Goal: Transaction & Acquisition: Obtain resource

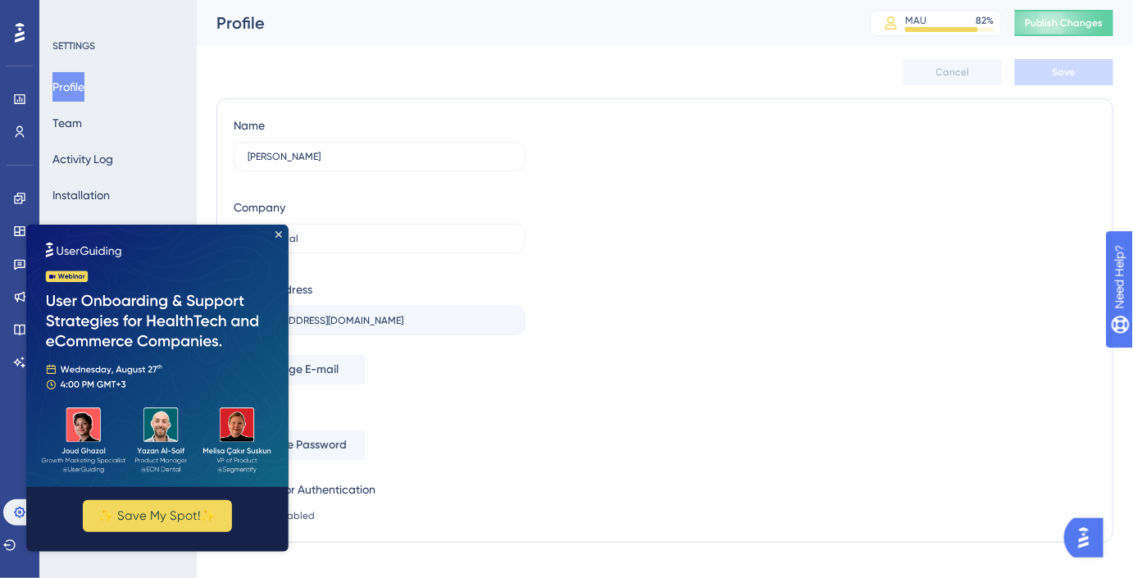
click at [281, 235] on img at bounding box center [156, 355] width 262 height 262
click at [279, 235] on icon "Close Preview" at bounding box center [278, 233] width 7 height 7
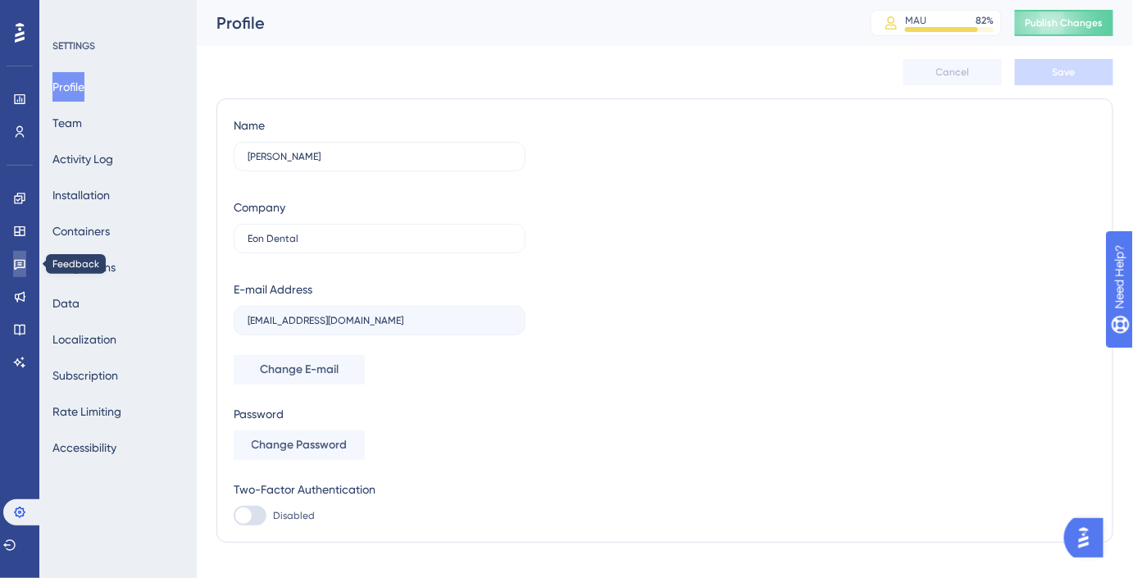
click at [14, 266] on icon at bounding box center [19, 265] width 11 height 11
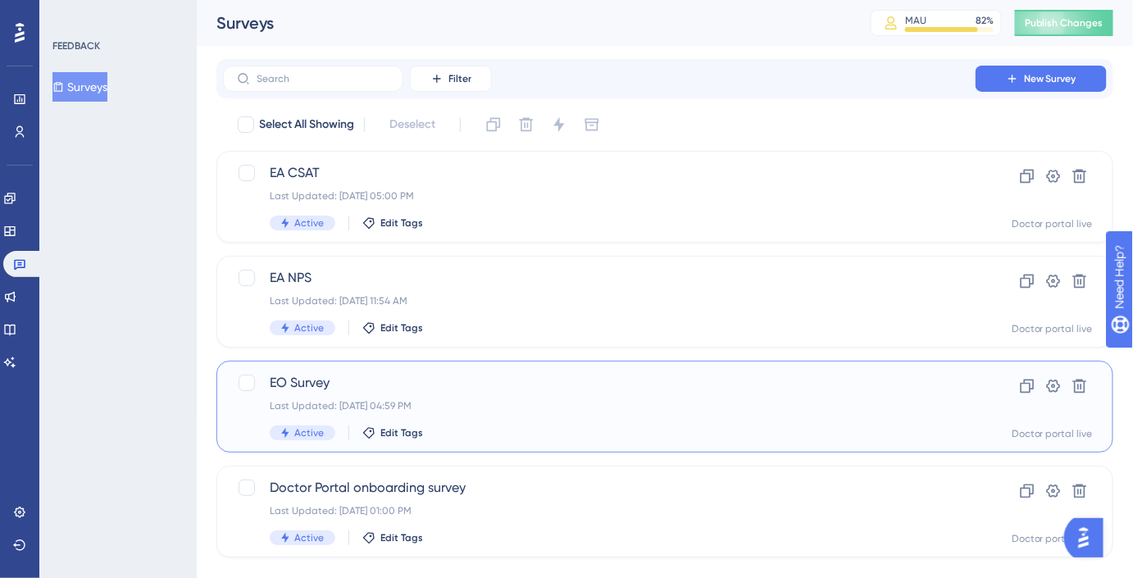
click at [433, 384] on span "EO Survey" at bounding box center [599, 383] width 659 height 20
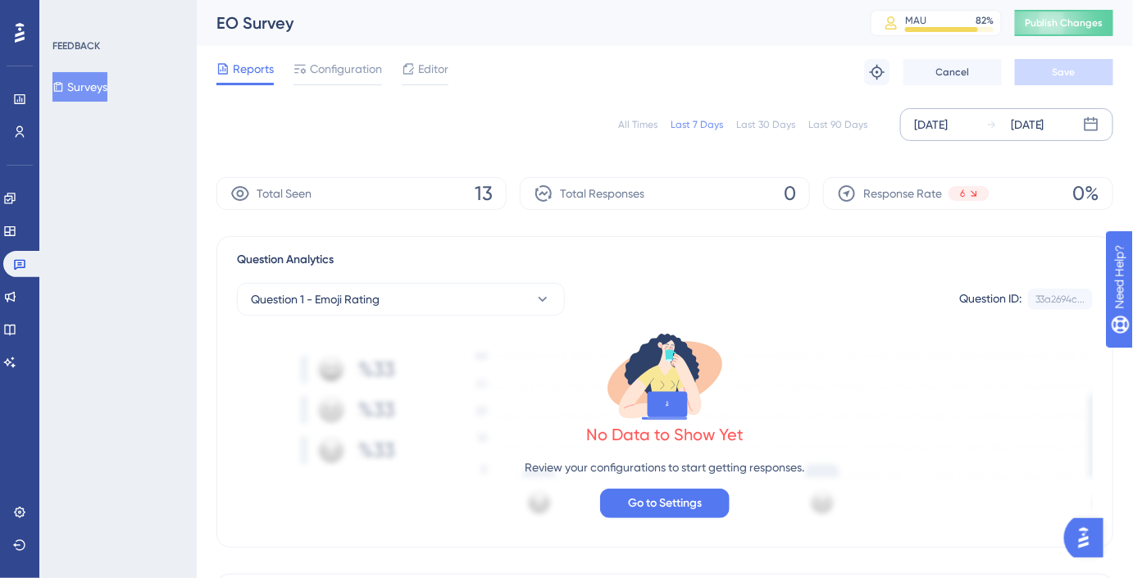
click at [946, 121] on div "[DATE]" at bounding box center [931, 125] width 34 height 20
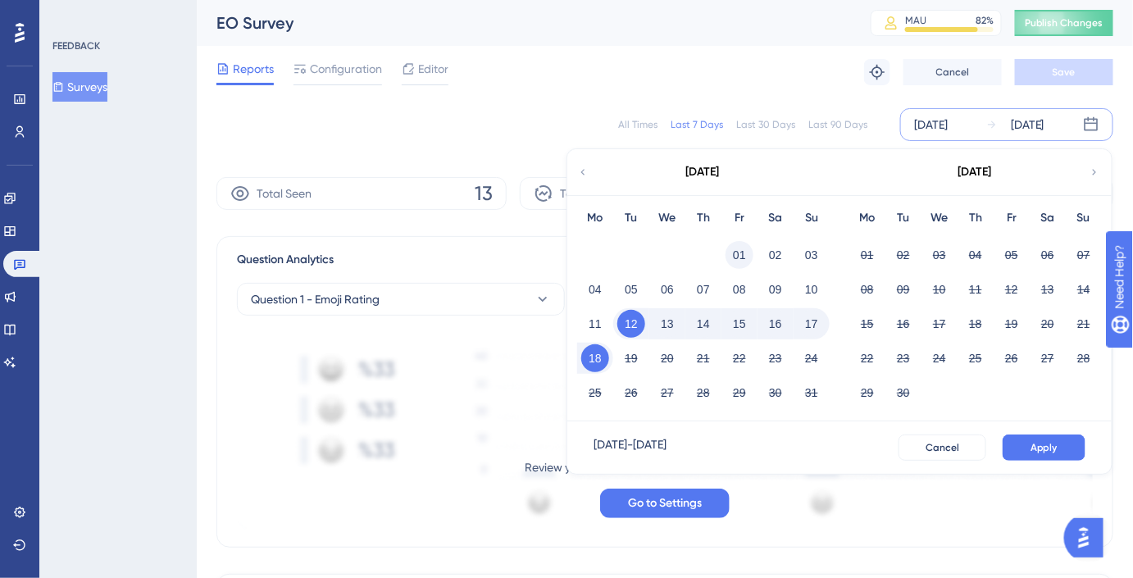
click at [738, 248] on button "01" at bounding box center [739, 255] width 28 height 28
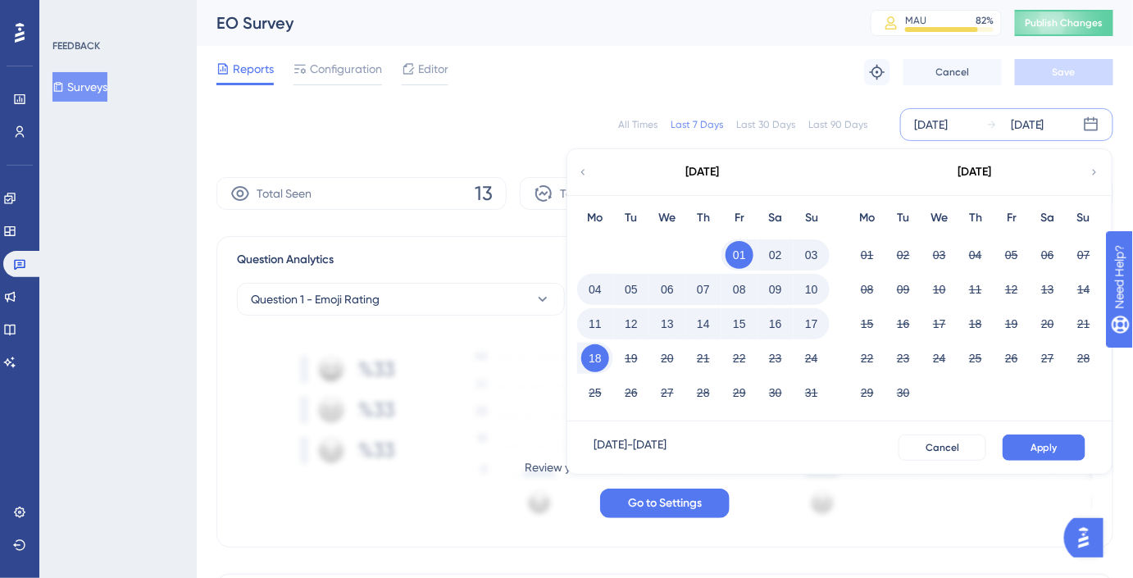
click at [743, 323] on button "15" at bounding box center [739, 324] width 28 height 28
click at [1032, 445] on span "Apply" at bounding box center [1043, 447] width 27 height 13
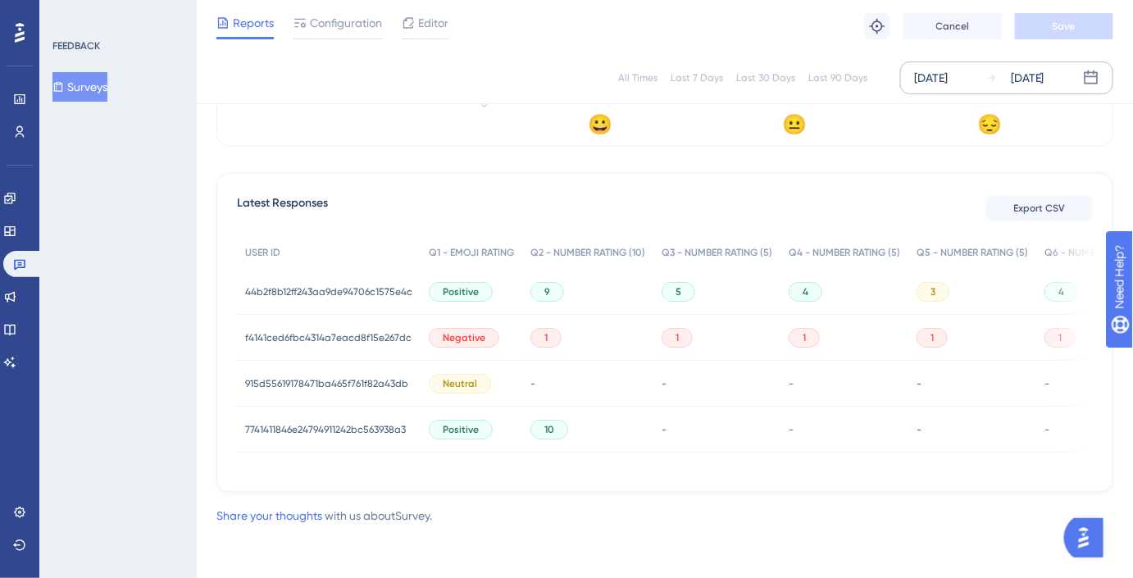
scroll to position [398, 0]
click at [1029, 202] on span "Export CSV" at bounding box center [1040, 208] width 52 height 13
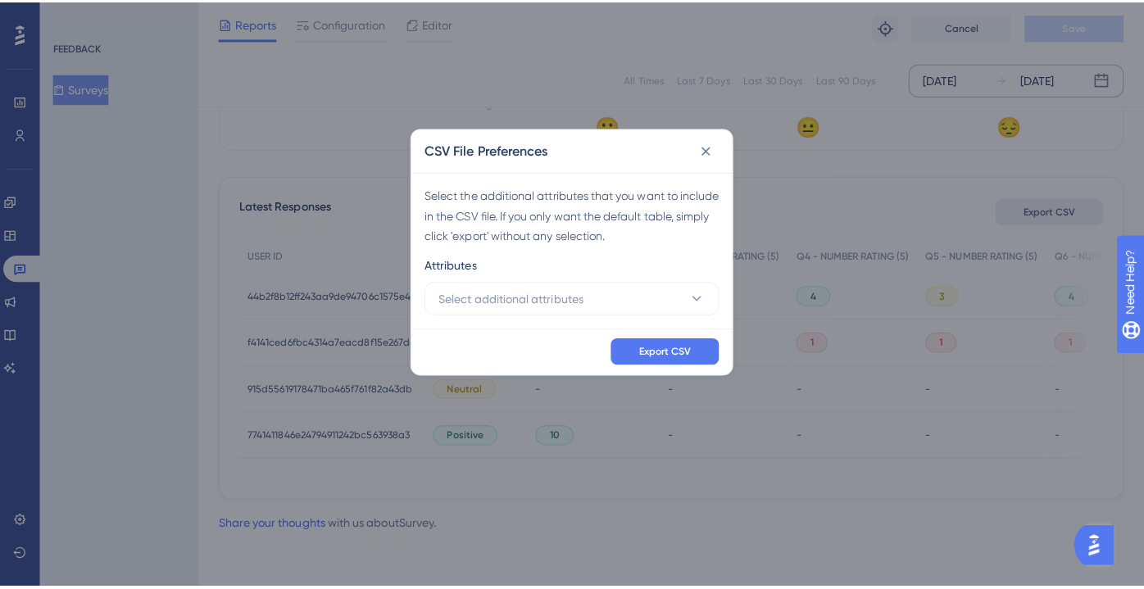
scroll to position [387, 0]
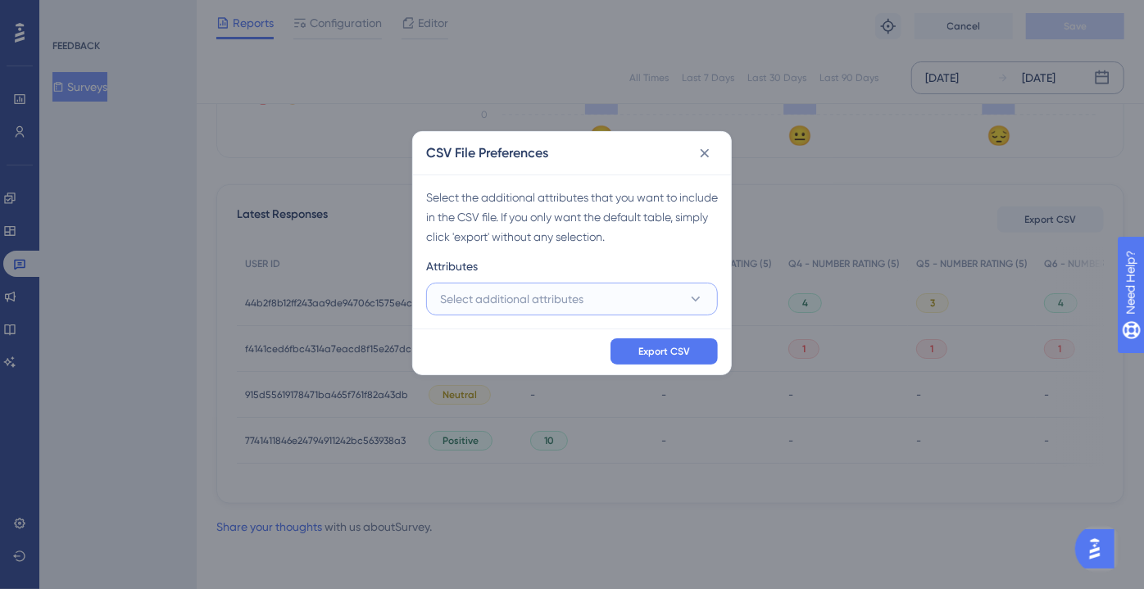
click at [661, 301] on button "Select additional attributes" at bounding box center [572, 299] width 292 height 33
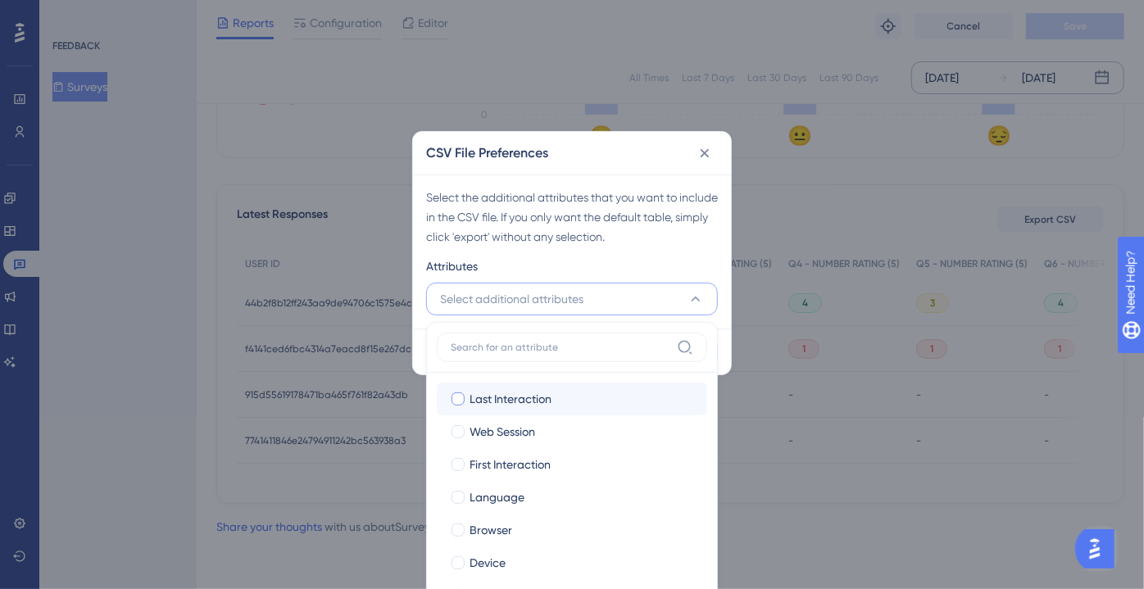
click at [572, 389] on div "Last Interaction" at bounding box center [582, 399] width 225 height 20
click at [558, 403] on div "Last Interaction" at bounding box center [582, 399] width 225 height 20
checkbox input "true"
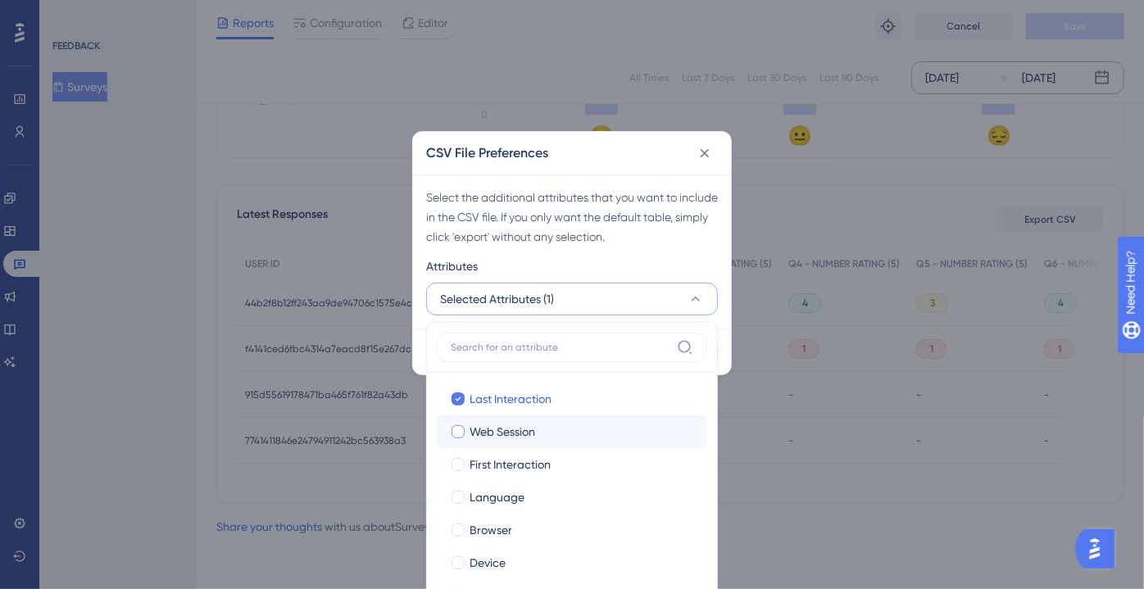
click at [547, 420] on label "Web Session Web Session" at bounding box center [572, 432] width 270 height 33
click at [459, 431] on input "Web Session" at bounding box center [458, 431] width 1 height 1
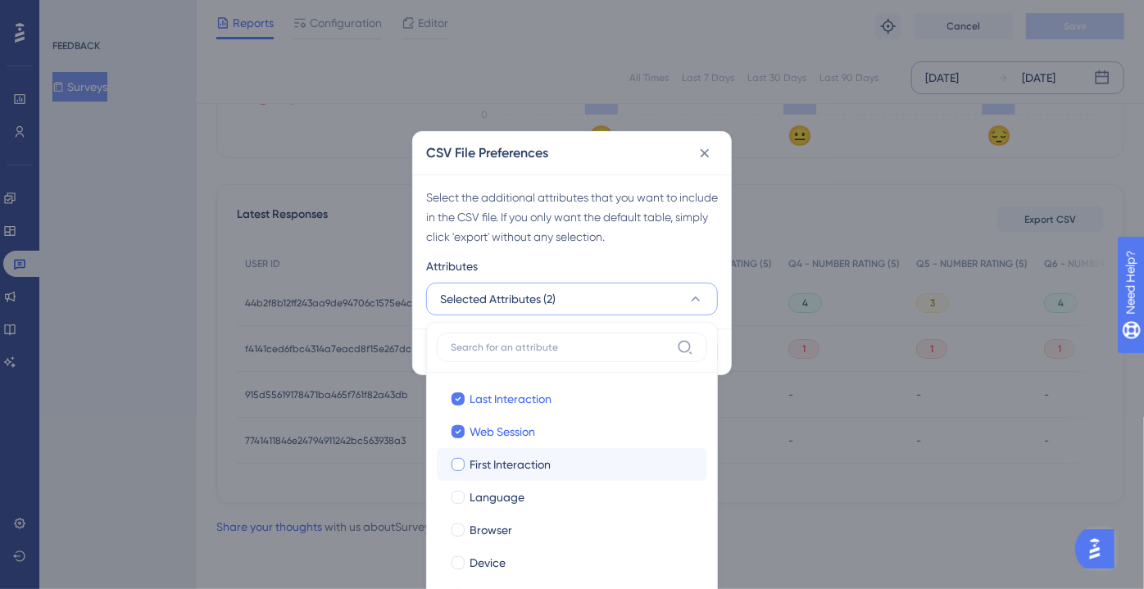
click at [545, 459] on span "First Interaction" at bounding box center [510, 465] width 81 height 20
checkbox input "true"
click at [539, 488] on div "Language" at bounding box center [582, 498] width 225 height 20
checkbox input "true"
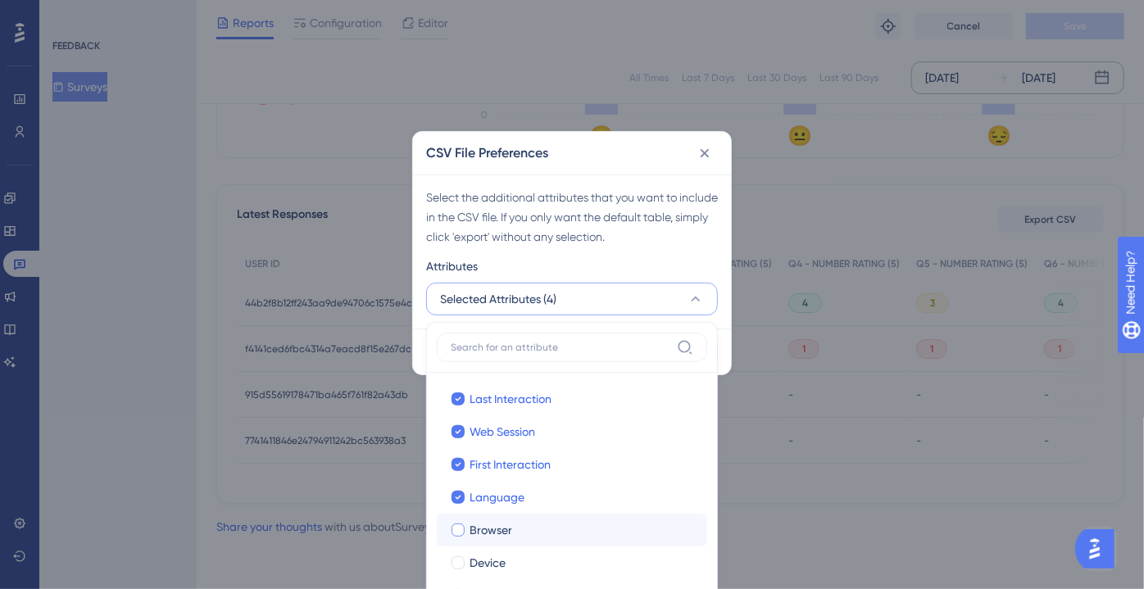
click at [535, 520] on div "Browser" at bounding box center [582, 530] width 225 height 20
checkbox input "true"
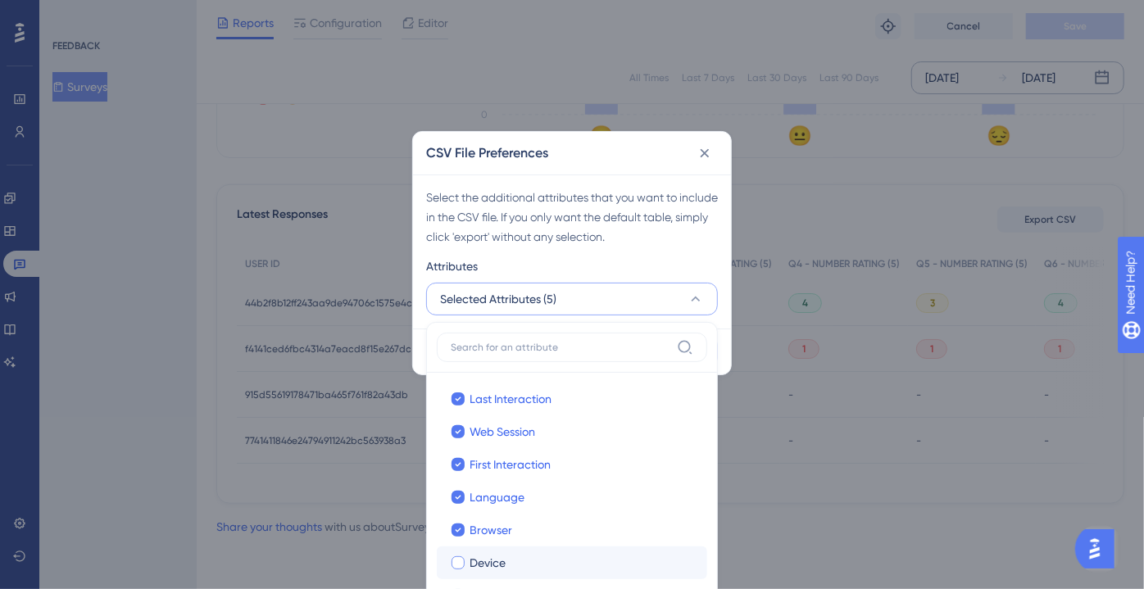
click at [533, 547] on label "[PERSON_NAME]" at bounding box center [572, 563] width 270 height 33
click at [459, 562] on input "Device" at bounding box center [458, 562] width 1 height 1
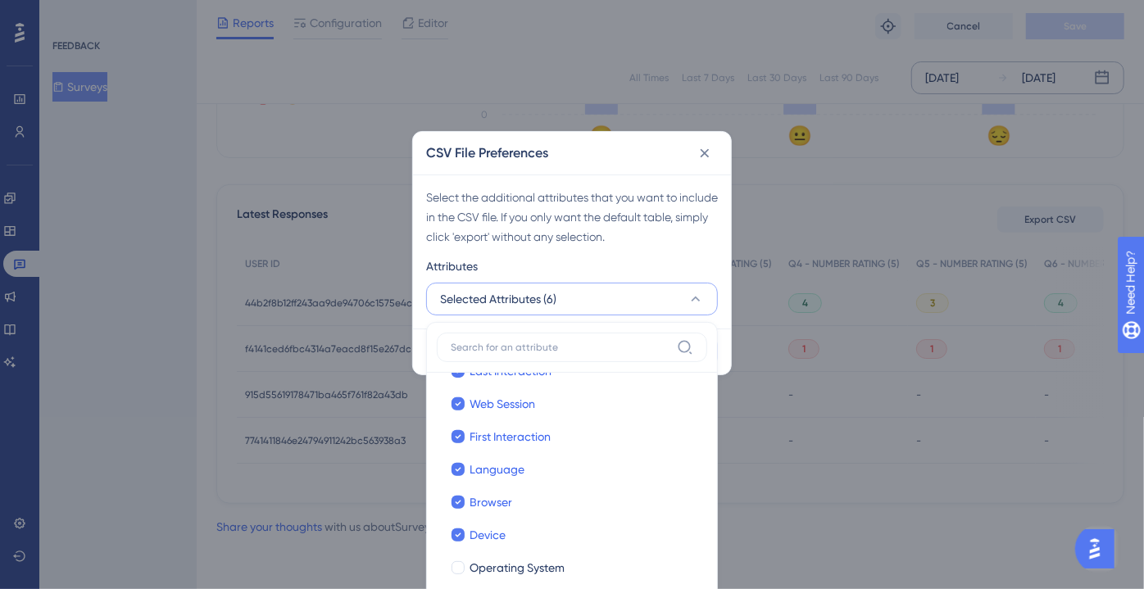
scroll to position [148, 0]
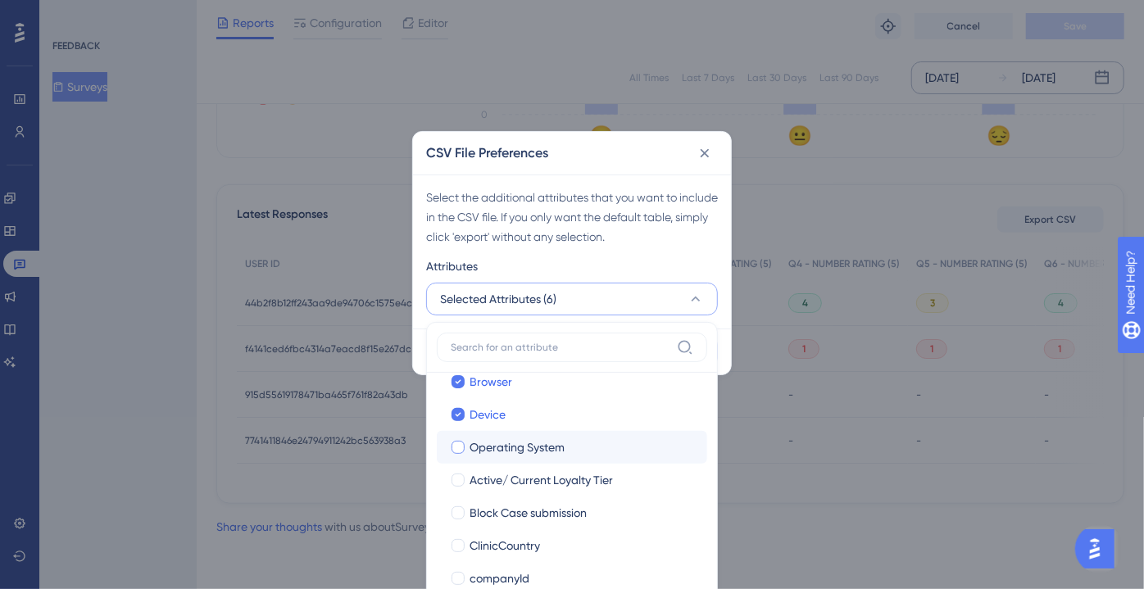
drag, startPoint x: 545, startPoint y: 471, endPoint x: 548, endPoint y: 455, distance: 16.7
click at [545, 470] on span "Active/ Current Loyalty Tier" at bounding box center [541, 480] width 143 height 20
checkbox input "true"
click at [548, 454] on span "Operating System" at bounding box center [517, 448] width 95 height 20
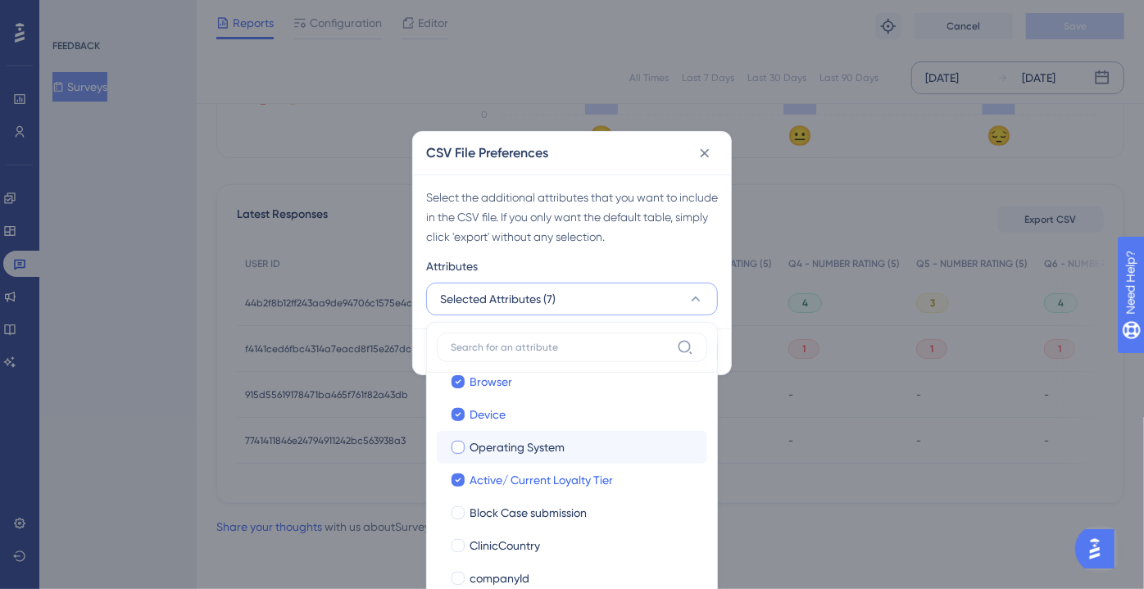
checkbox input "true"
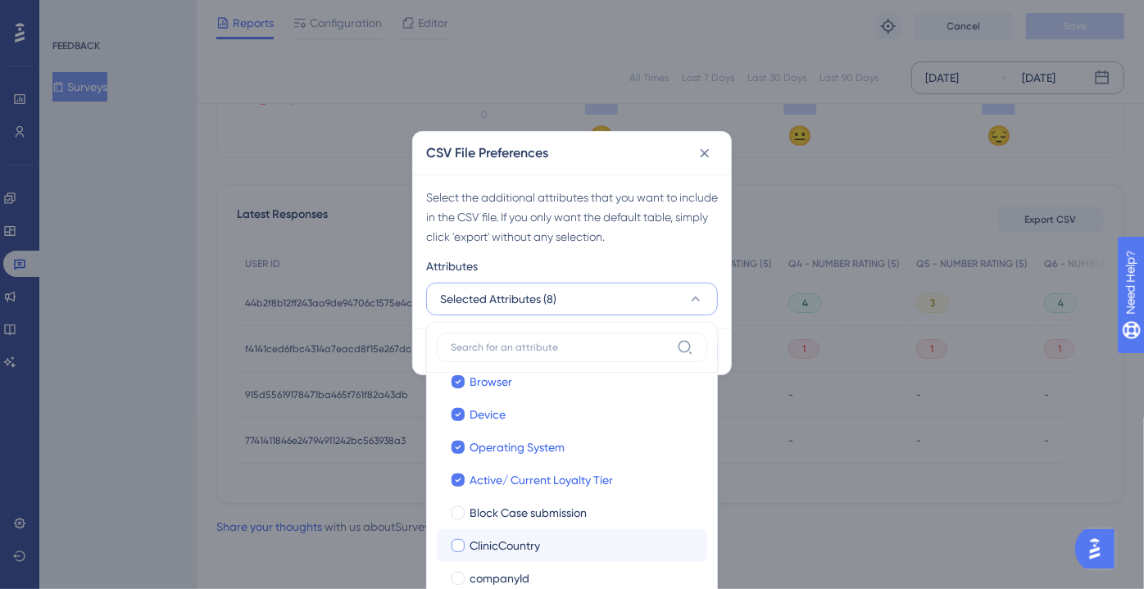
drag, startPoint x: 543, startPoint y: 502, endPoint x: 531, endPoint y: 530, distance: 30.5
click at [543, 504] on span "Block Case submission" at bounding box center [528, 513] width 117 height 20
checkbox input "true"
click at [525, 543] on span "ClinicCountry" at bounding box center [505, 546] width 70 height 20
checkbox input "true"
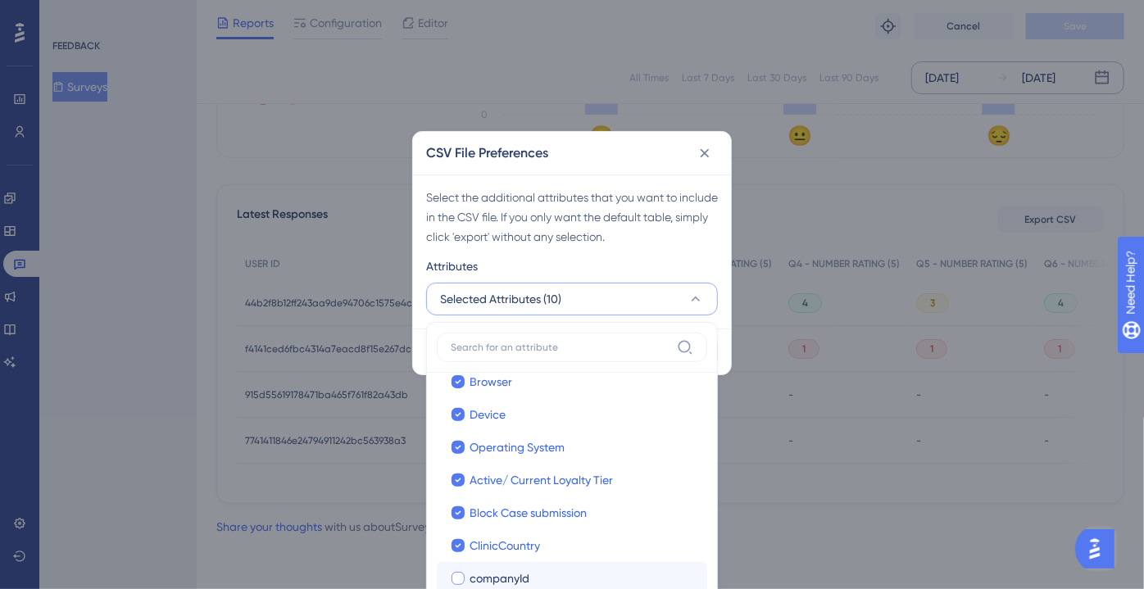
click at [505, 567] on label "companyId companyId" at bounding box center [572, 578] width 270 height 33
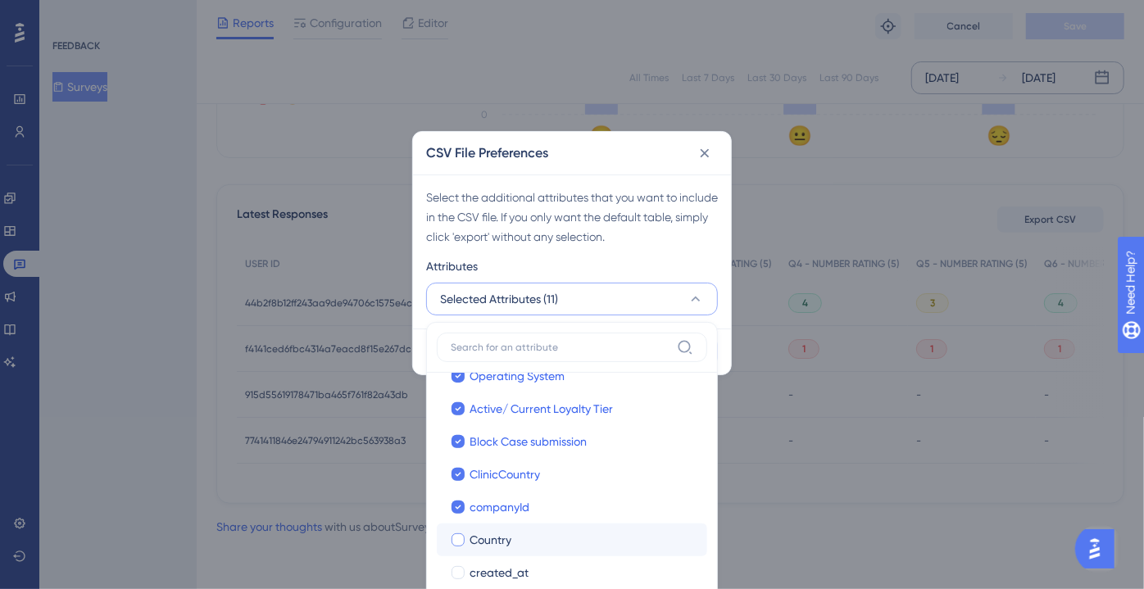
scroll to position [223, 0]
drag, startPoint x: 531, startPoint y: 531, endPoint x: 530, endPoint y: 546, distance: 14.8
click at [531, 533] on div "Country" at bounding box center [582, 537] width 225 height 20
checkbox input "true"
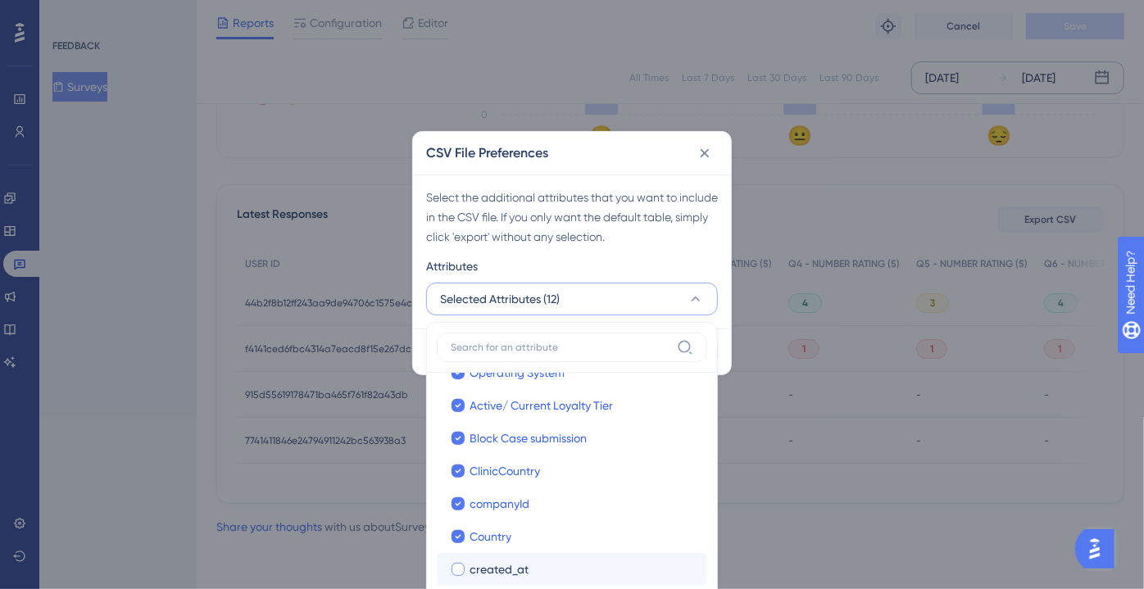
click at [516, 562] on span "created_at" at bounding box center [499, 570] width 59 height 20
checkbox input "true"
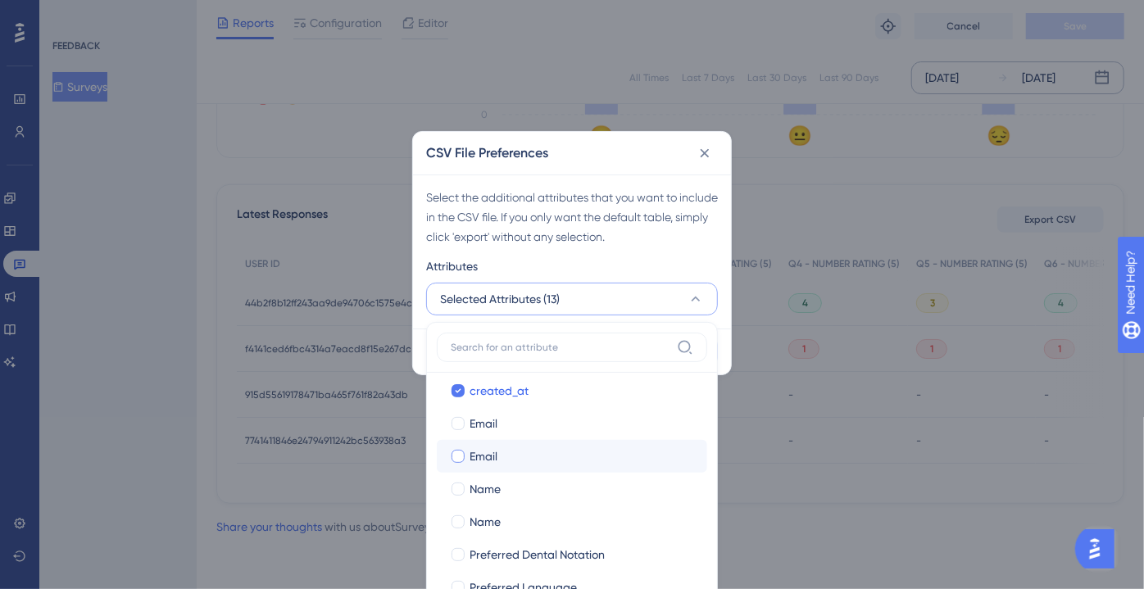
scroll to position [397, 0]
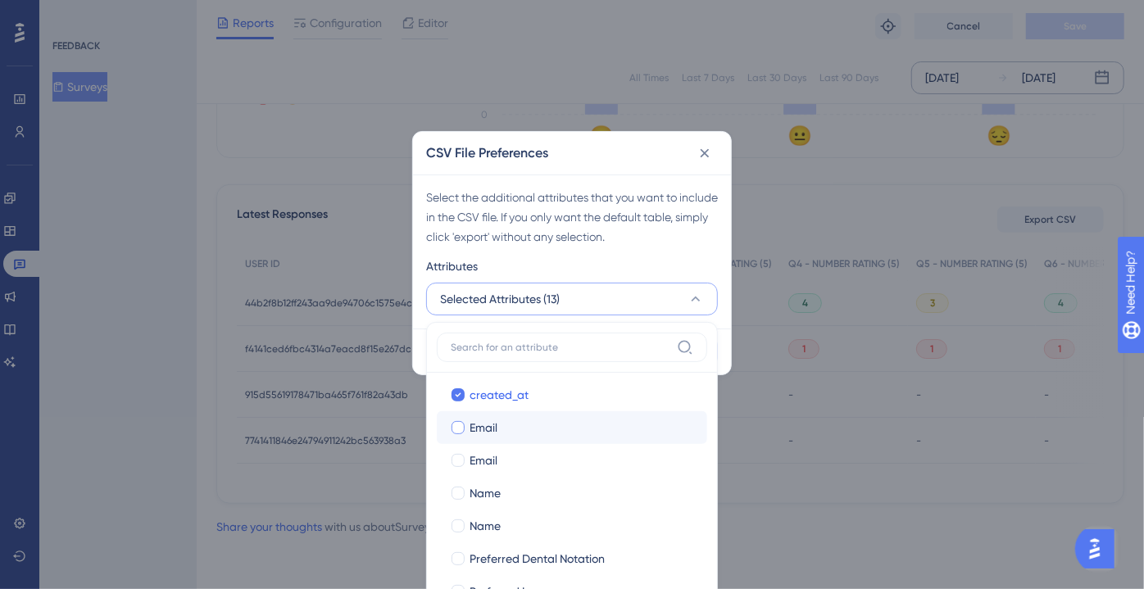
click at [565, 441] on label "Email Email" at bounding box center [572, 427] width 270 height 33
click at [561, 458] on div "Email" at bounding box center [582, 461] width 225 height 20
checkbox input "true"
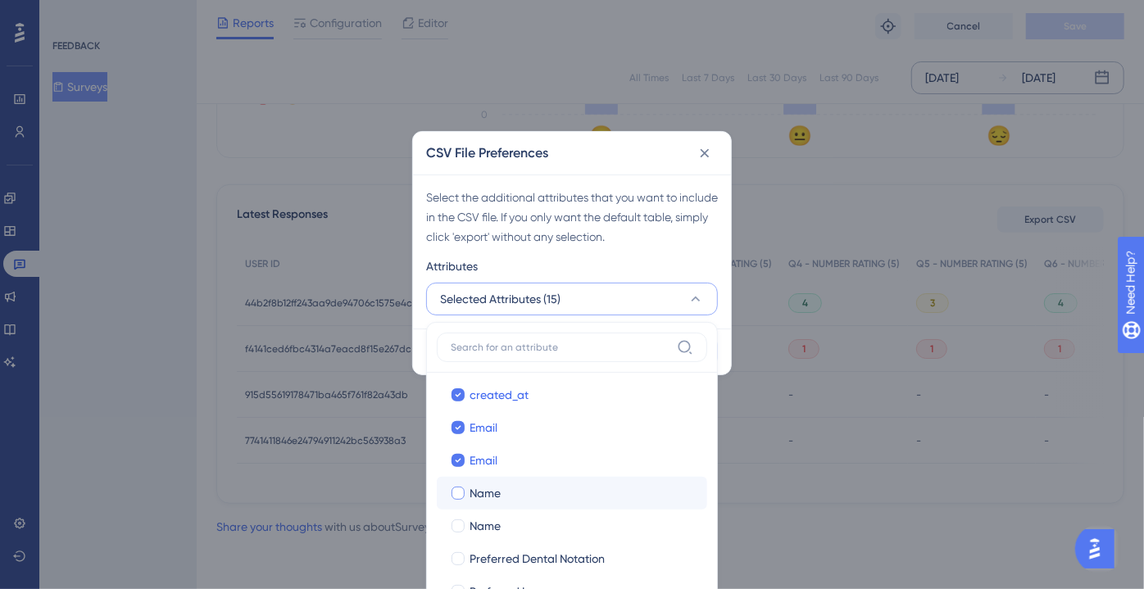
drag, startPoint x: 559, startPoint y: 484, endPoint x: 556, endPoint y: 515, distance: 30.5
click at [559, 487] on div "Name" at bounding box center [582, 494] width 225 height 20
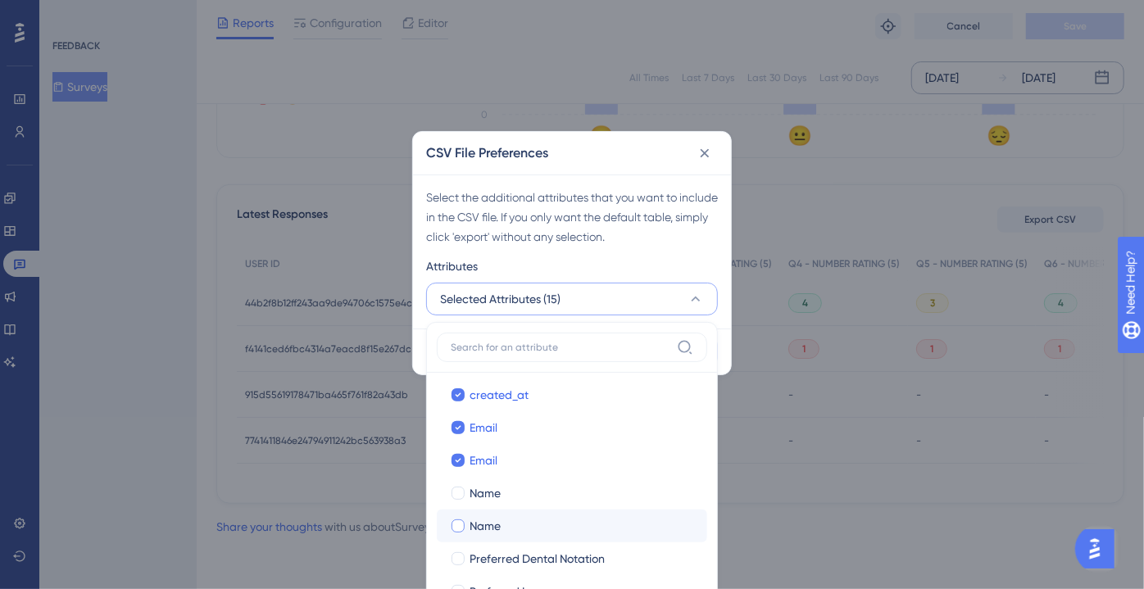
checkbox input "true"
click at [556, 517] on div "Name" at bounding box center [582, 526] width 225 height 20
checkbox input "true"
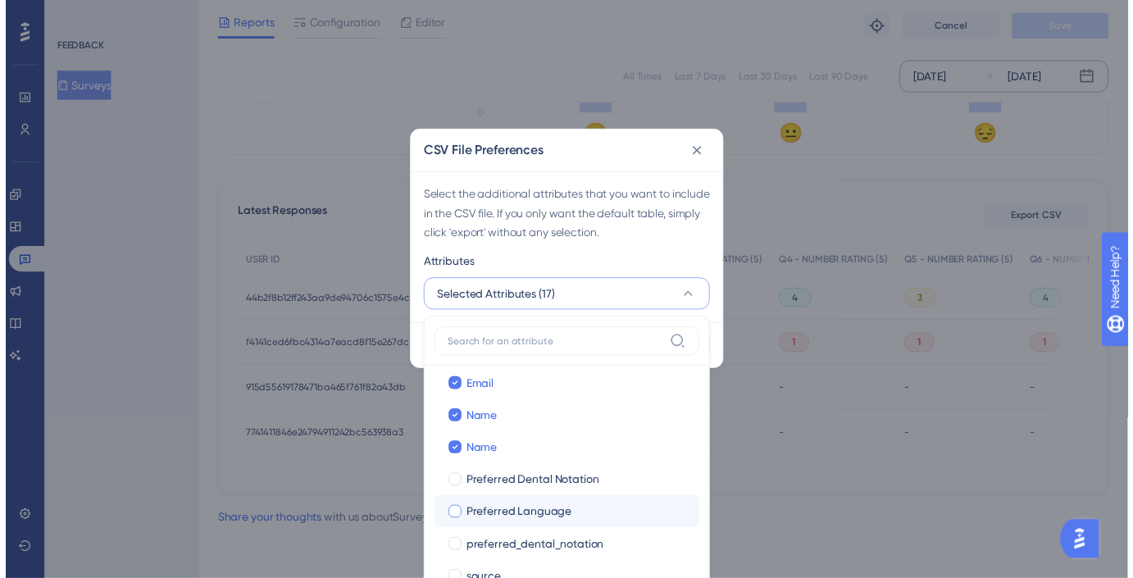
scroll to position [472, 0]
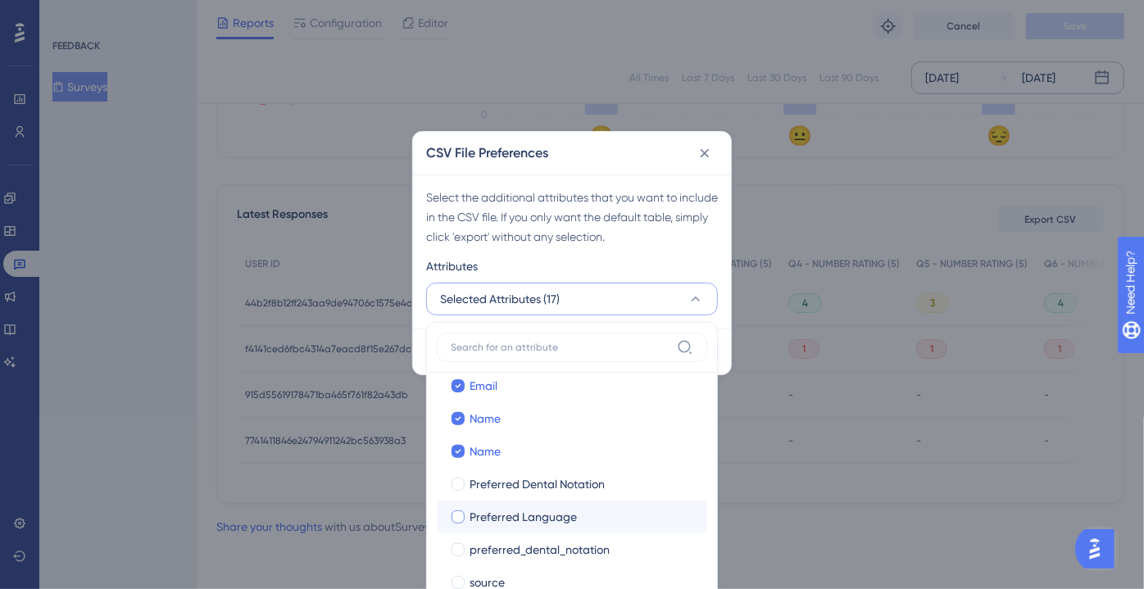
click at [639, 507] on div "Preferred Language" at bounding box center [582, 517] width 225 height 20
checkbox input "true"
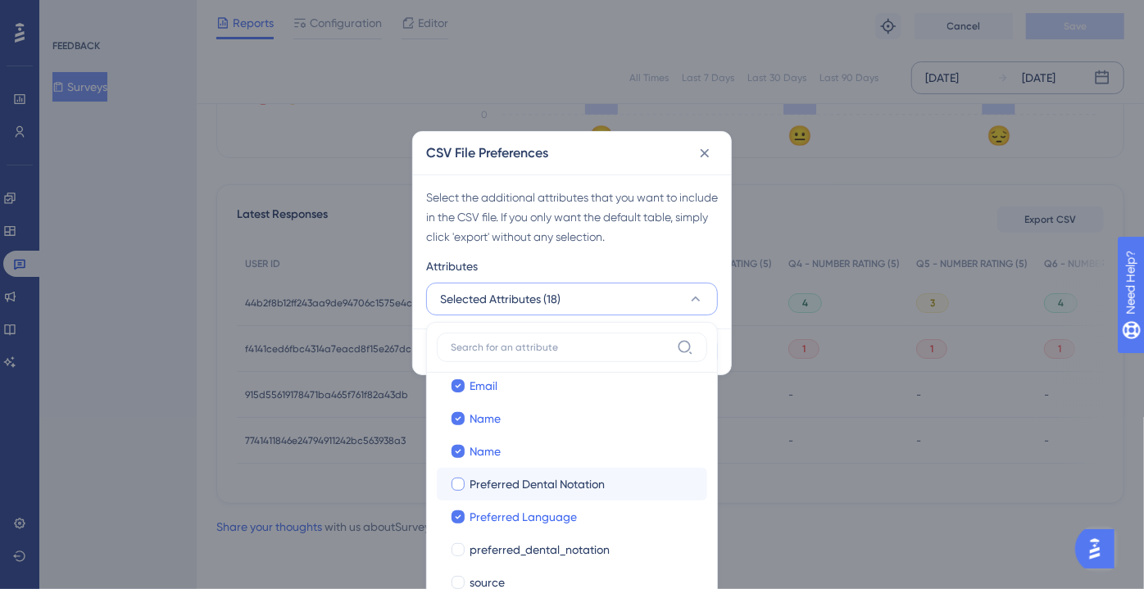
click at [632, 488] on div "Preferred Dental Notation" at bounding box center [582, 485] width 225 height 20
checkbox input "true"
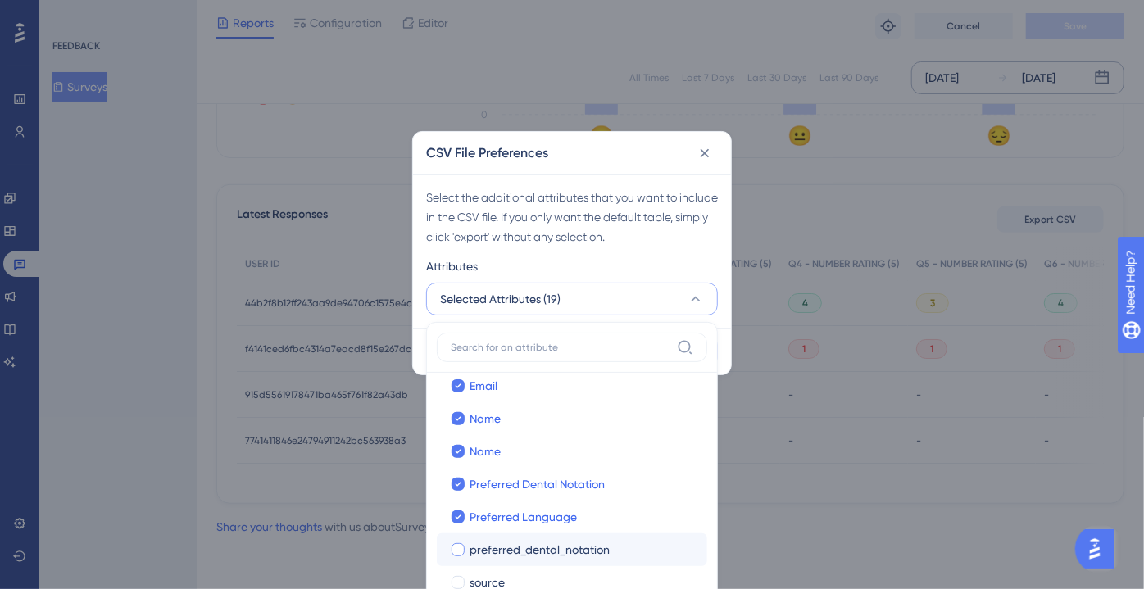
click at [631, 542] on div "preferred_dental_notation" at bounding box center [582, 550] width 225 height 20
checkbox input "true"
click at [618, 569] on label "source source" at bounding box center [572, 582] width 270 height 33
checkbox input "false"
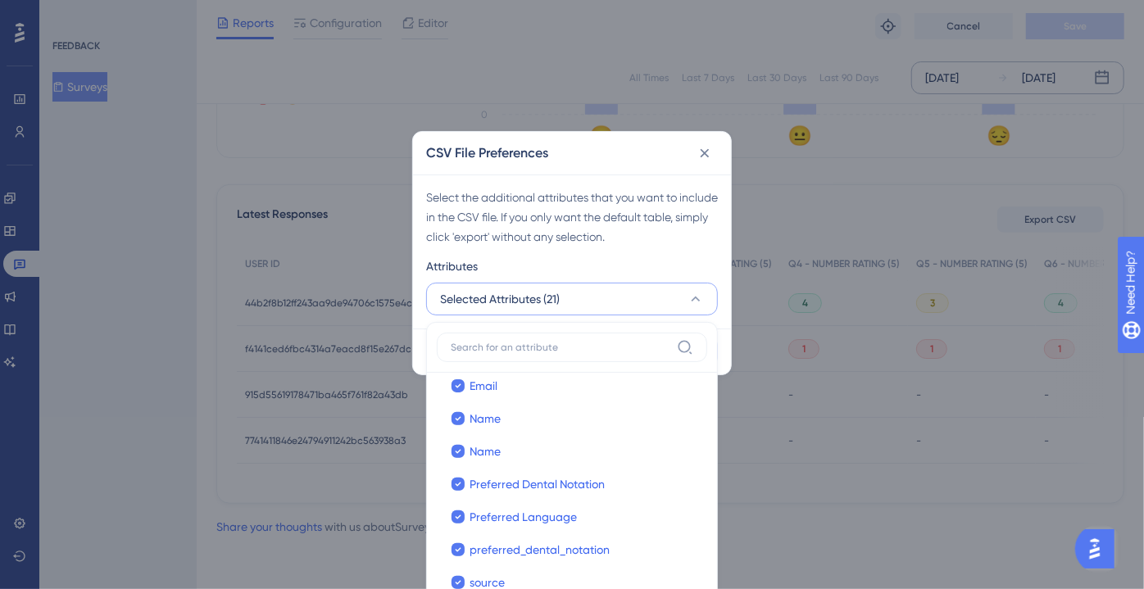
click at [624, 310] on button "Selected Attributes (21)" at bounding box center [572, 299] width 292 height 33
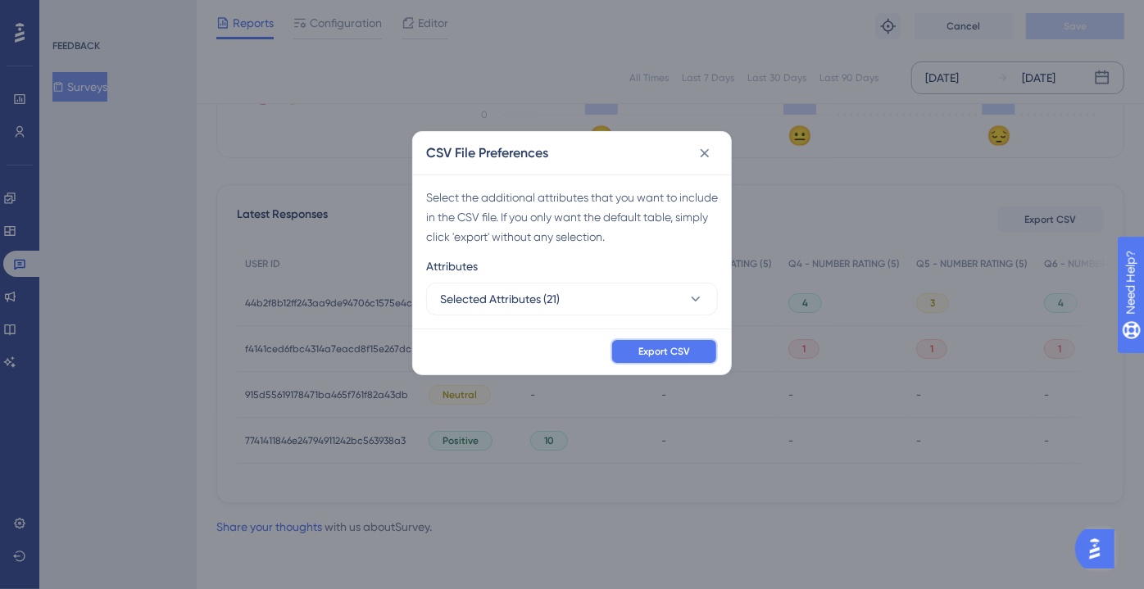
click at [644, 347] on span "Export CSV" at bounding box center [664, 351] width 52 height 13
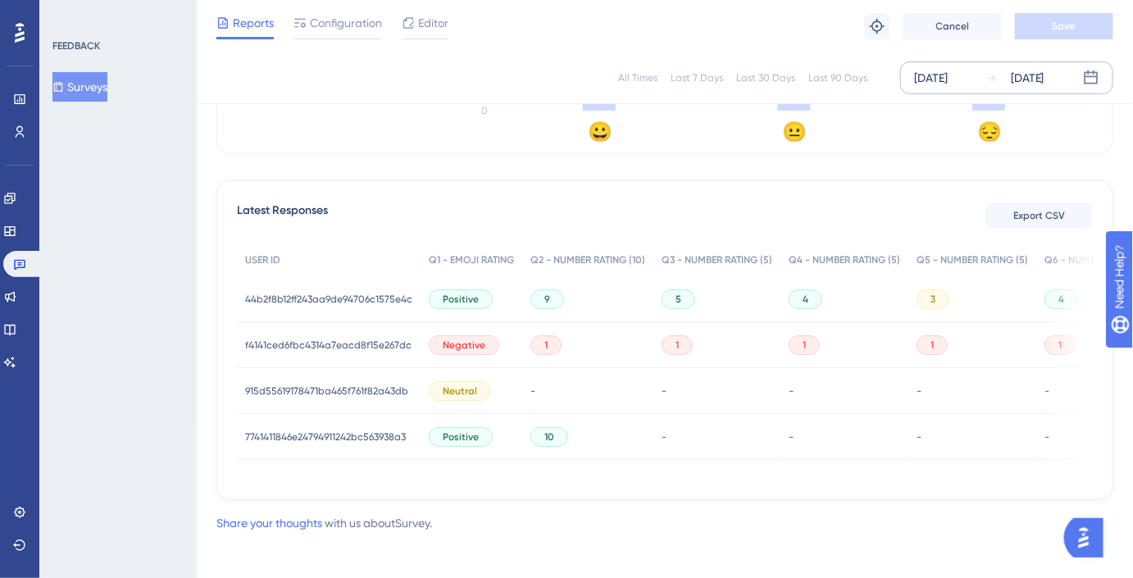
click at [105, 78] on button "Surveys" at bounding box center [79, 87] width 55 height 30
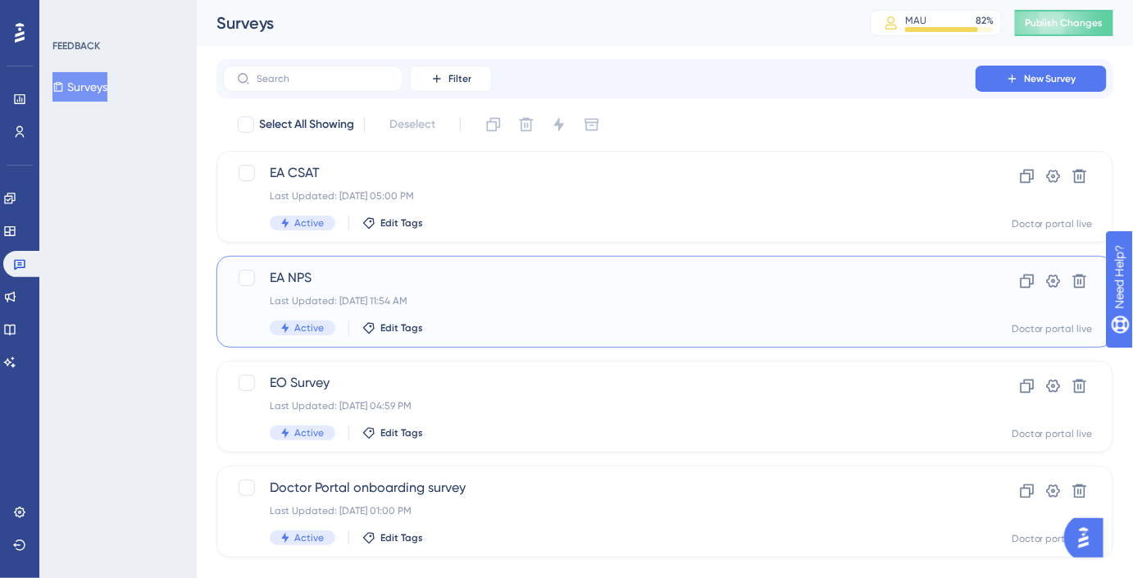
click at [427, 288] on div "EA NPS Last Updated: [DATE] 11:54 AM Active Edit Tags" at bounding box center [599, 301] width 659 height 67
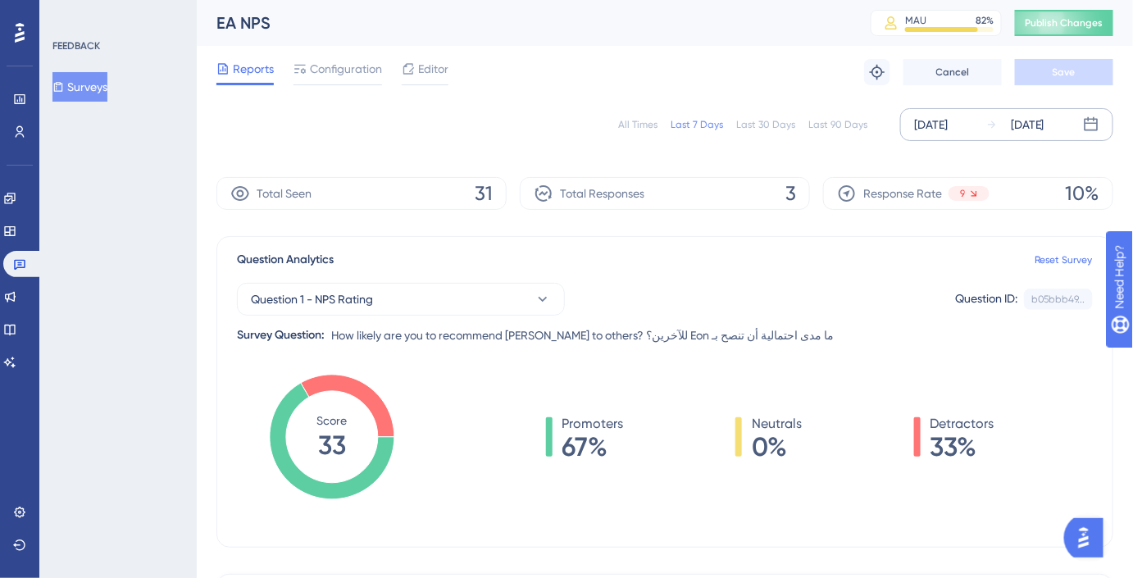
click at [930, 138] on div "[DATE] [DATE]" at bounding box center [1006, 124] width 213 height 33
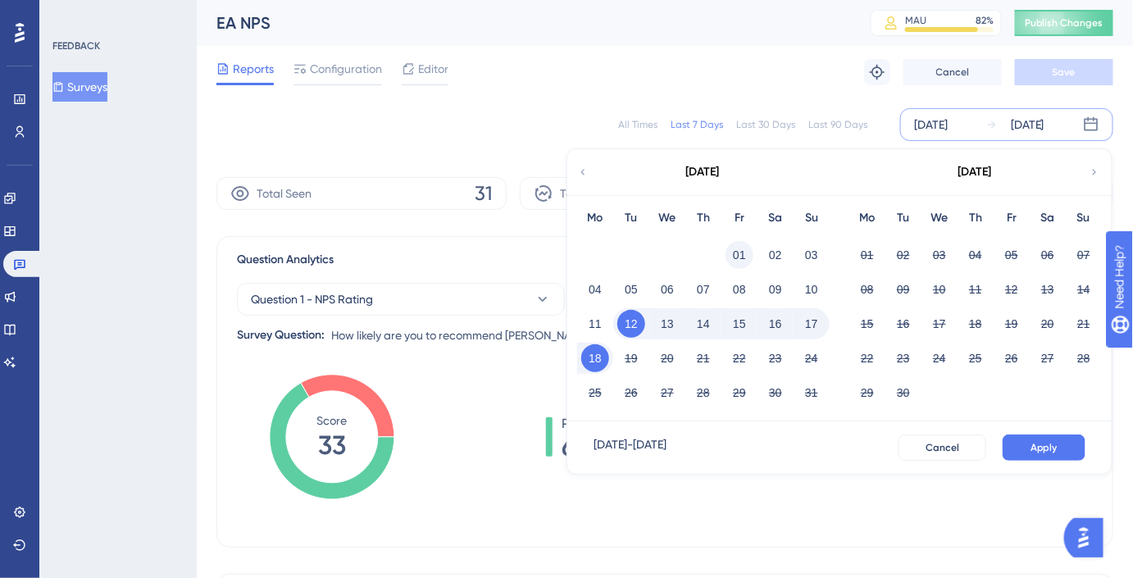
click at [737, 261] on button "01" at bounding box center [739, 255] width 28 height 28
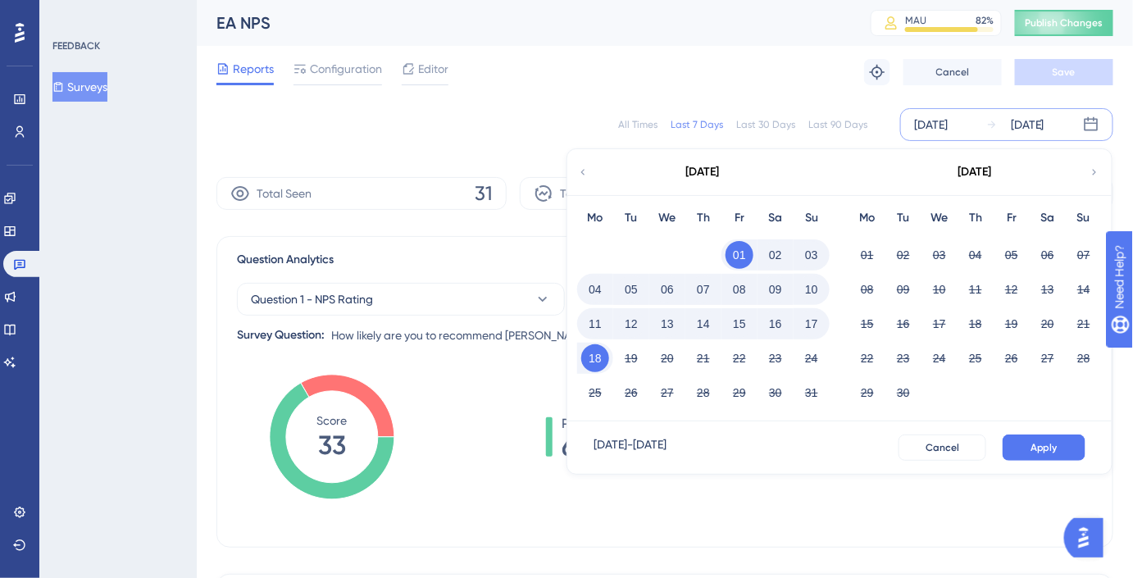
click at [745, 315] on button "15" at bounding box center [739, 324] width 28 height 28
click at [1038, 445] on span "Apply" at bounding box center [1043, 447] width 27 height 13
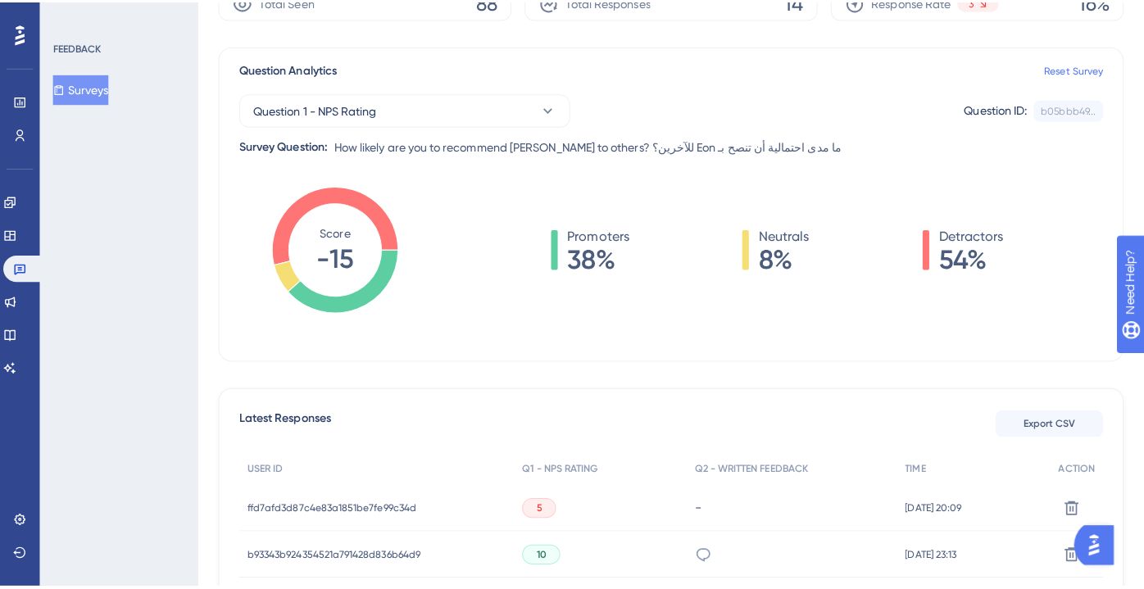
scroll to position [372, 0]
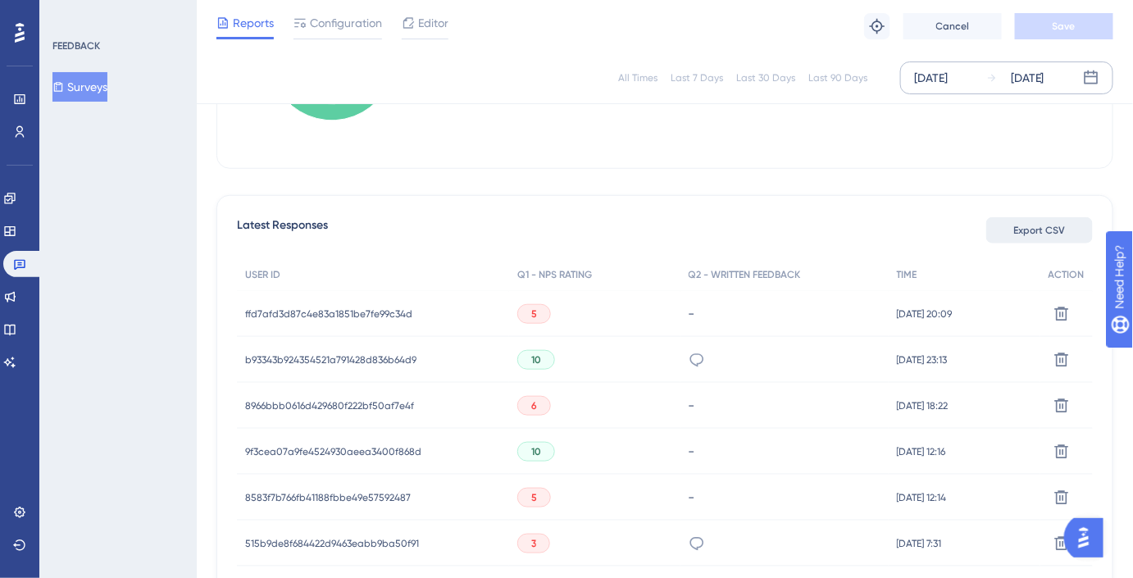
click at [1029, 231] on span "Export CSV" at bounding box center [1040, 230] width 52 height 13
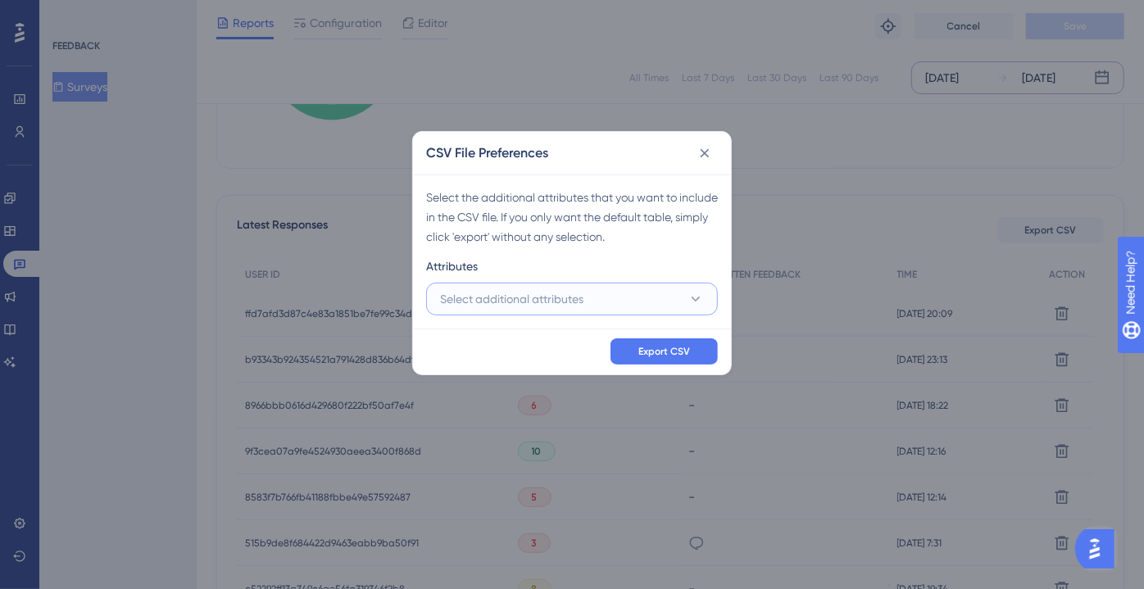
click at [654, 297] on button "Select additional attributes" at bounding box center [572, 299] width 292 height 33
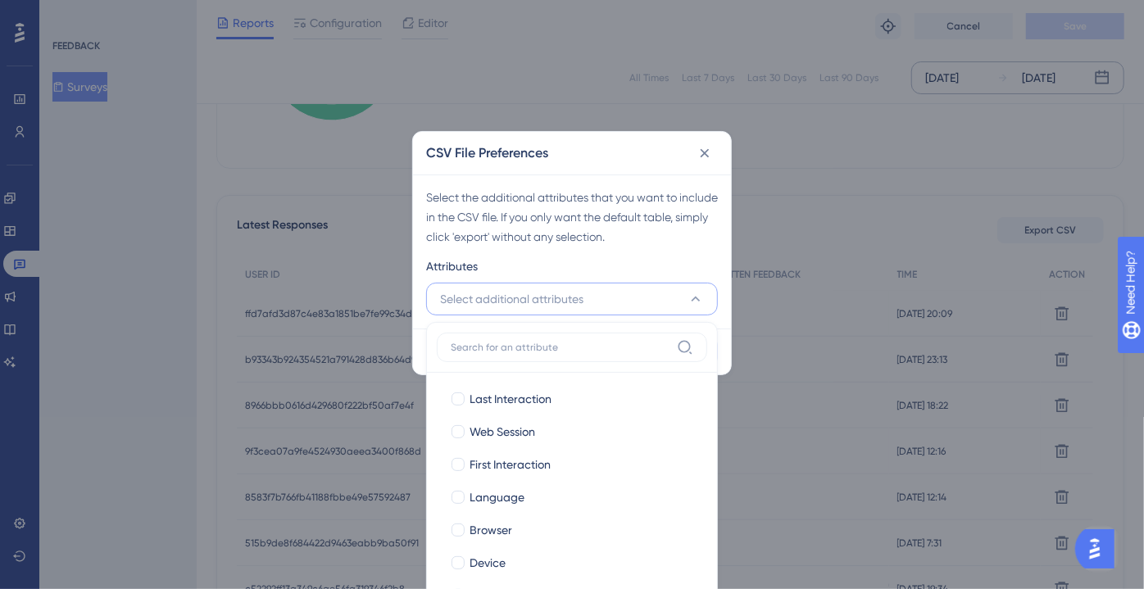
scroll to position [446, 0]
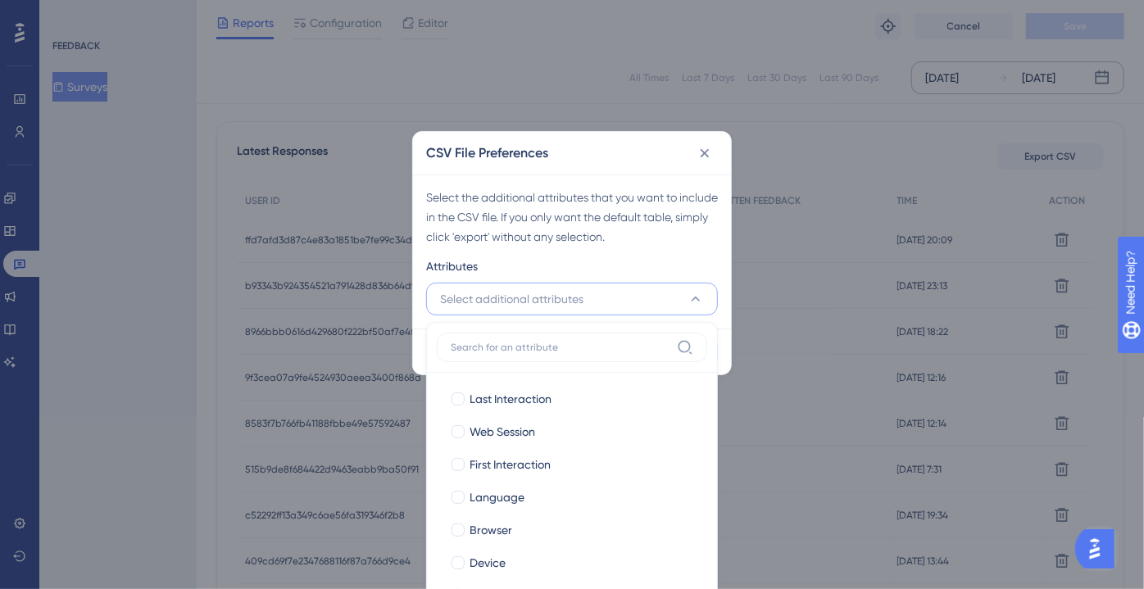
click at [594, 372] on div "Last Interaction Last Interaction Web Session Web Session First Interaction Fir…" at bounding box center [572, 486] width 292 height 329
click at [582, 396] on div "Last Interaction" at bounding box center [582, 399] width 225 height 20
checkbox input "true"
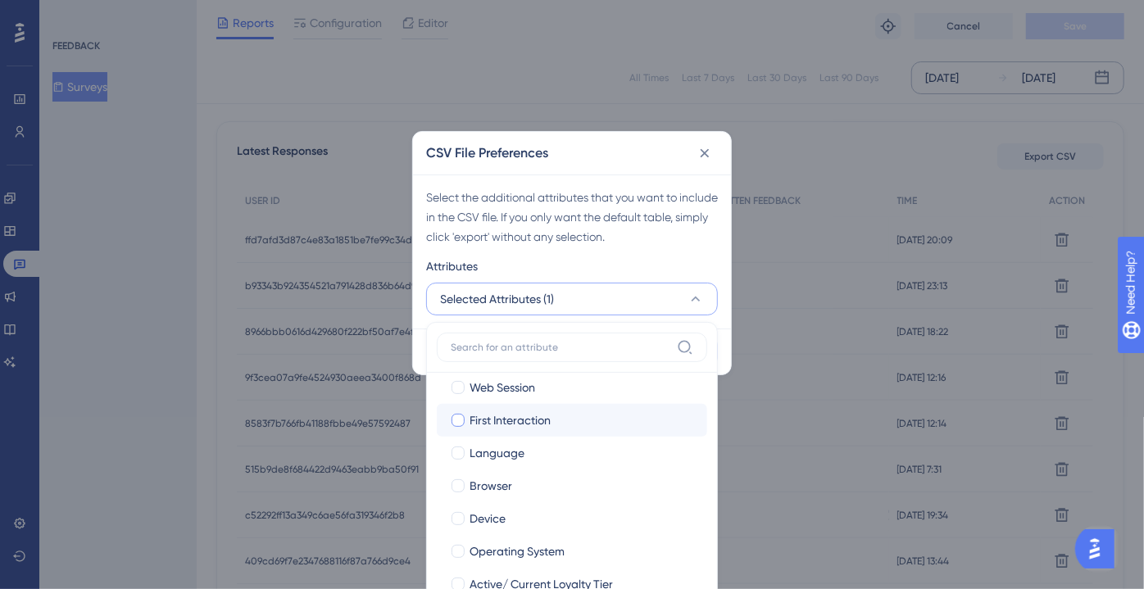
scroll to position [0, 0]
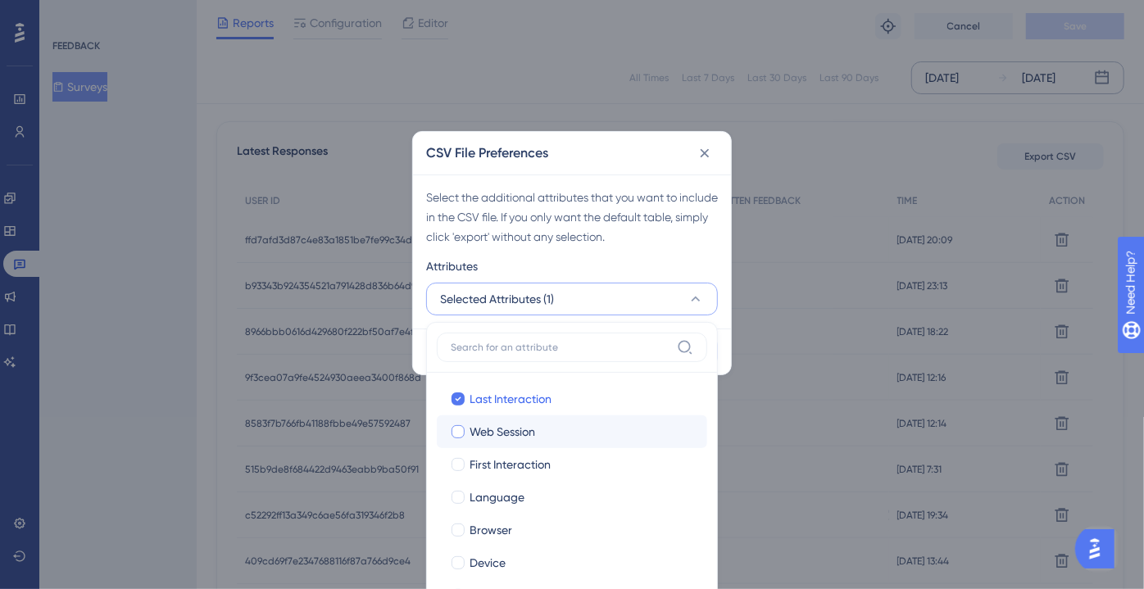
click at [564, 422] on div "Web Session" at bounding box center [582, 432] width 225 height 20
checkbox input "true"
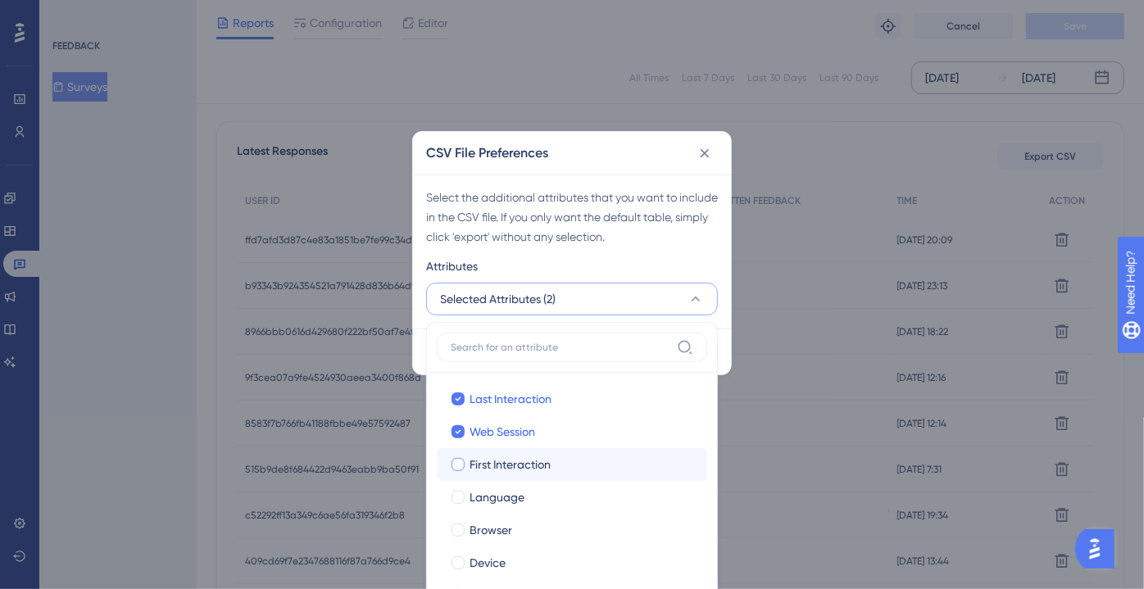
click at [565, 467] on div "First Interaction" at bounding box center [582, 465] width 225 height 20
checkbox input "true"
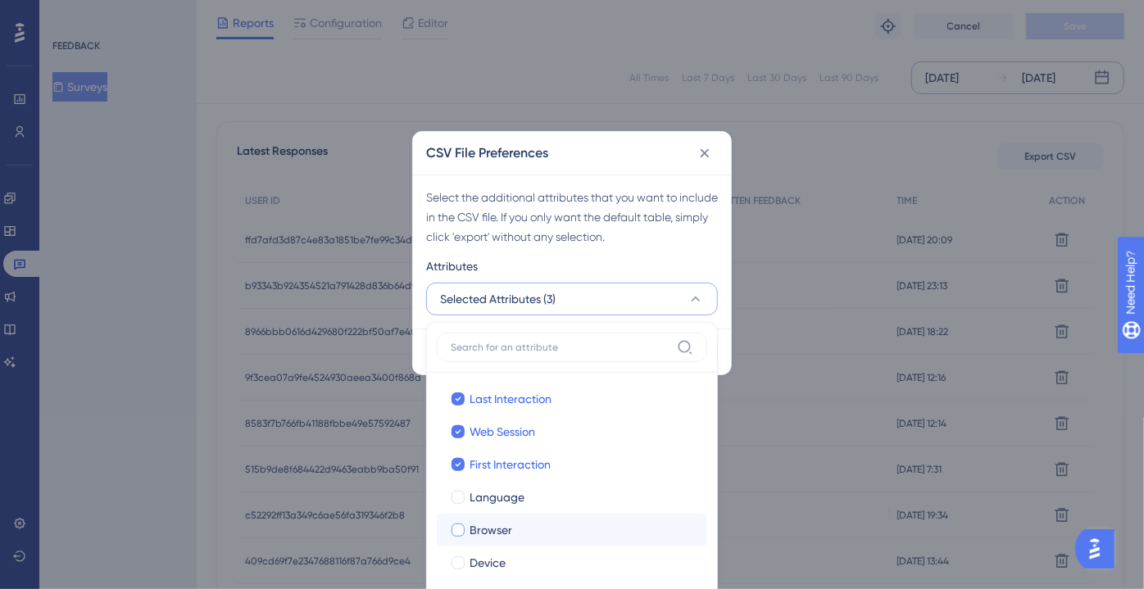
drag, startPoint x: 559, startPoint y: 495, endPoint x: 556, endPoint y: 518, distance: 23.2
click at [559, 496] on div "Language" at bounding box center [582, 498] width 225 height 20
checkbox input "true"
click at [553, 525] on div "Browser" at bounding box center [582, 530] width 225 height 20
checkbox input "true"
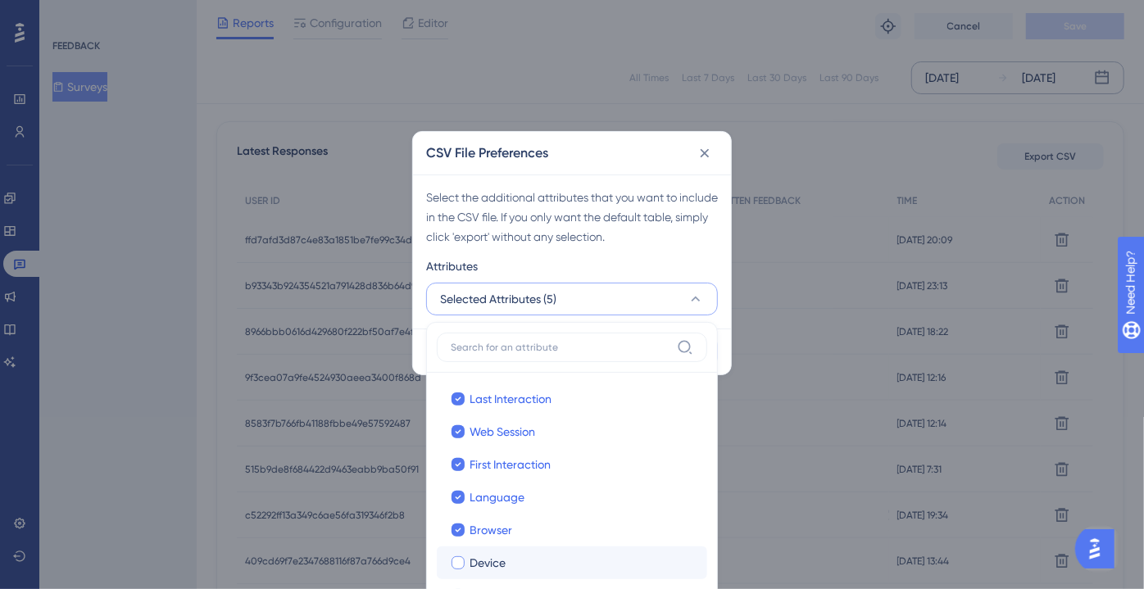
click at [548, 561] on div "Device" at bounding box center [582, 563] width 225 height 20
checkbox input "true"
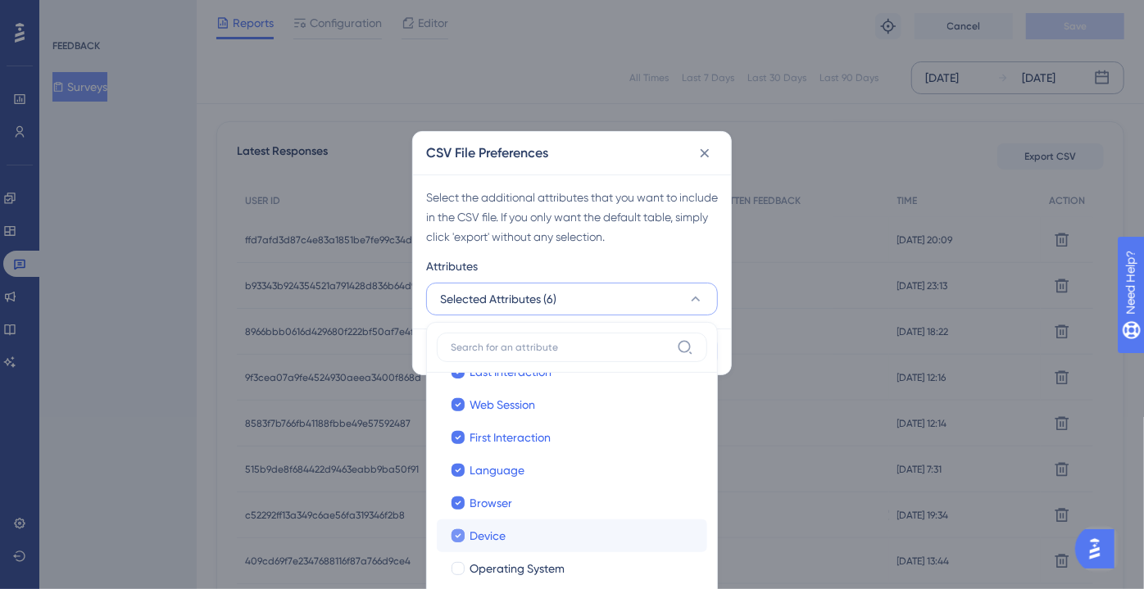
scroll to position [74, 0]
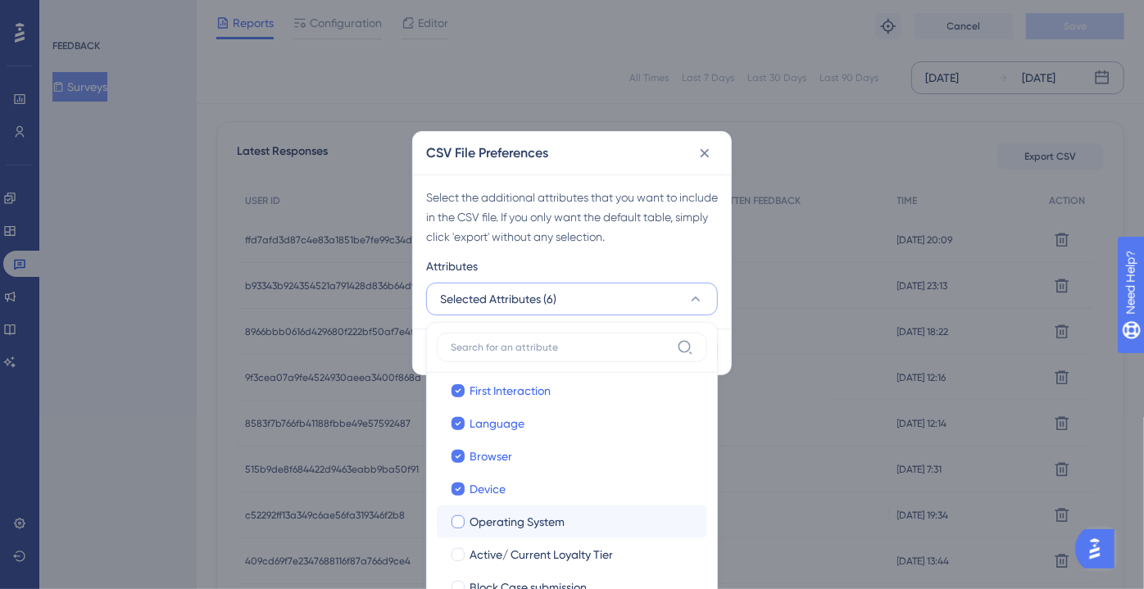
drag, startPoint x: 588, startPoint y: 506, endPoint x: 581, endPoint y: 529, distance: 23.1
click at [588, 508] on label "Operating System Operating System" at bounding box center [572, 522] width 270 height 33
click at [459, 577] on input "Operating System" at bounding box center [458, 595] width 1 height 1
checkbox input "false"
click at [579, 534] on label "Operating System Operating System" at bounding box center [572, 522] width 270 height 33
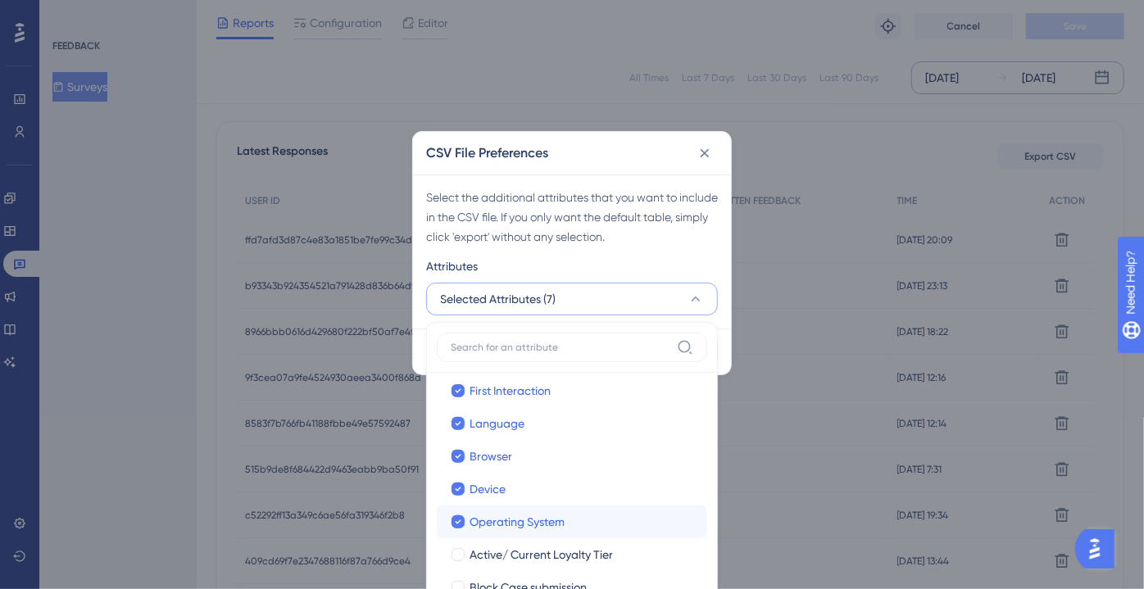
click at [459, 577] on input "Operating System" at bounding box center [458, 595] width 1 height 1
drag, startPoint x: 578, startPoint y: 538, endPoint x: 577, endPoint y: 527, distance: 11.5
click at [578, 539] on label "Active/ Current Loyalty Tier Active/ Current Loyalty Tier" at bounding box center [572, 554] width 270 height 33
checkbox input "false"
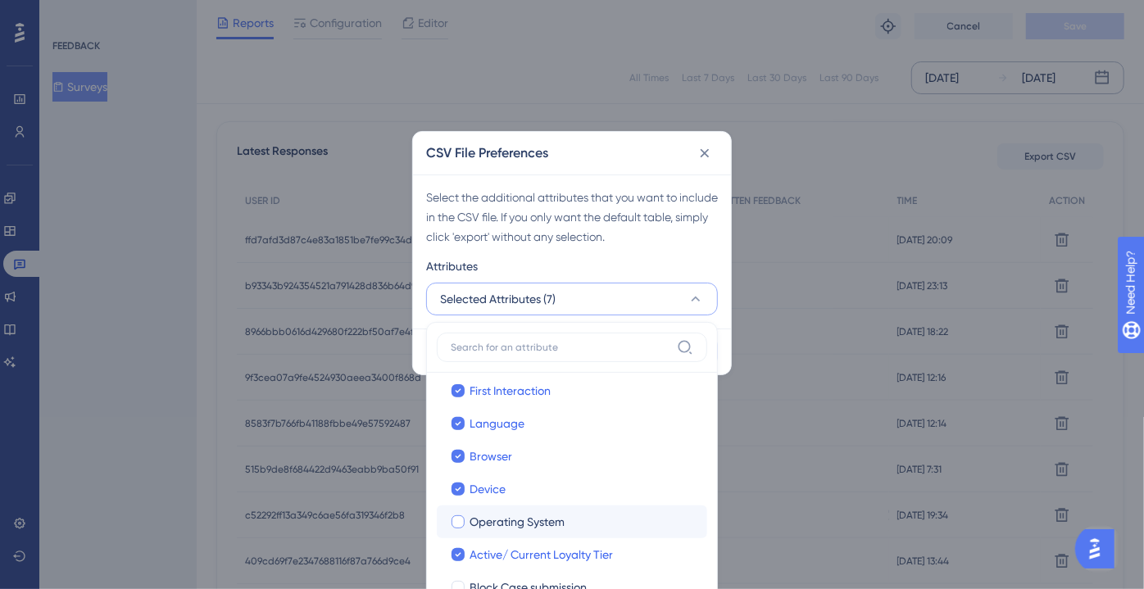
click at [576, 524] on div "Operating System" at bounding box center [582, 522] width 225 height 20
checkbox input "true"
click at [577, 572] on label "Block Case submission Block Case submission" at bounding box center [572, 587] width 270 height 33
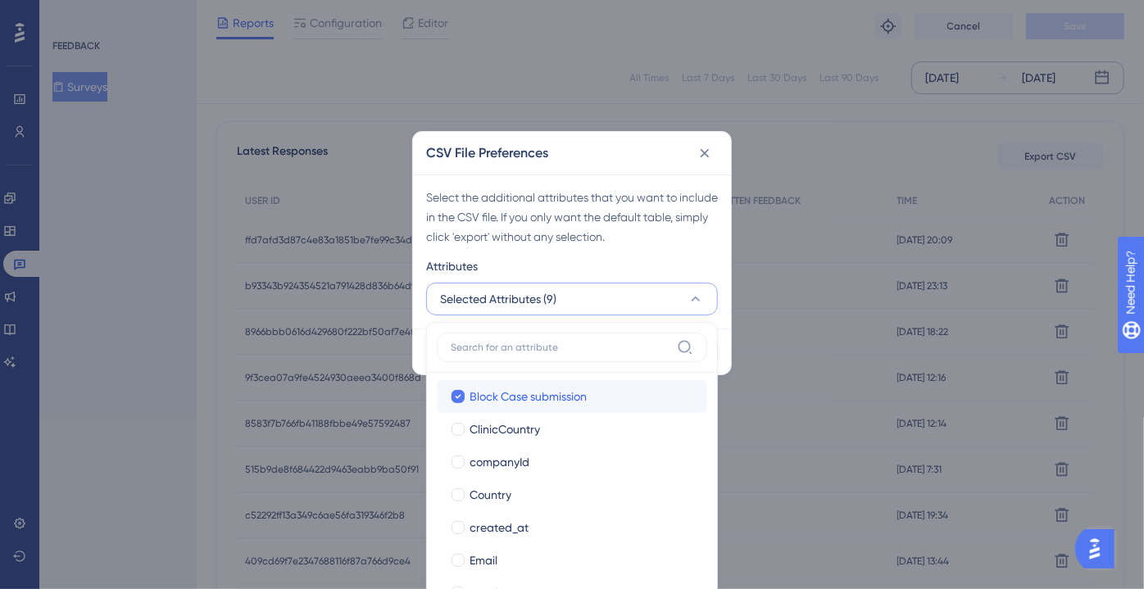
scroll to position [297, 0]
click at [570, 408] on label "ClinicCountry ClinicCountry" at bounding box center [572, 396] width 270 height 33
checkbox input "true"
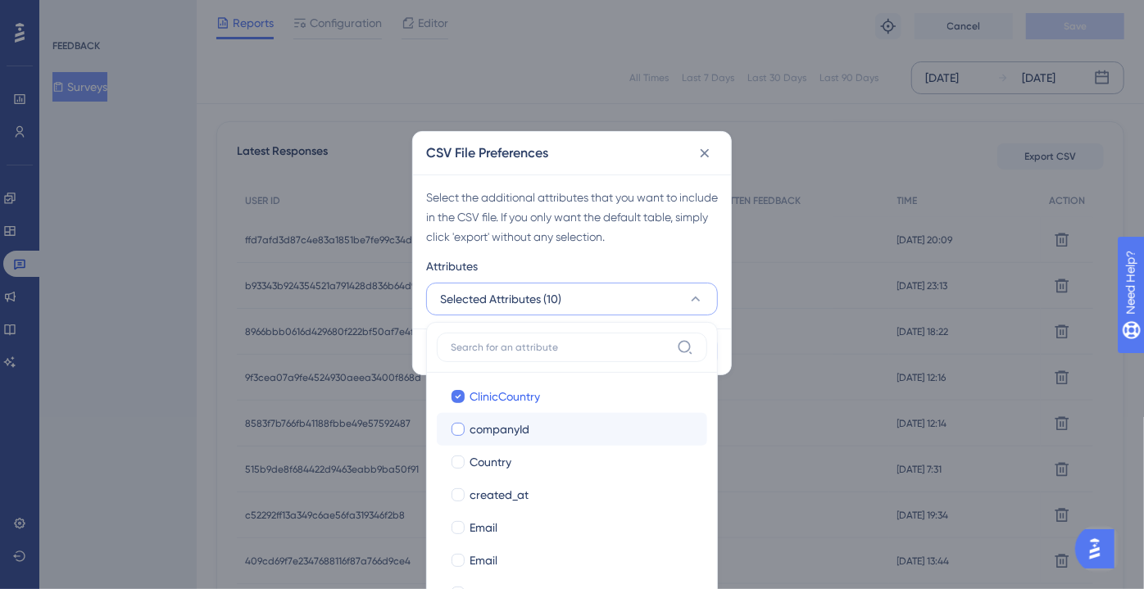
click at [563, 423] on div "companyId" at bounding box center [582, 430] width 225 height 20
checkbox input "true"
click at [560, 441] on label "companyId companyId" at bounding box center [572, 429] width 270 height 33
drag, startPoint x: 559, startPoint y: 458, endPoint x: 556, endPoint y: 443, distance: 15.8
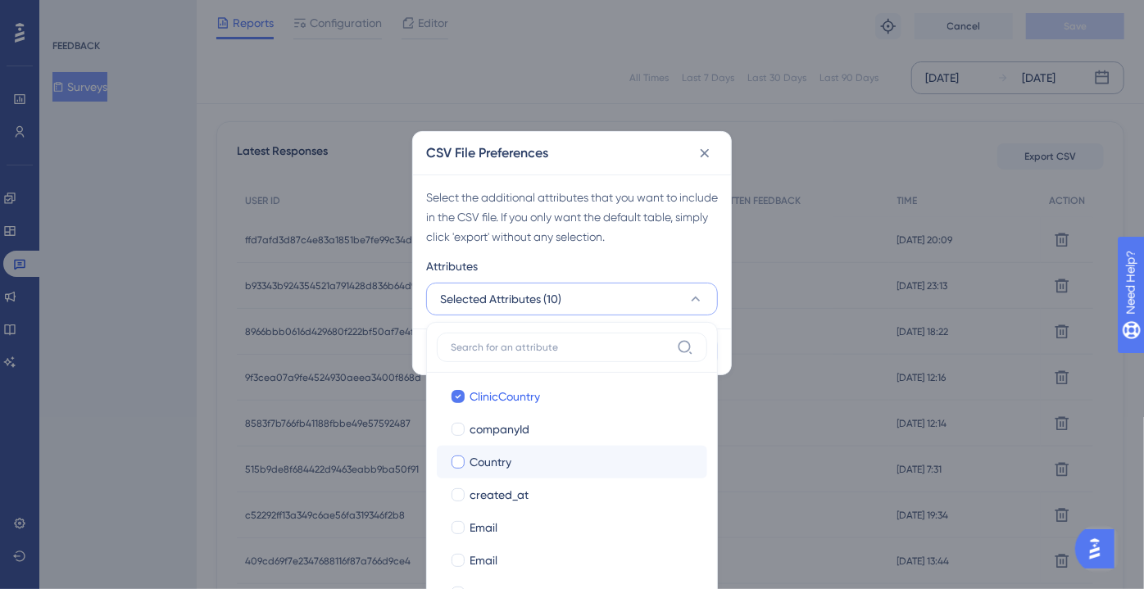
click at [559, 459] on div "Country" at bounding box center [582, 462] width 225 height 20
checkbox input "false"
checkbox input "true"
click at [556, 441] on label "companyId companyId" at bounding box center [572, 429] width 270 height 33
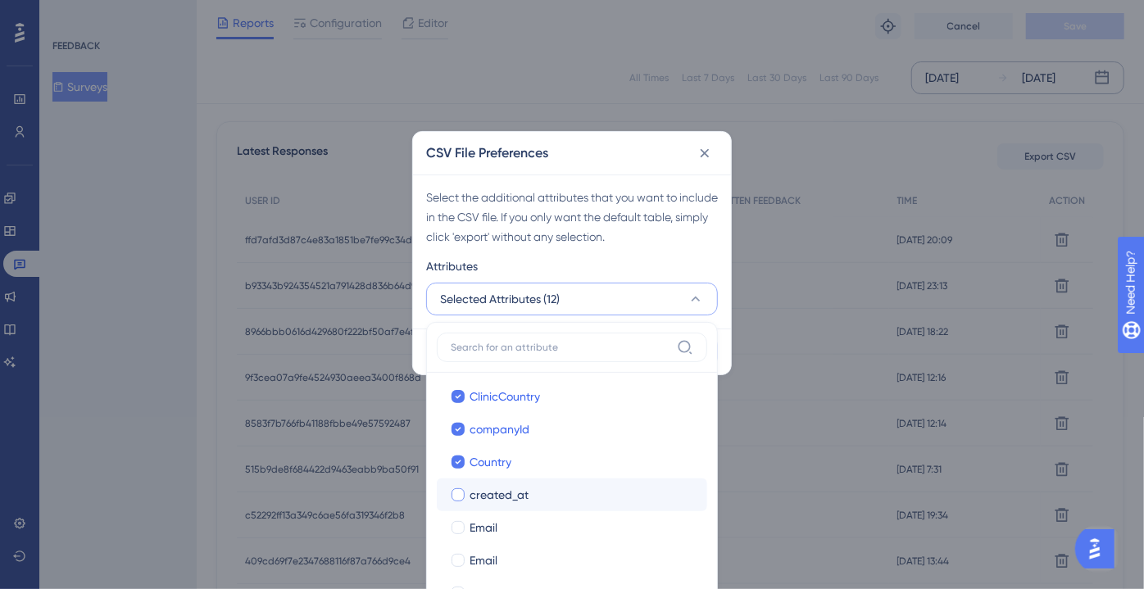
drag, startPoint x: 551, startPoint y: 497, endPoint x: 544, endPoint y: 530, distance: 34.2
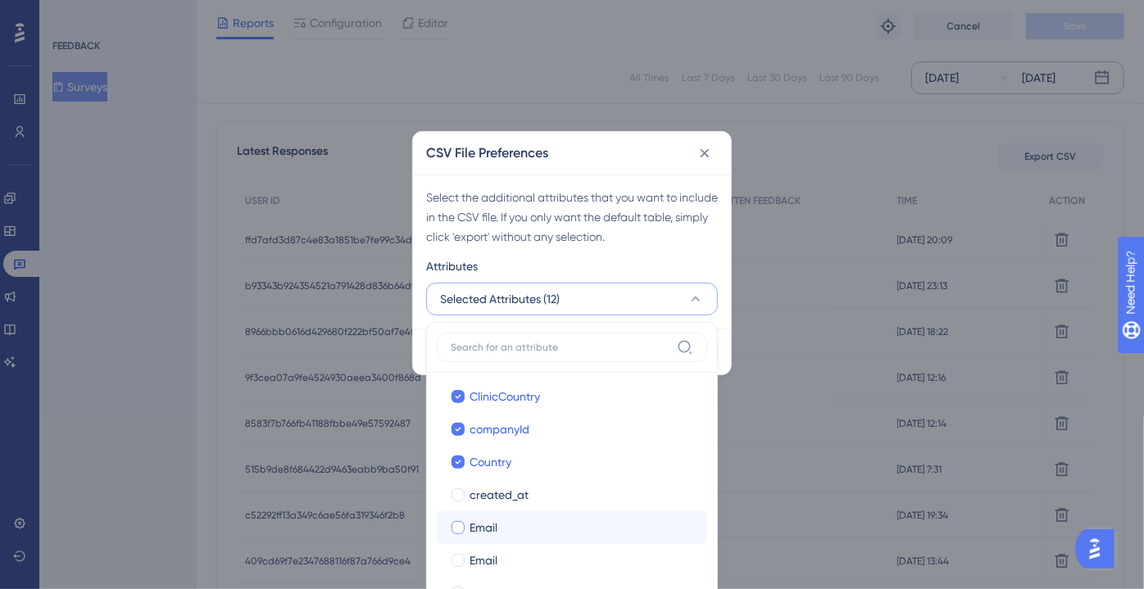
click at [551, 497] on div "created_at" at bounding box center [582, 495] width 225 height 20
checkbox input "true"
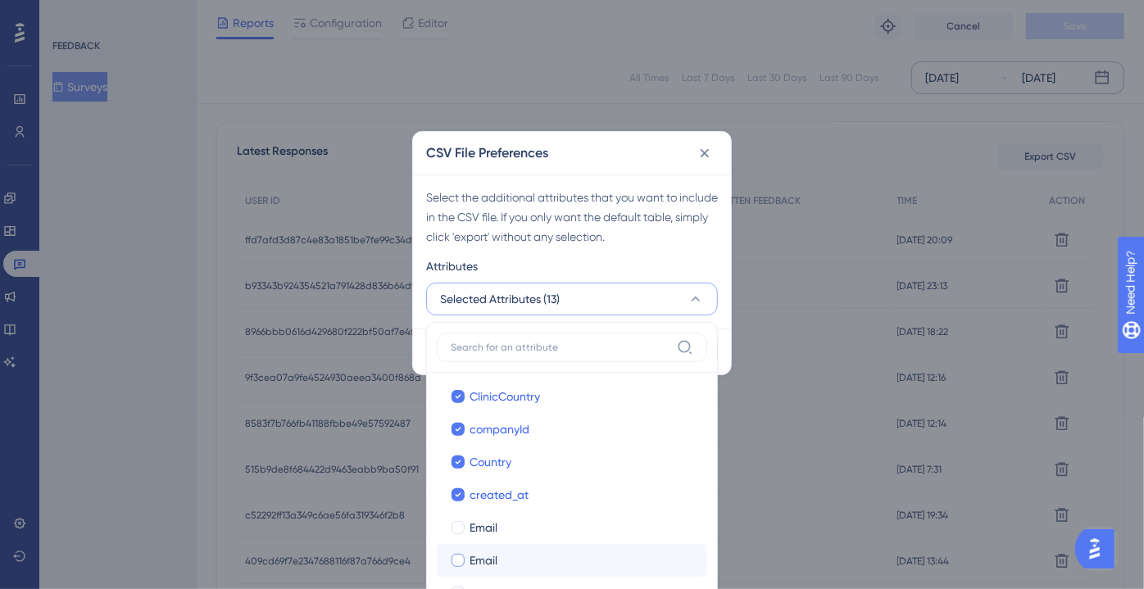
drag, startPoint x: 544, startPoint y: 530, endPoint x: 538, endPoint y: 564, distance: 34.2
click at [543, 534] on div "Email" at bounding box center [582, 528] width 225 height 20
checkbox input "true"
click at [537, 566] on div "Email" at bounding box center [582, 561] width 225 height 20
checkbox input "true"
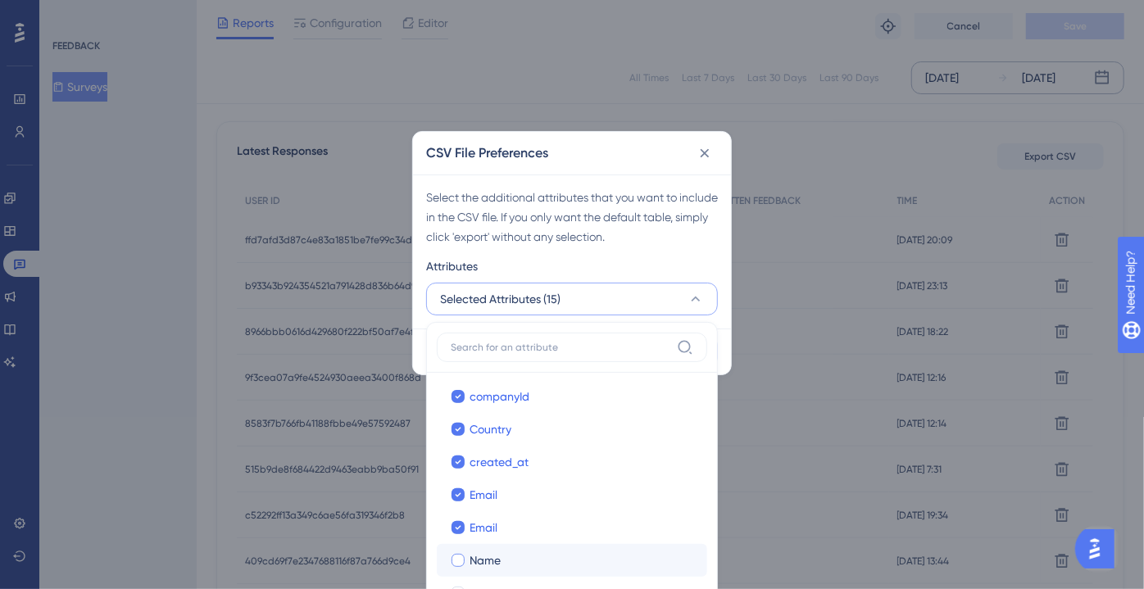
scroll to position [372, 0]
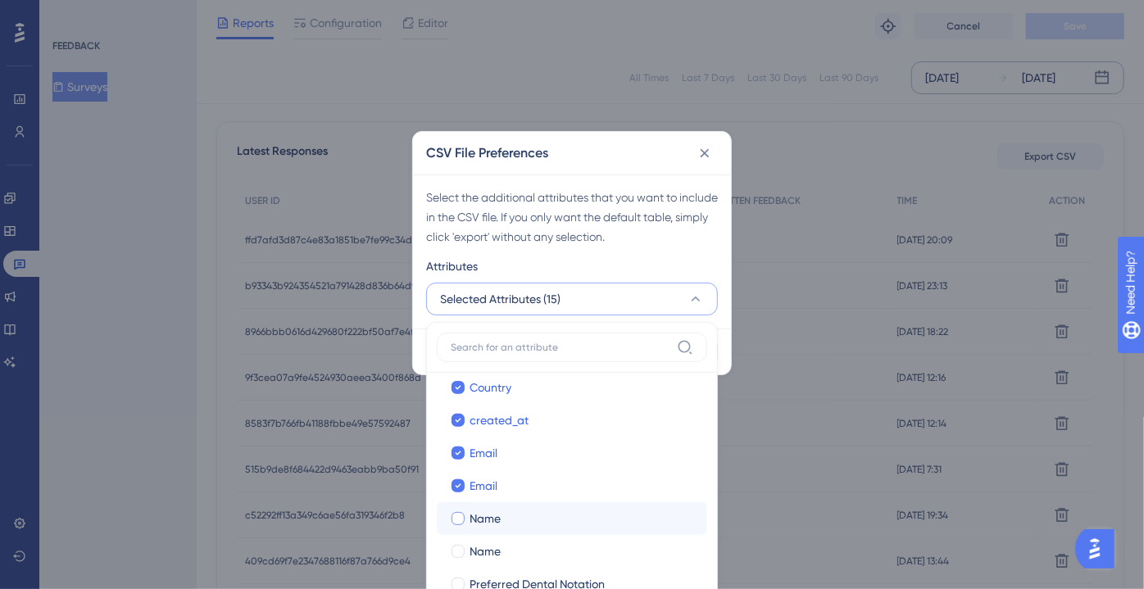
click at [528, 506] on label "Name Name" at bounding box center [572, 518] width 270 height 33
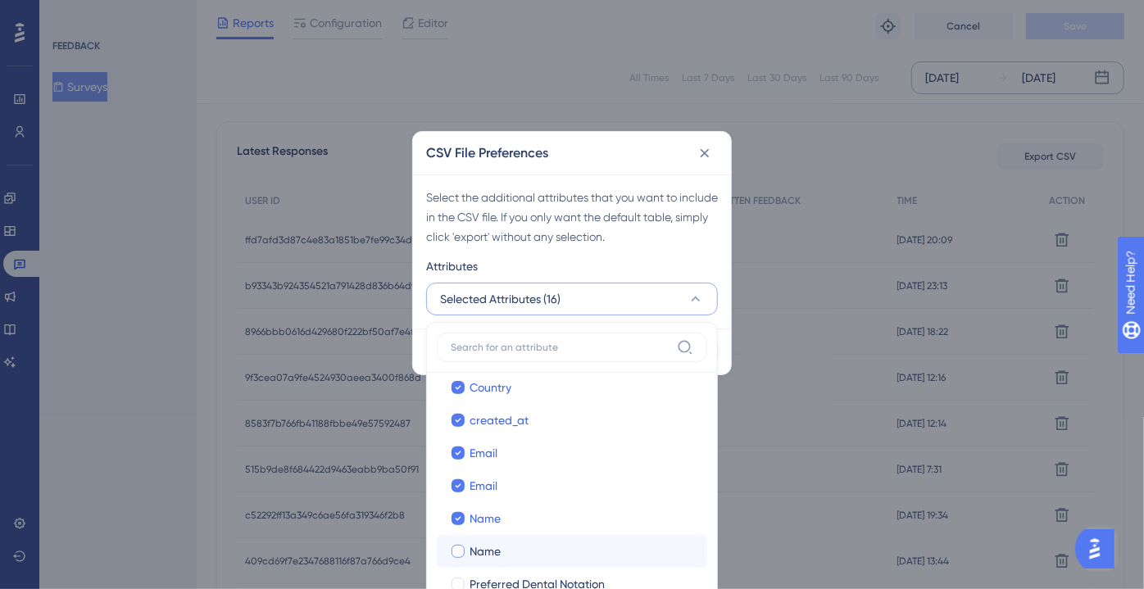
drag, startPoint x: 527, startPoint y: 538, endPoint x: 522, endPoint y: 561, distance: 24.3
click at [527, 539] on label "Name Name" at bounding box center [572, 551] width 270 height 33
checkbox input "true"
click at [518, 575] on span "Preferred Dental Notation" at bounding box center [537, 585] width 135 height 20
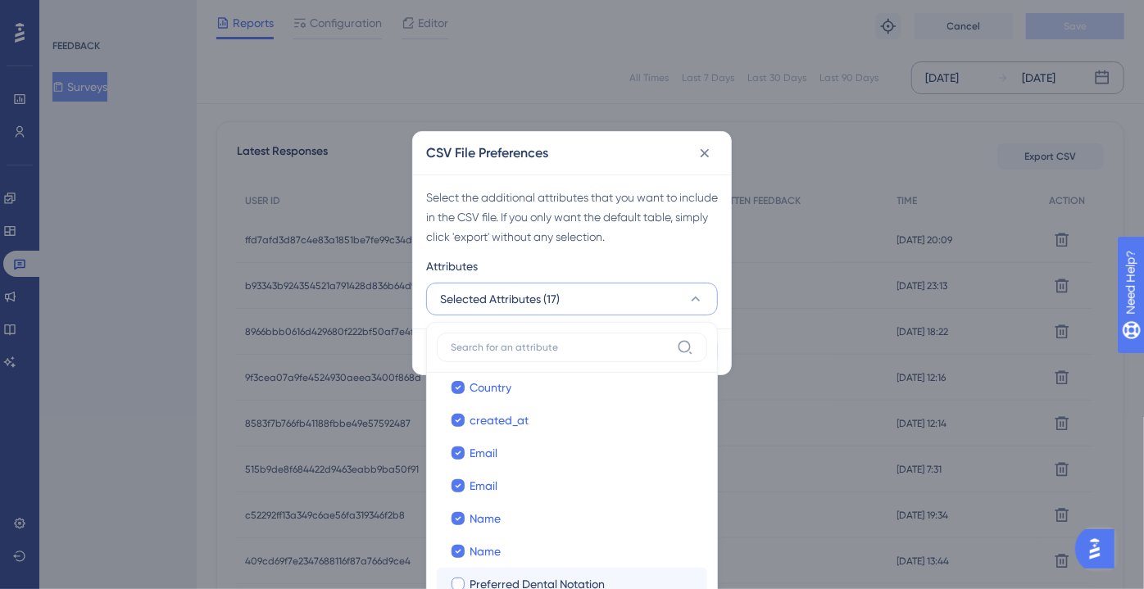
checkbox input "true"
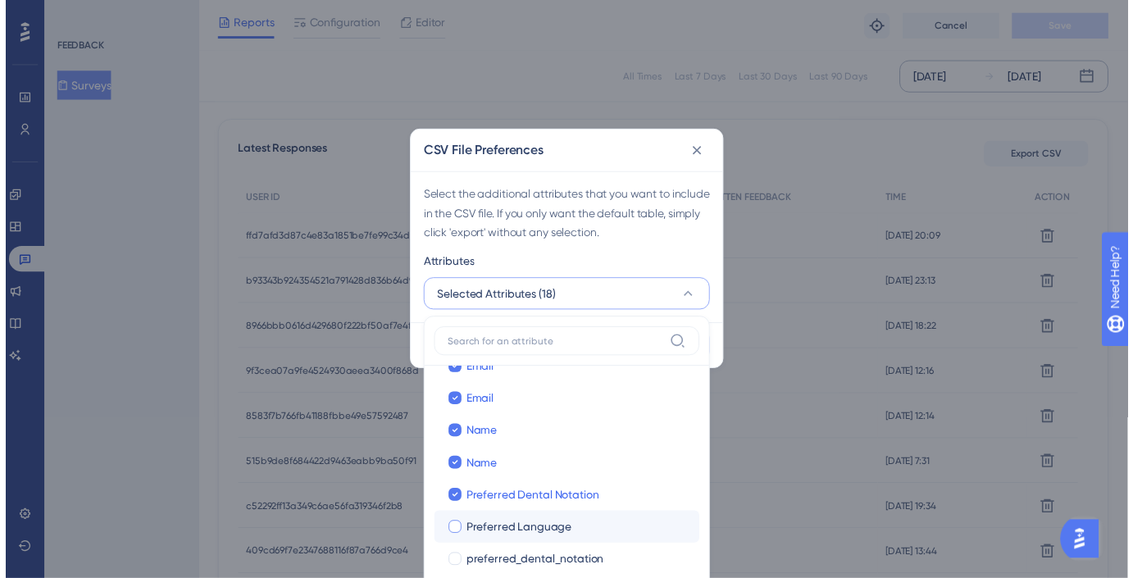
scroll to position [472, 0]
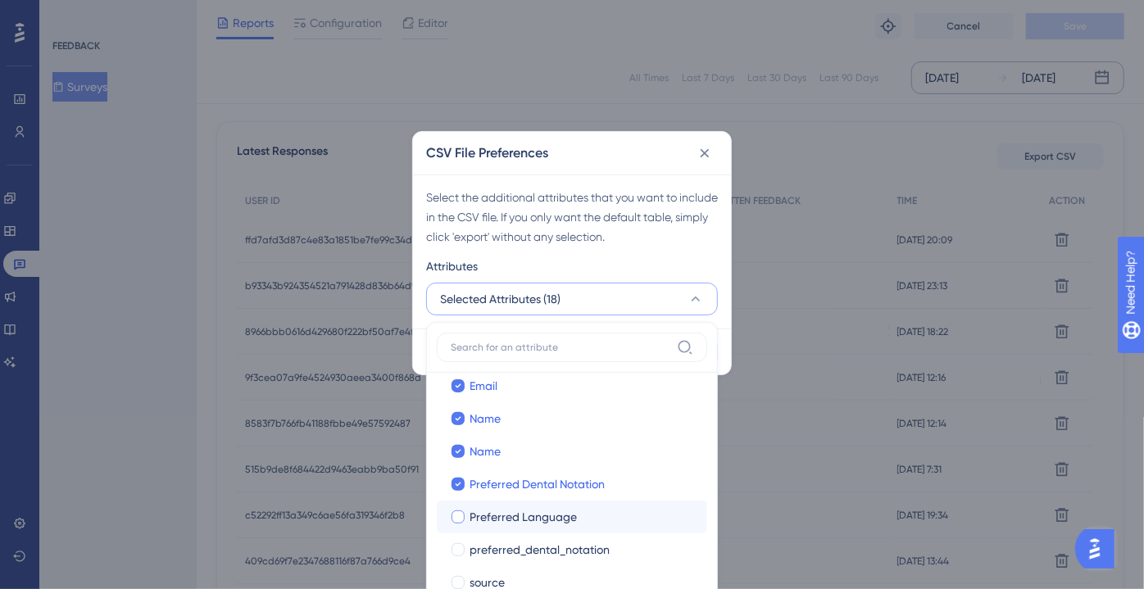
click at [532, 523] on span "Preferred Language" at bounding box center [523, 517] width 107 height 20
checkbox input "true"
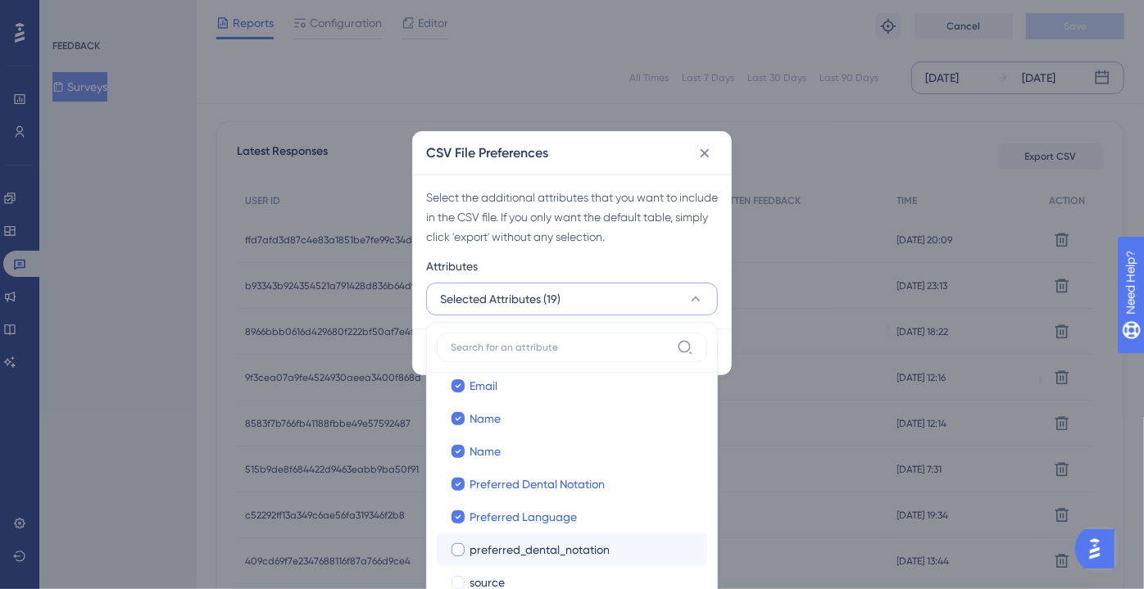
drag, startPoint x: 531, startPoint y: 544, endPoint x: 529, endPoint y: 558, distance: 14.1
click at [531, 547] on span "preferred_dental_notation" at bounding box center [540, 550] width 140 height 20
checkbox input "true"
click at [524, 577] on div "source" at bounding box center [582, 583] width 225 height 20
checkbox input "true"
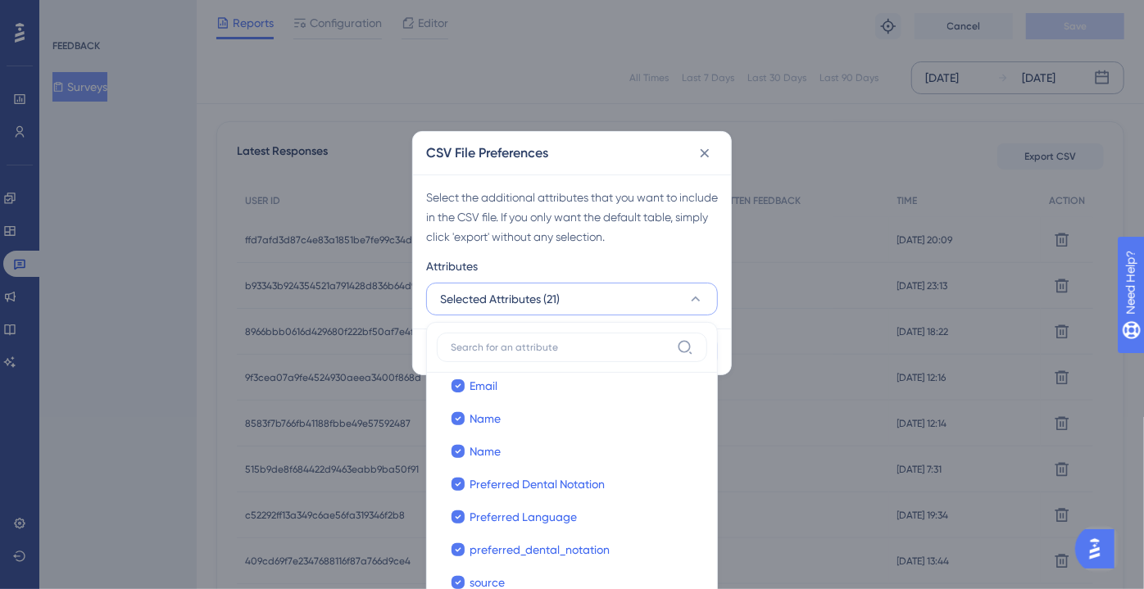
click at [637, 312] on button "Selected Attributes (21)" at bounding box center [572, 299] width 292 height 33
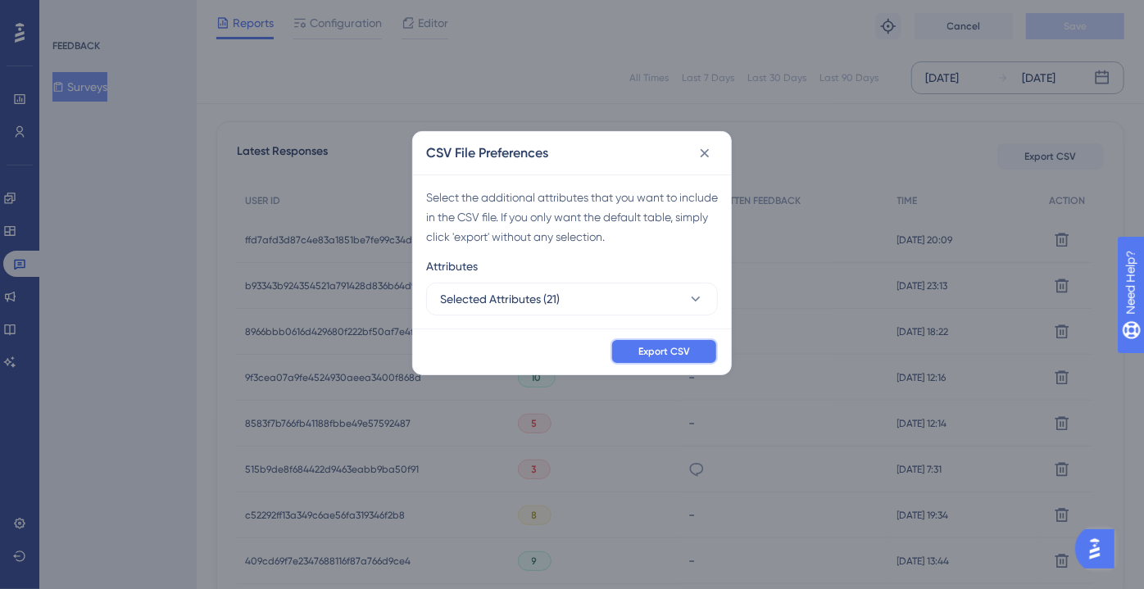
click at [667, 343] on button "Export CSV" at bounding box center [664, 351] width 107 height 26
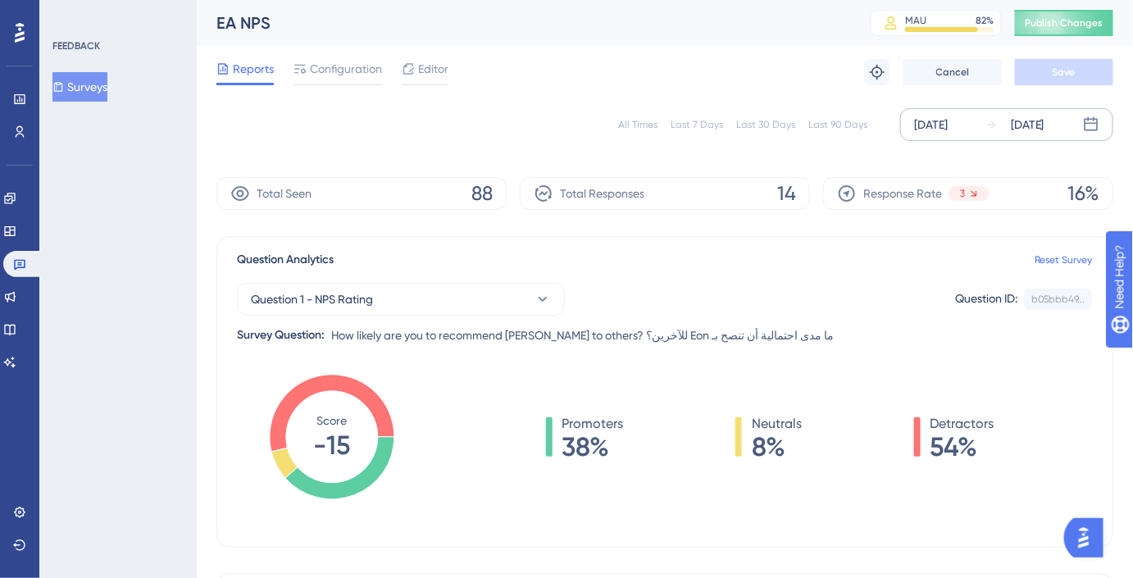
scroll to position [0, 0]
click at [84, 94] on button "Surveys" at bounding box center [79, 87] width 55 height 30
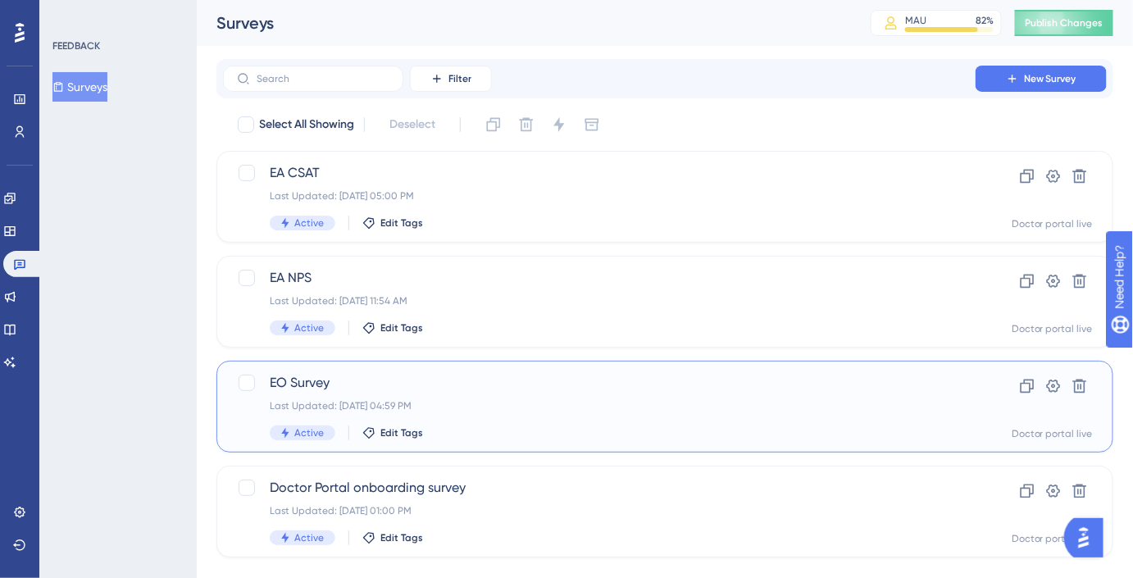
drag, startPoint x: 400, startPoint y: 392, endPoint x: 175, endPoint y: 343, distance: 230.5
click at [197, 343] on div "Performance Users Engagement Widgets Feedback Product Updates Knowledge Base AI…" at bounding box center [665, 292] width 936 height 584
click at [424, 389] on span "EO Survey" at bounding box center [599, 383] width 659 height 20
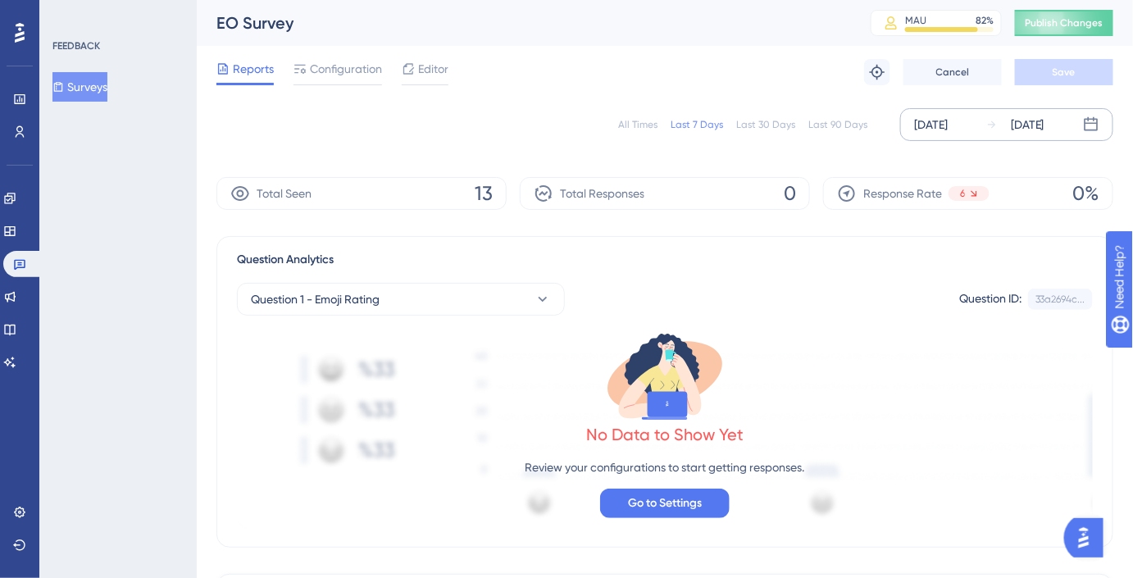
click at [942, 129] on div "[DATE]" at bounding box center [931, 125] width 34 height 20
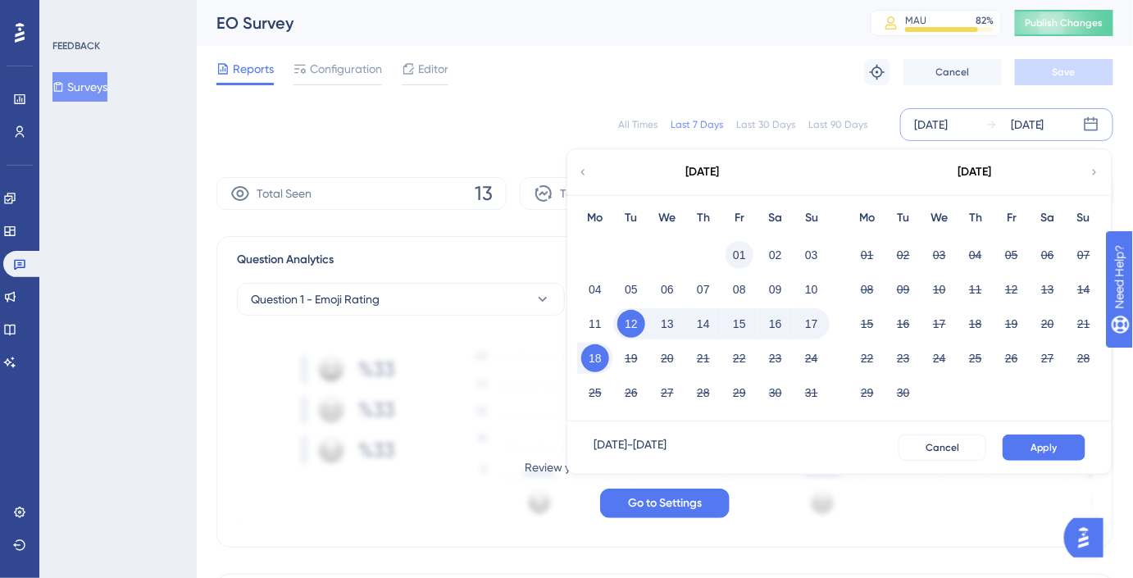
click at [743, 247] on button "01" at bounding box center [739, 255] width 28 height 28
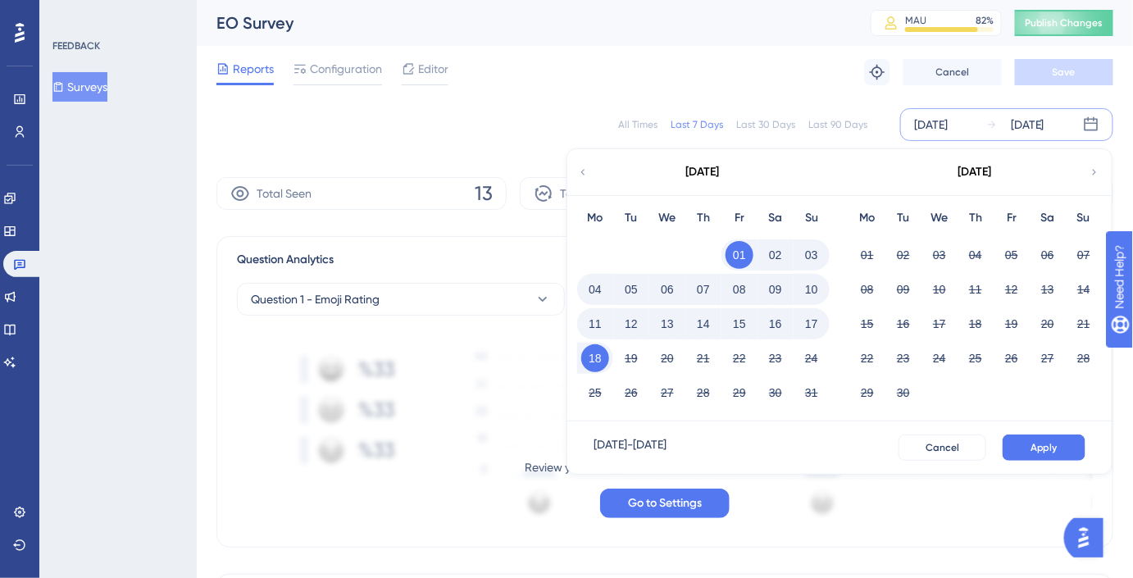
click at [747, 326] on button "15" at bounding box center [739, 324] width 28 height 28
click at [1029, 443] on button "Apply" at bounding box center [1043, 447] width 83 height 26
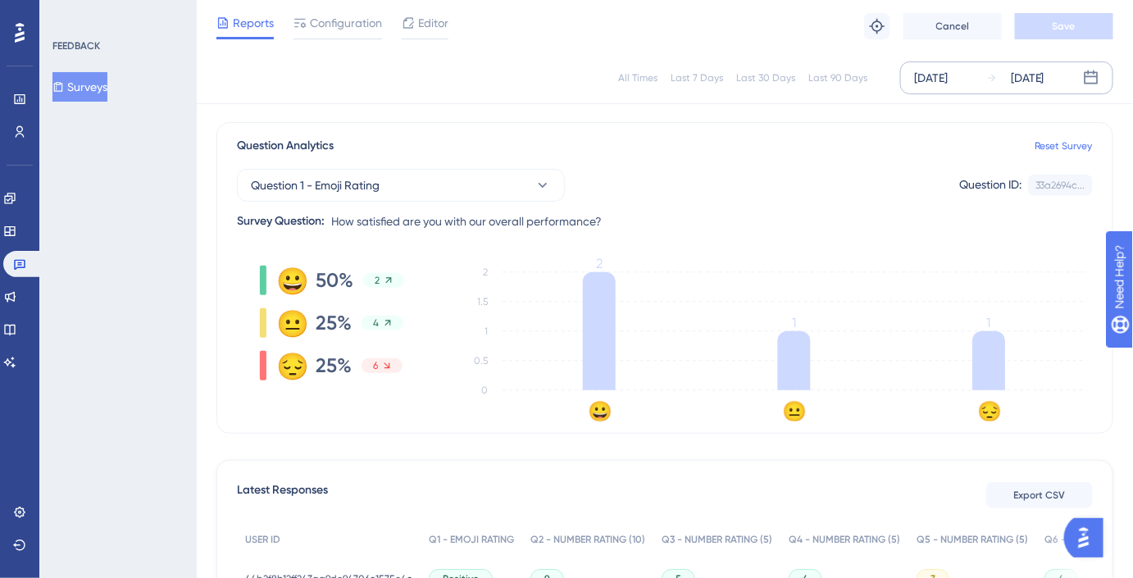
scroll to position [372, 0]
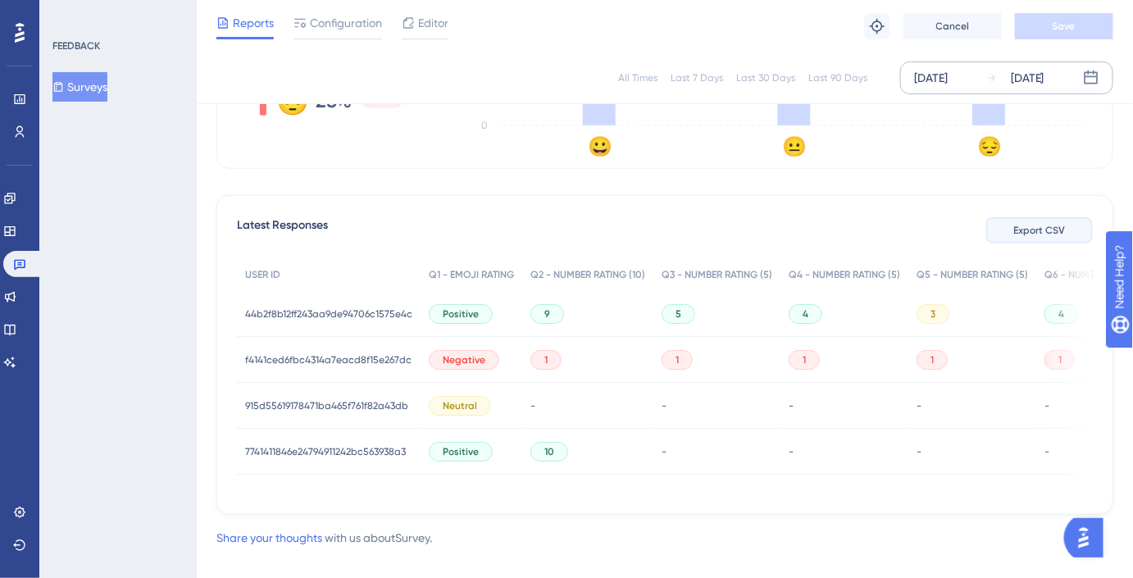
click at [1030, 231] on span "Export CSV" at bounding box center [1040, 230] width 52 height 13
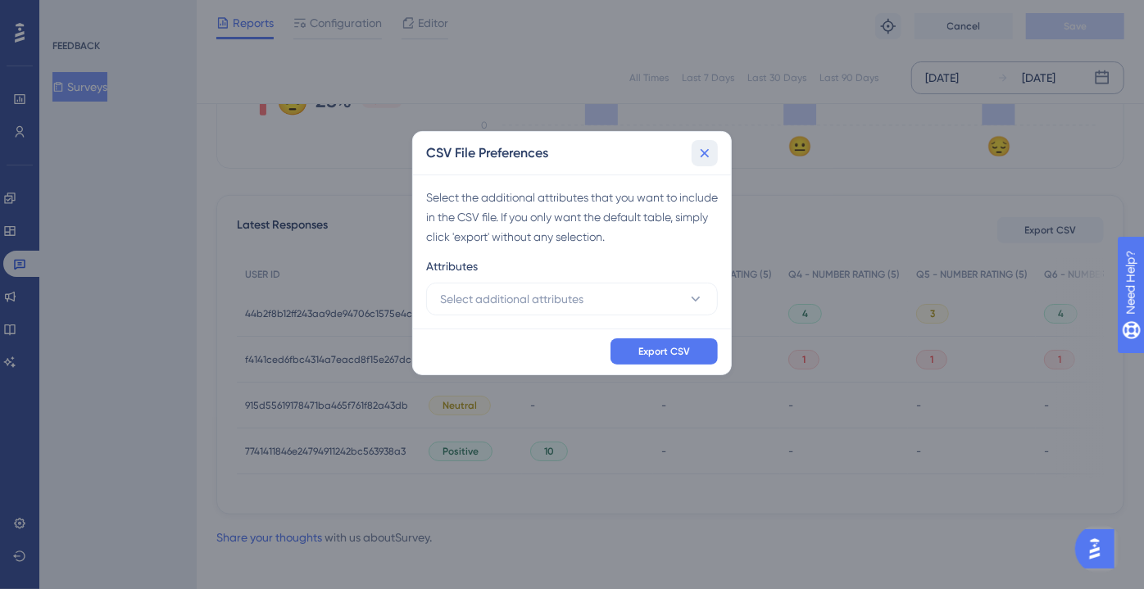
click at [699, 156] on icon at bounding box center [705, 153] width 16 height 16
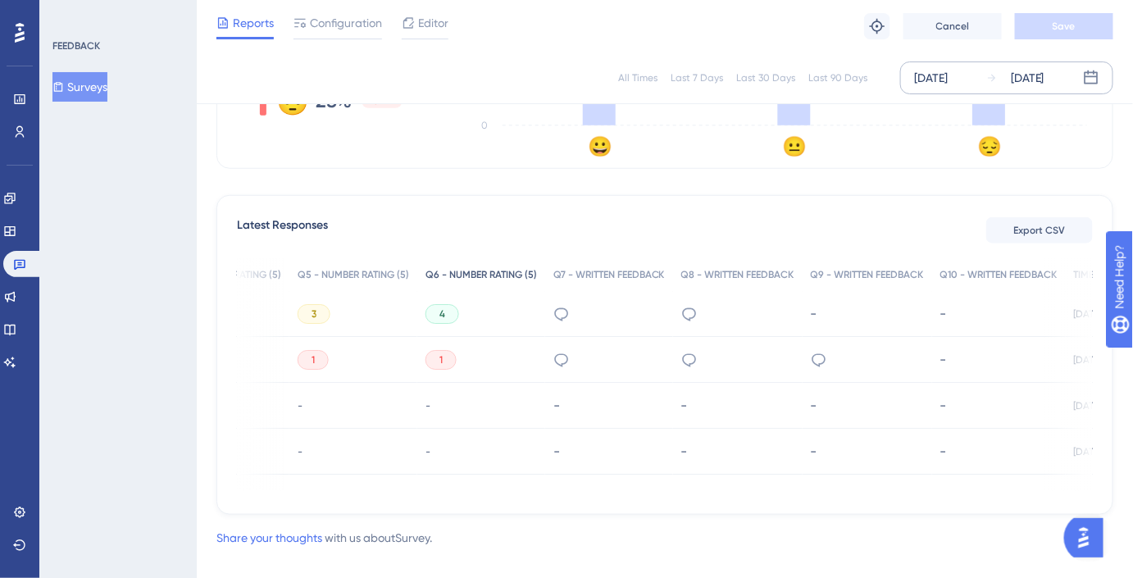
scroll to position [0, 0]
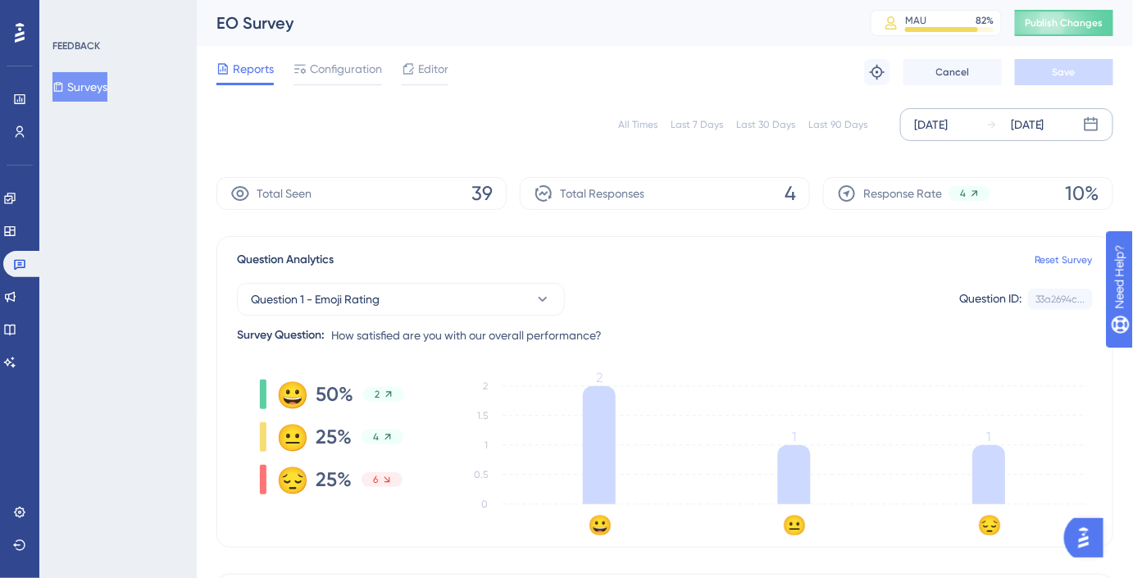
click at [102, 82] on button "Surveys" at bounding box center [79, 87] width 55 height 30
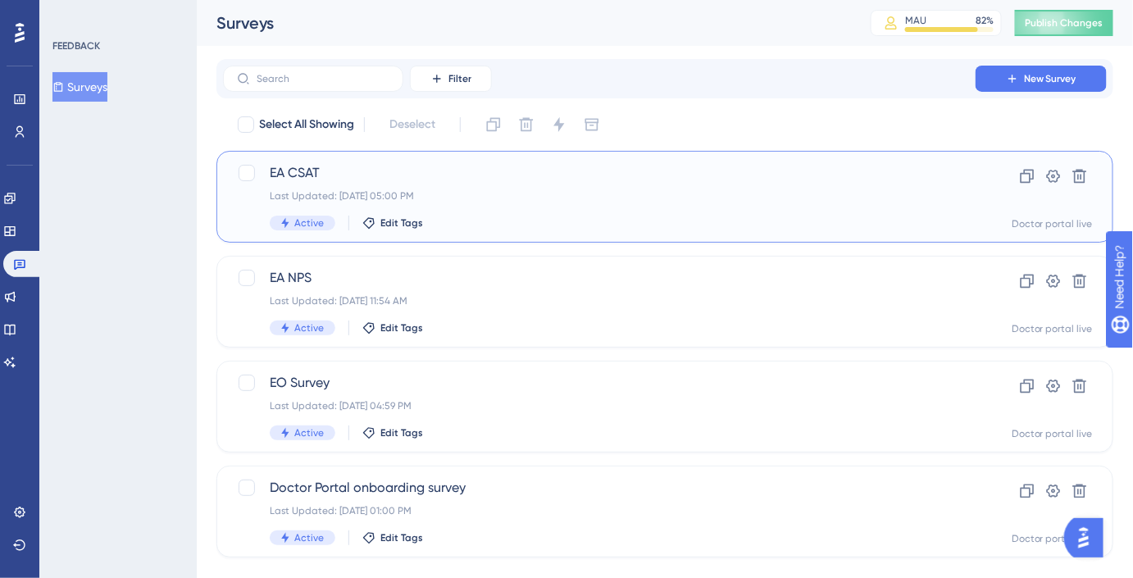
click at [432, 191] on div "Last Updated: [DATE] 05:00 PM" at bounding box center [599, 195] width 659 height 13
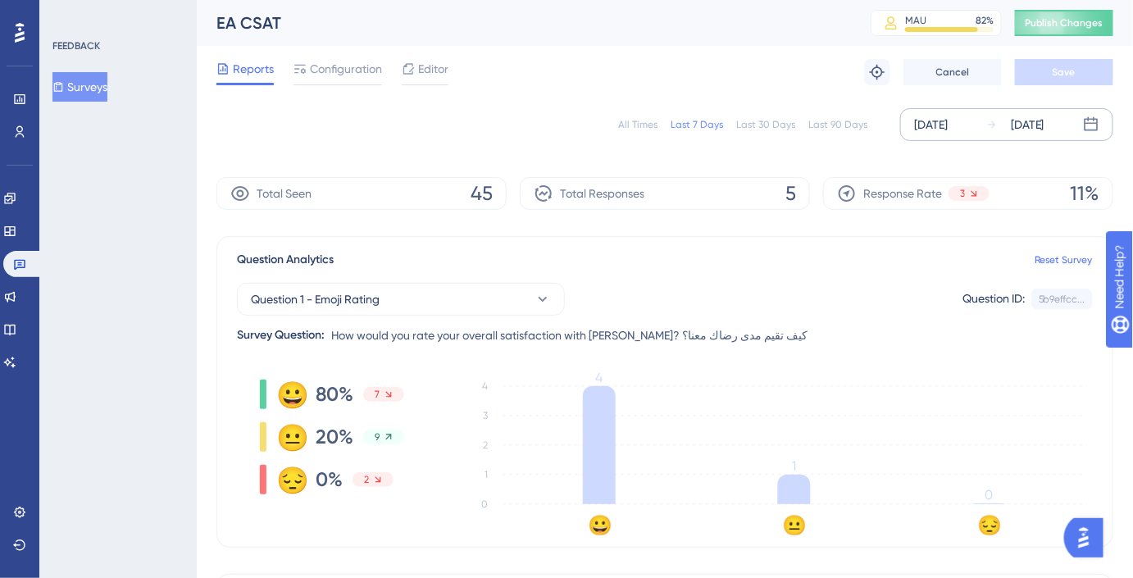
click at [947, 127] on div "[DATE]" at bounding box center [931, 125] width 34 height 20
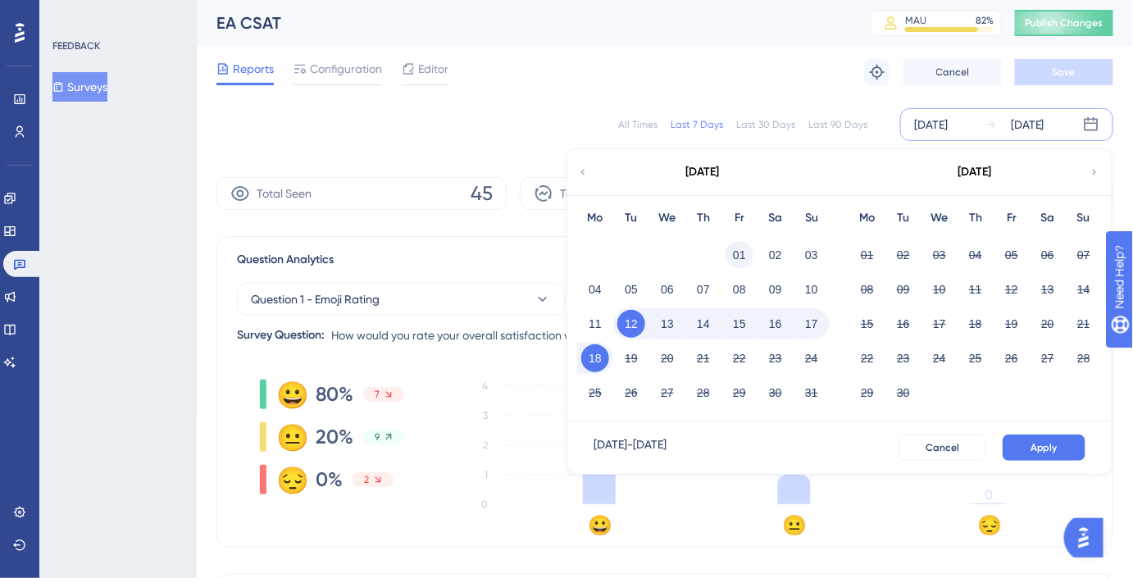
click at [743, 248] on button "01" at bounding box center [739, 255] width 28 height 28
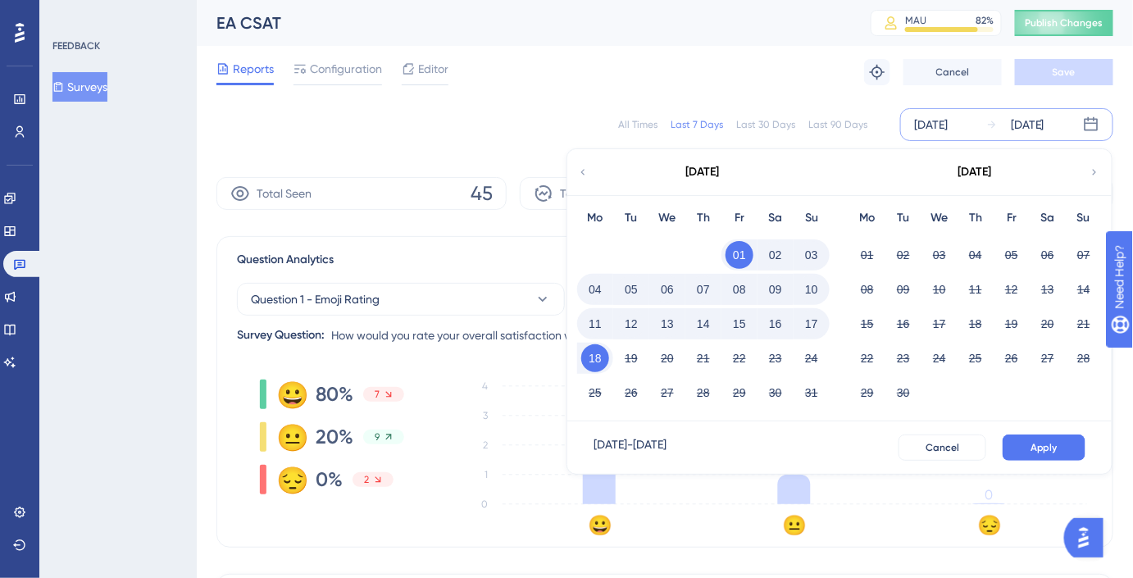
click at [749, 323] on button "15" at bounding box center [739, 324] width 28 height 28
click at [1016, 443] on button "Apply" at bounding box center [1043, 447] width 83 height 26
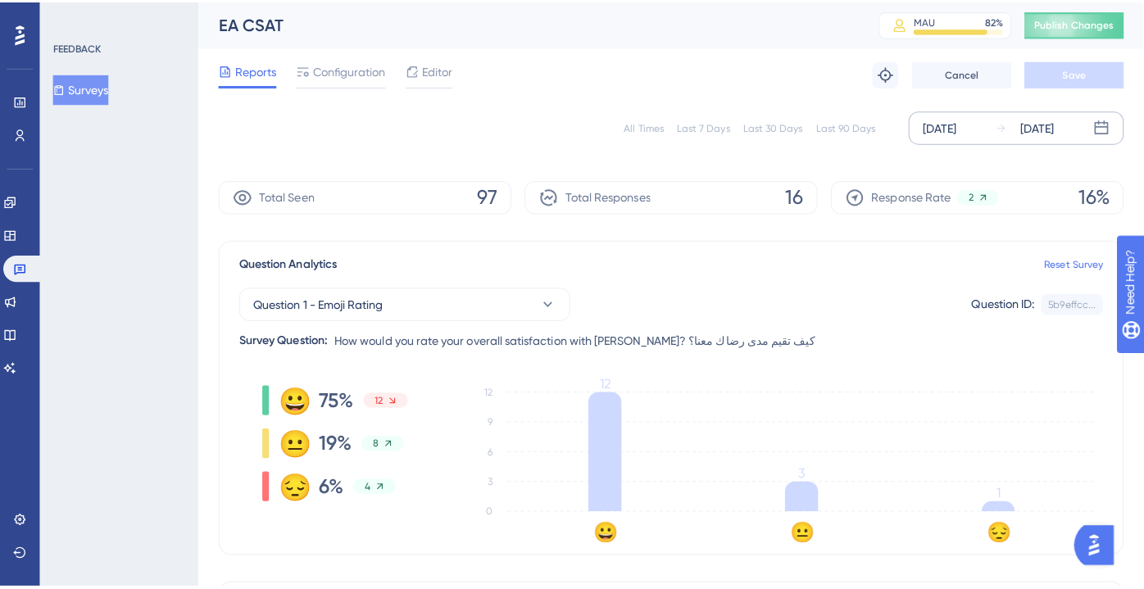
scroll to position [372, 0]
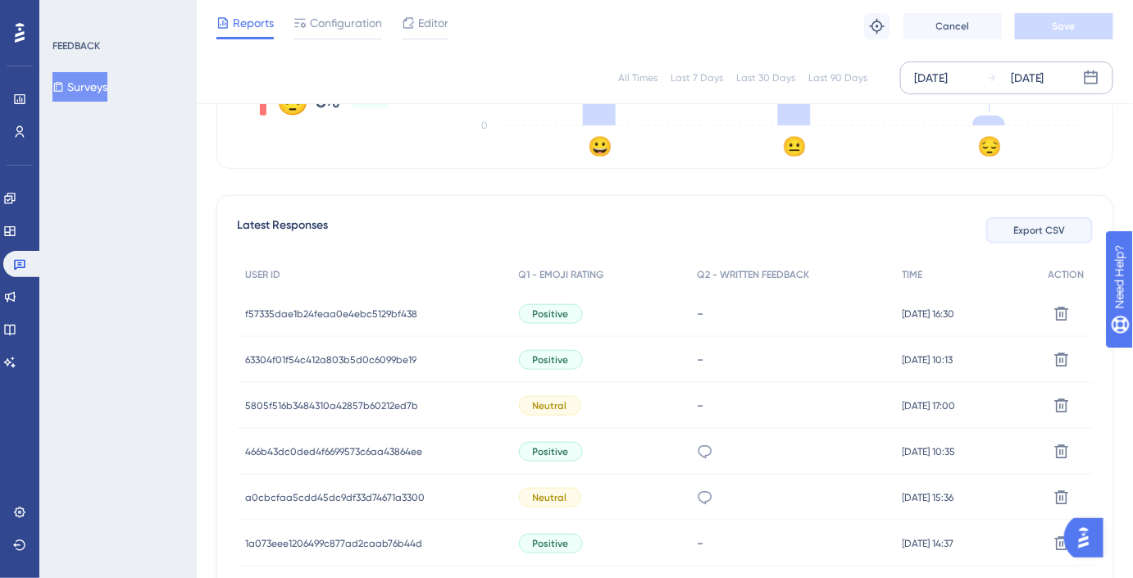
click at [1038, 235] on span "Export CSV" at bounding box center [1040, 230] width 52 height 13
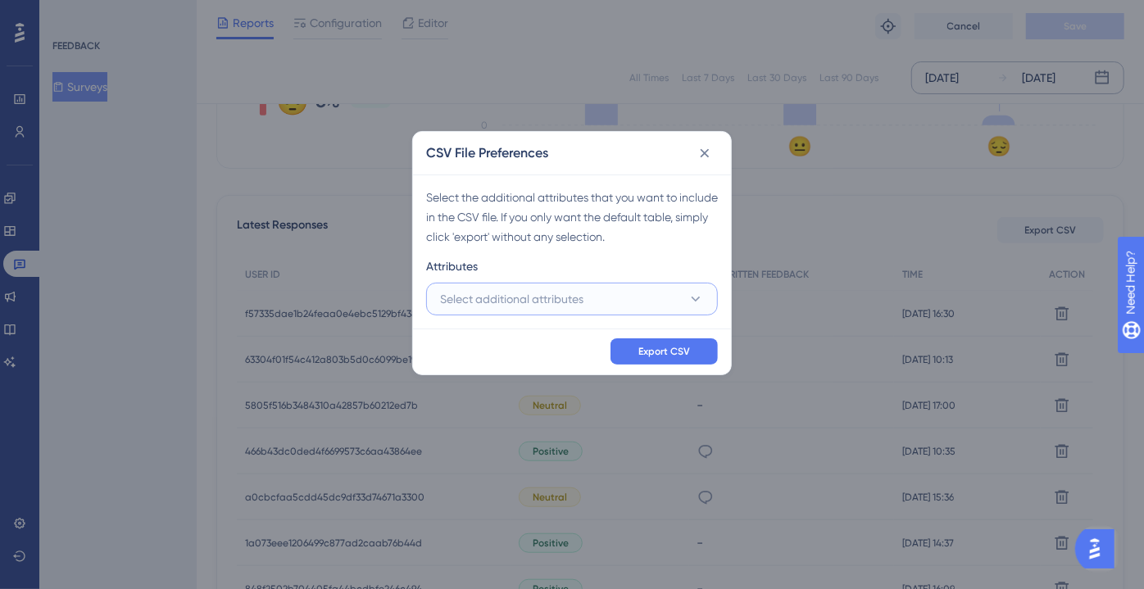
click at [667, 303] on button "Select additional attributes" at bounding box center [572, 299] width 292 height 33
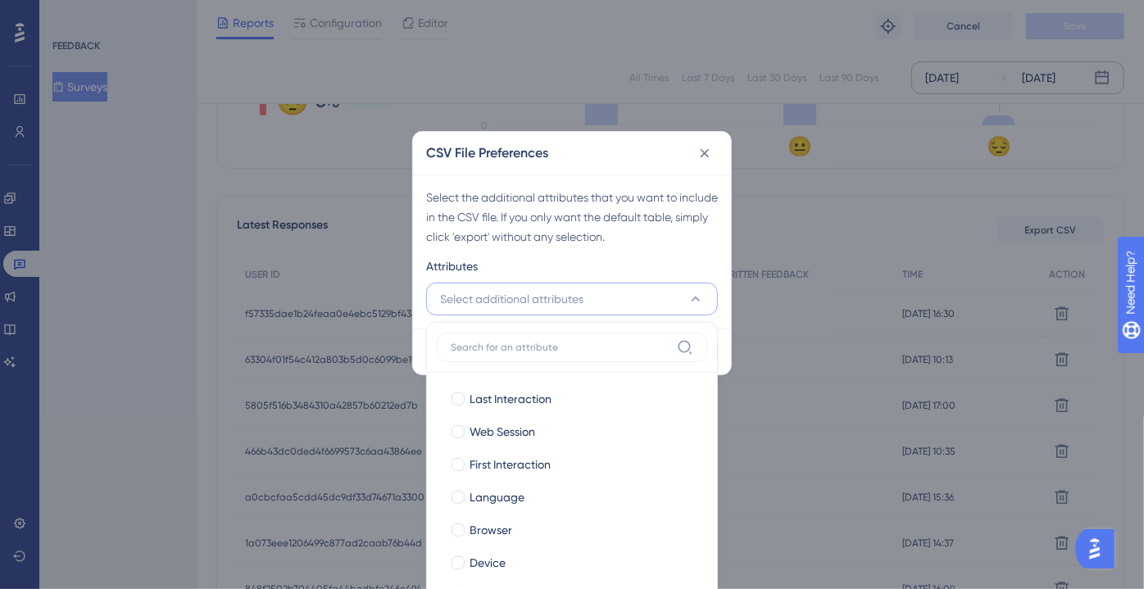
scroll to position [446, 0]
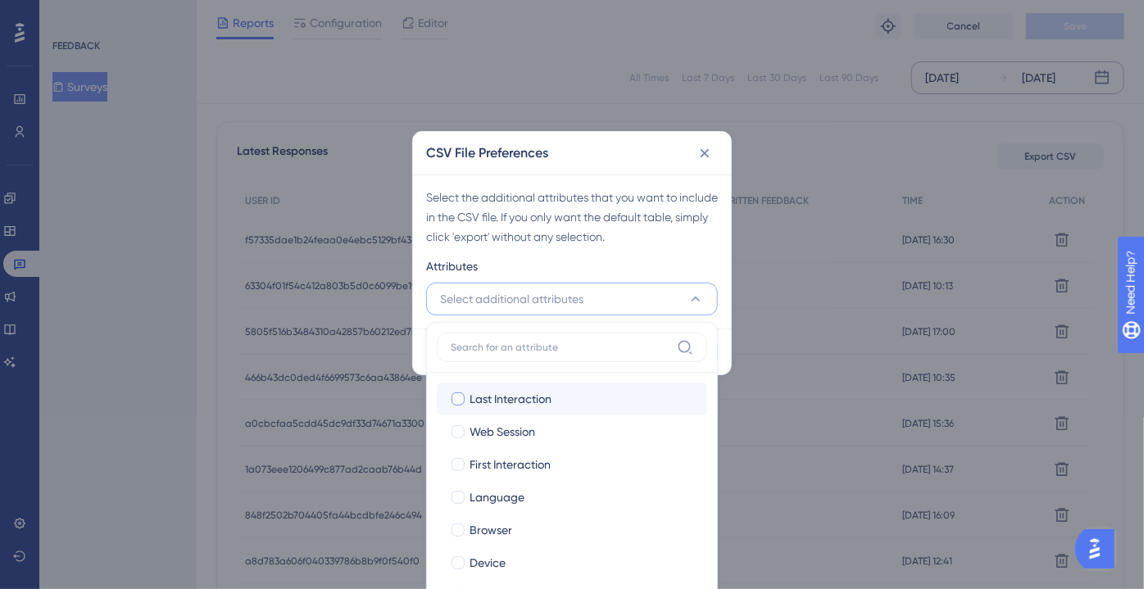
drag, startPoint x: 558, startPoint y: 393, endPoint x: 555, endPoint y: 426, distance: 33.8
click at [558, 393] on div "Last Interaction" at bounding box center [582, 399] width 225 height 20
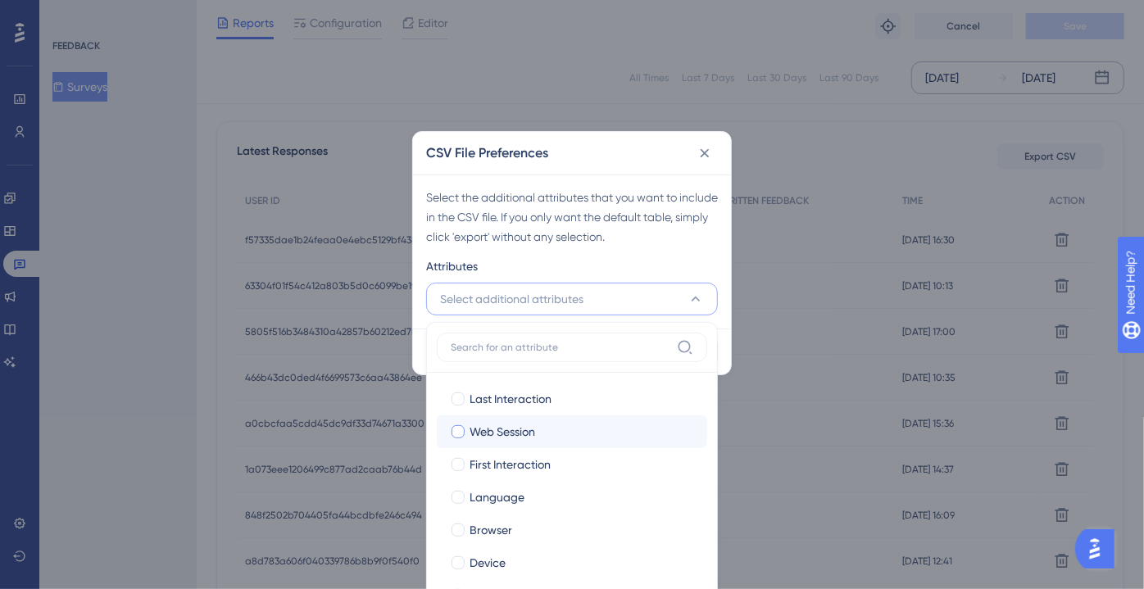
checkbox input "true"
click at [553, 437] on div "Web Session" at bounding box center [582, 432] width 225 height 20
checkbox input "true"
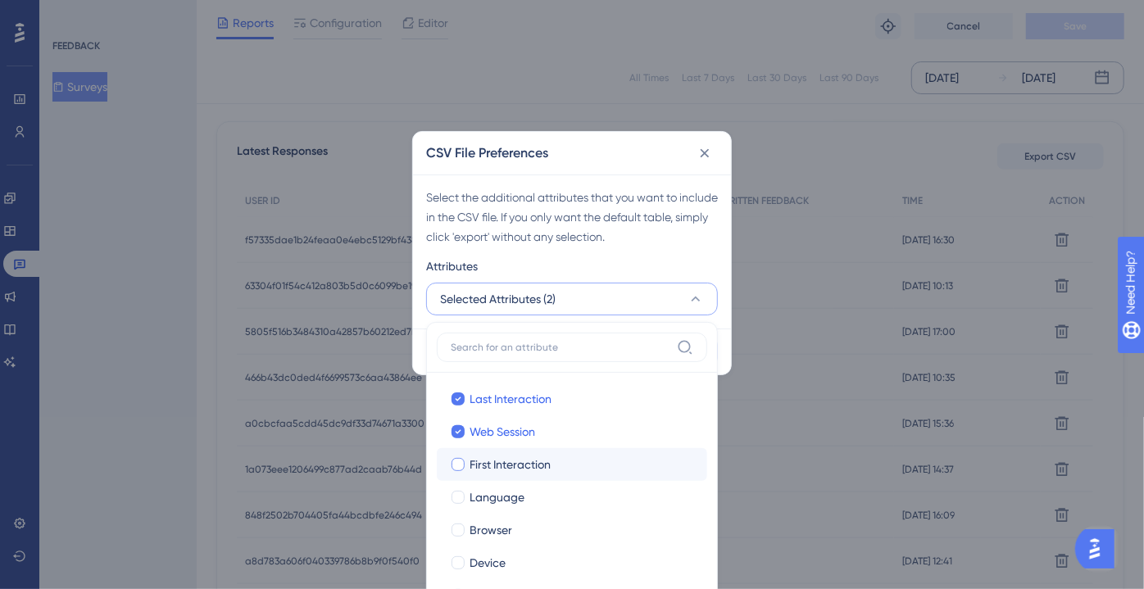
click at [550, 471] on span "First Interaction" at bounding box center [510, 465] width 81 height 20
checkbox input "true"
drag, startPoint x: 552, startPoint y: 488, endPoint x: 546, endPoint y: 509, distance: 22.3
click at [552, 491] on div "Language" at bounding box center [582, 498] width 225 height 20
checkbox input "true"
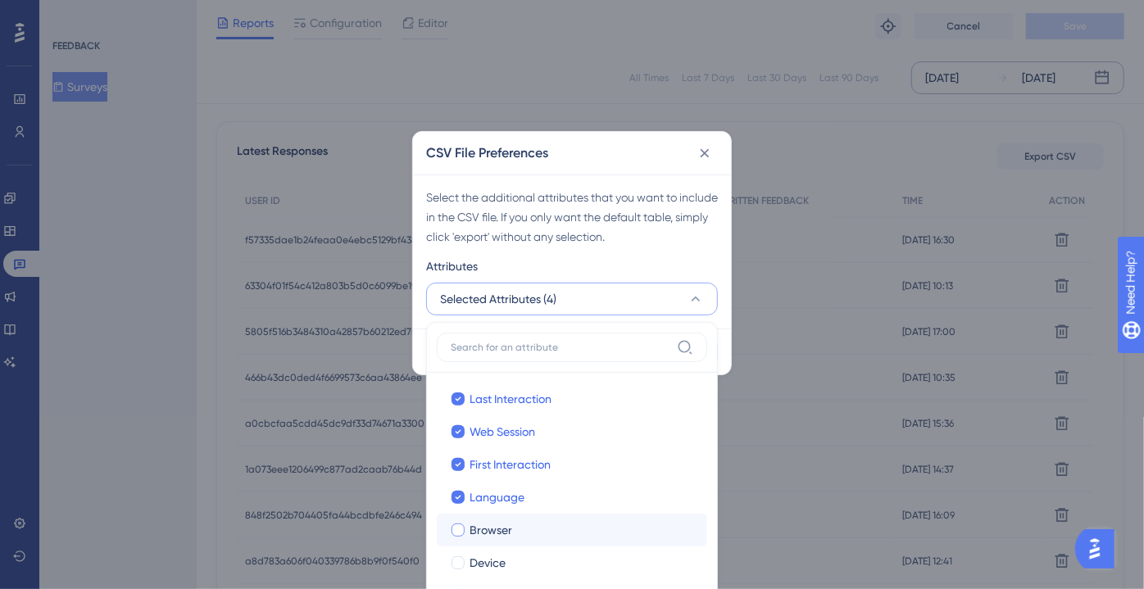
drag, startPoint x: 543, startPoint y: 517, endPoint x: 542, endPoint y: 529, distance: 12.3
click at [542, 519] on label "Browser Browser" at bounding box center [572, 530] width 270 height 33
click at [459, 529] on input "Browser" at bounding box center [458, 529] width 1 height 1
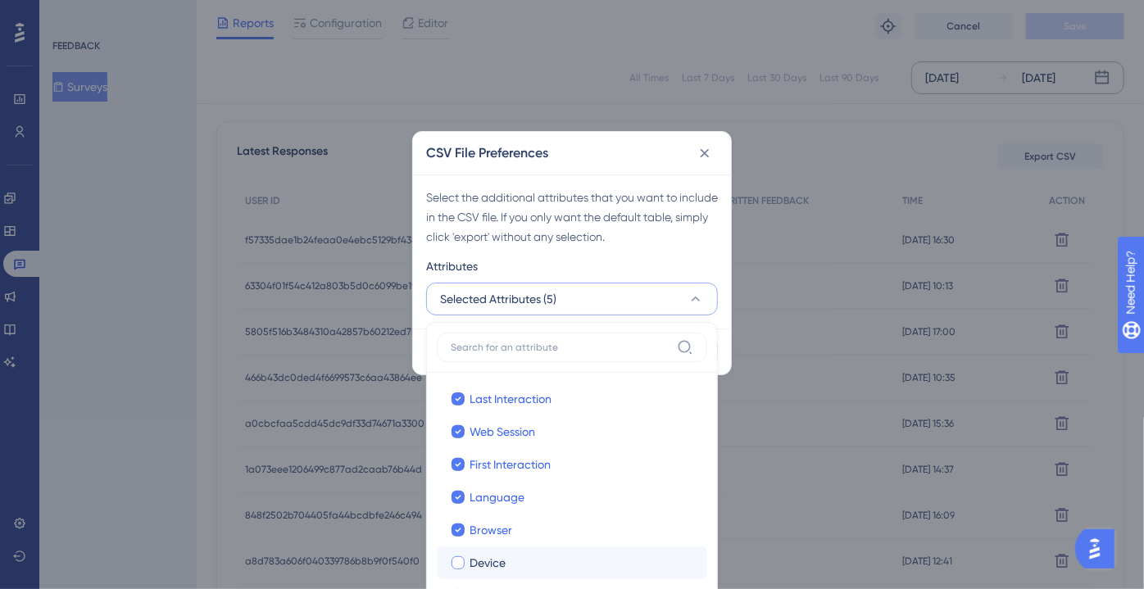
click at [537, 553] on div "Device" at bounding box center [582, 563] width 225 height 20
checkbox input "true"
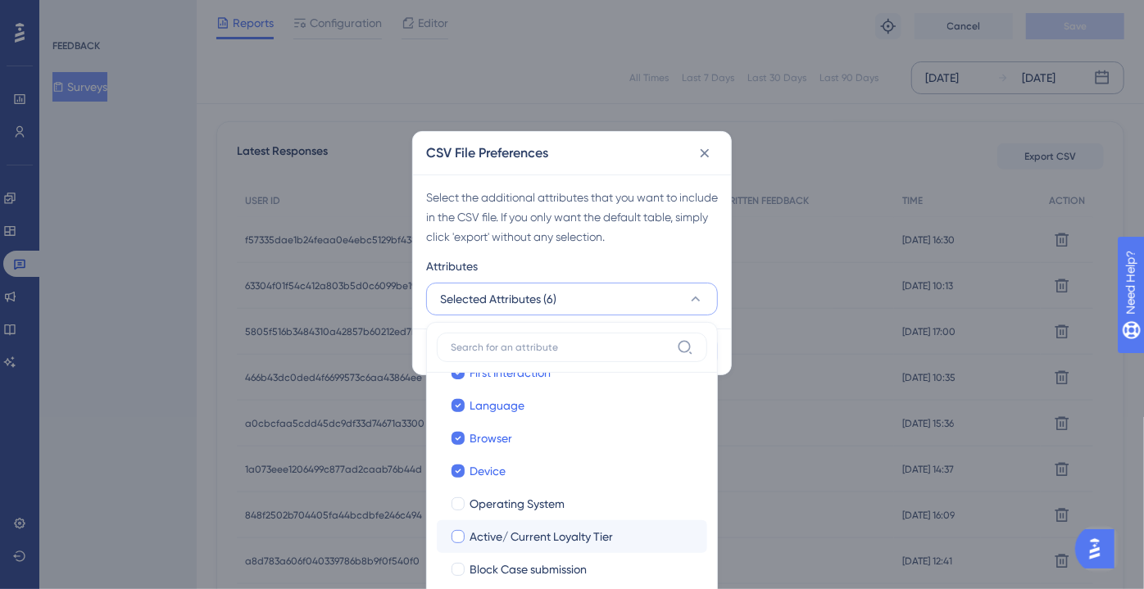
scroll to position [148, 0]
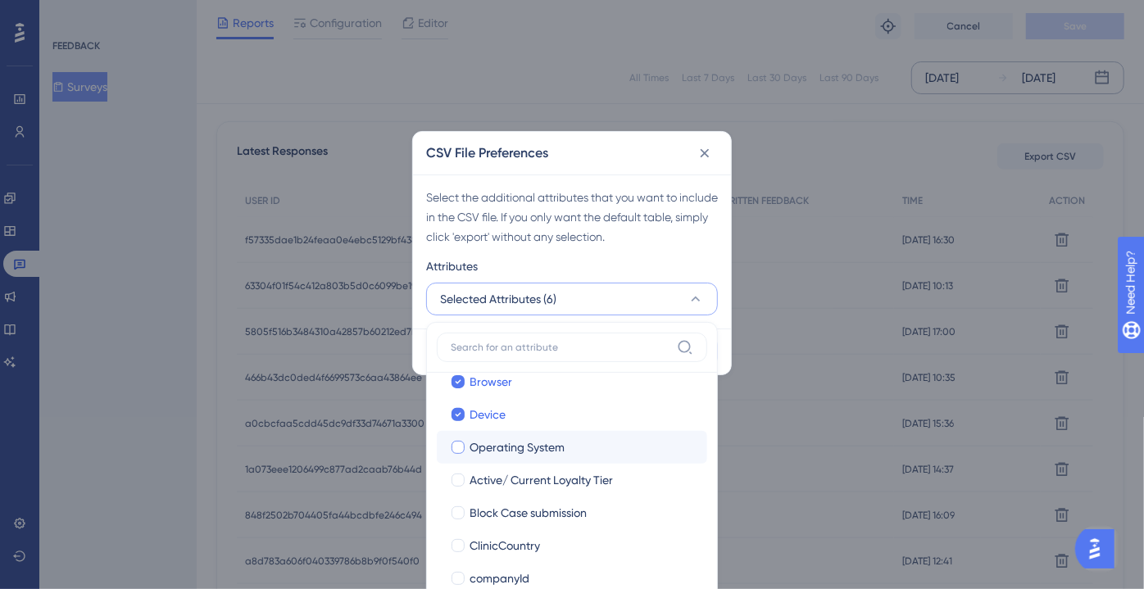
click at [557, 454] on span "Operating System" at bounding box center [517, 448] width 95 height 20
checkbox input "true"
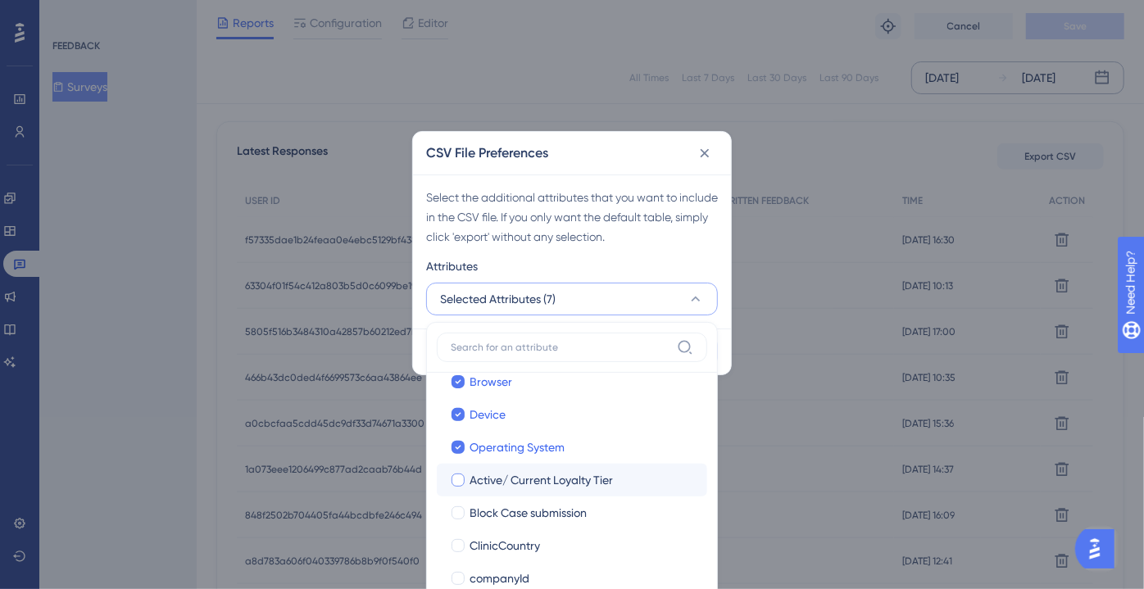
drag, startPoint x: 555, startPoint y: 468, endPoint x: 552, endPoint y: 484, distance: 16.6
click at [555, 470] on span "Active/ Current Loyalty Tier" at bounding box center [541, 480] width 143 height 20
checkbox input "true"
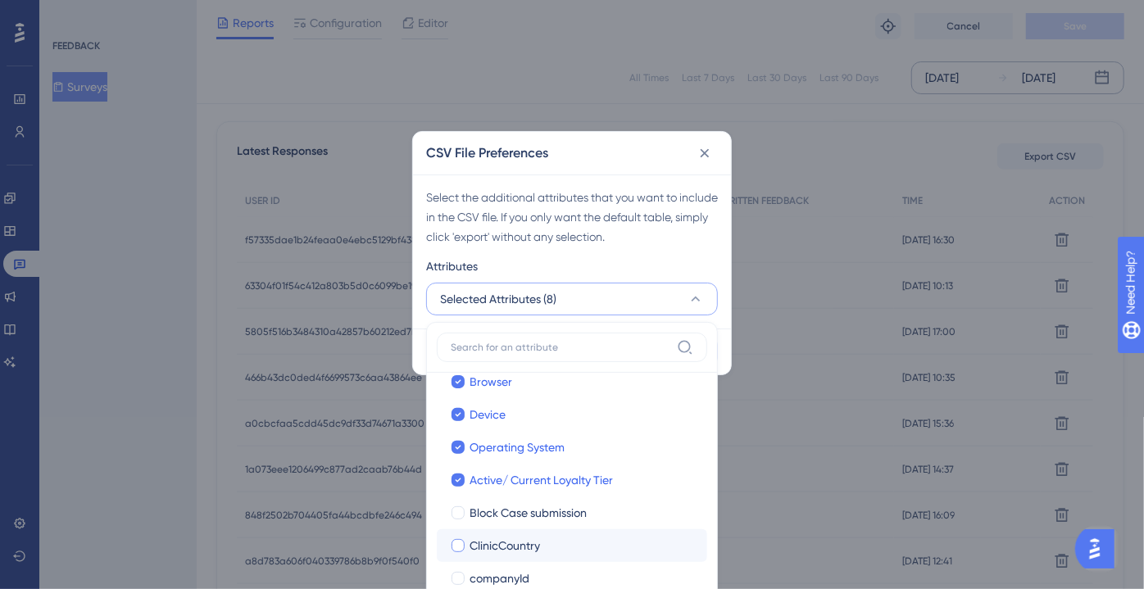
drag, startPoint x: 549, startPoint y: 500, endPoint x: 544, endPoint y: 528, distance: 28.3
click at [549, 502] on label "Block Case submission Block Case submission" at bounding box center [572, 513] width 270 height 33
drag, startPoint x: 543, startPoint y: 531, endPoint x: 539, endPoint y: 541, distance: 10.4
click at [542, 532] on label "ClinicCountry ClinicCountry" at bounding box center [572, 545] width 270 height 33
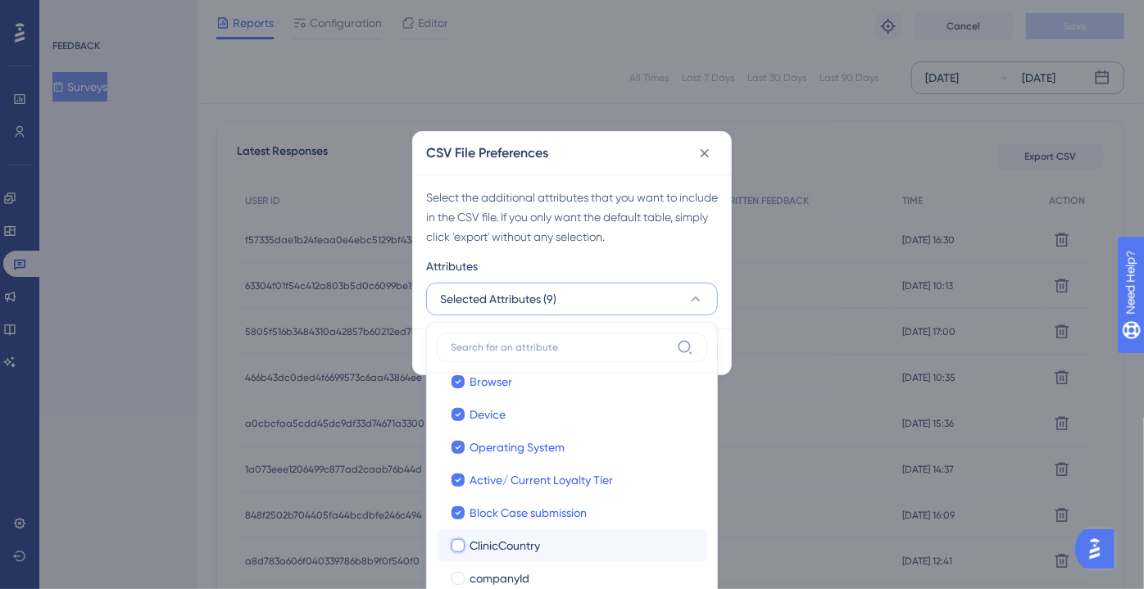
checkbox input "true"
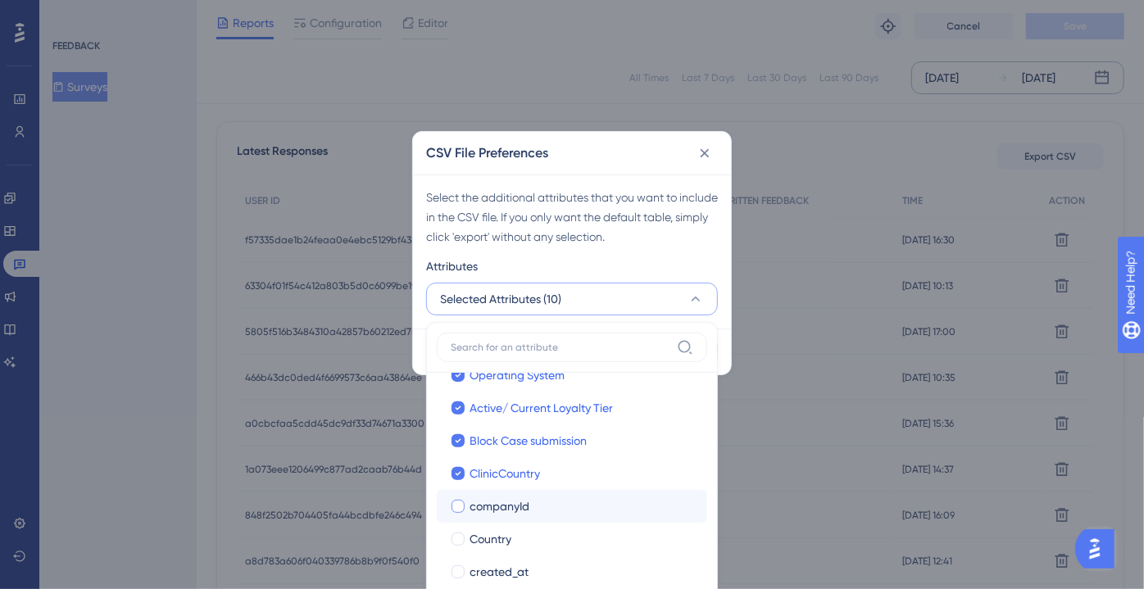
scroll to position [223, 0]
click at [533, 498] on div "companyId" at bounding box center [582, 504] width 225 height 20
checkbox input "true"
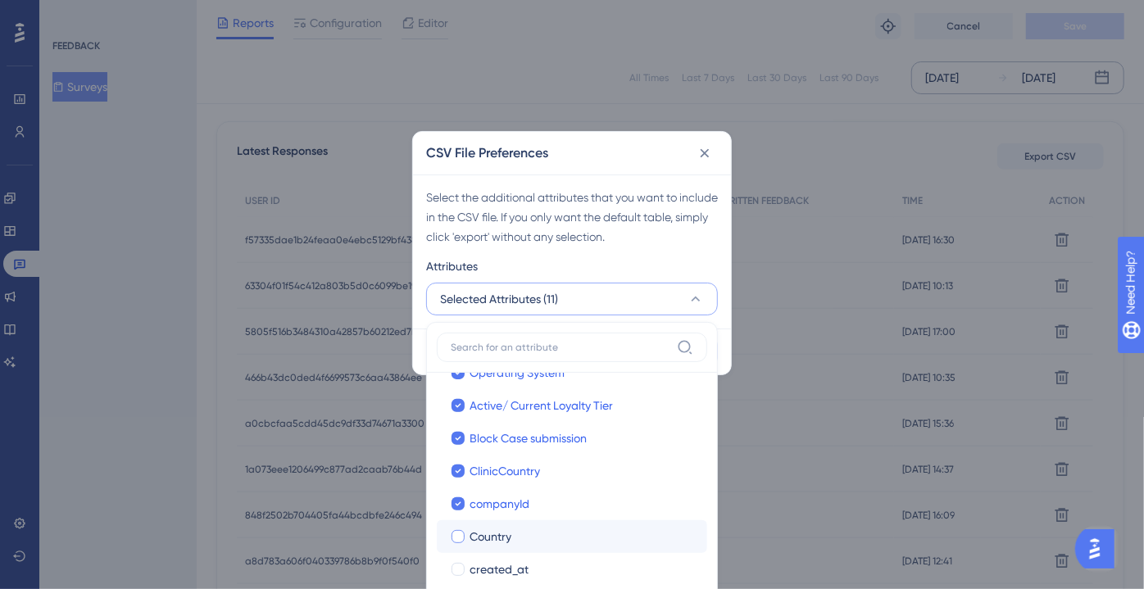
click at [529, 528] on div "Country" at bounding box center [582, 537] width 225 height 20
checkbox input "true"
click at [506, 560] on span "created_at" at bounding box center [499, 570] width 59 height 20
checkbox input "true"
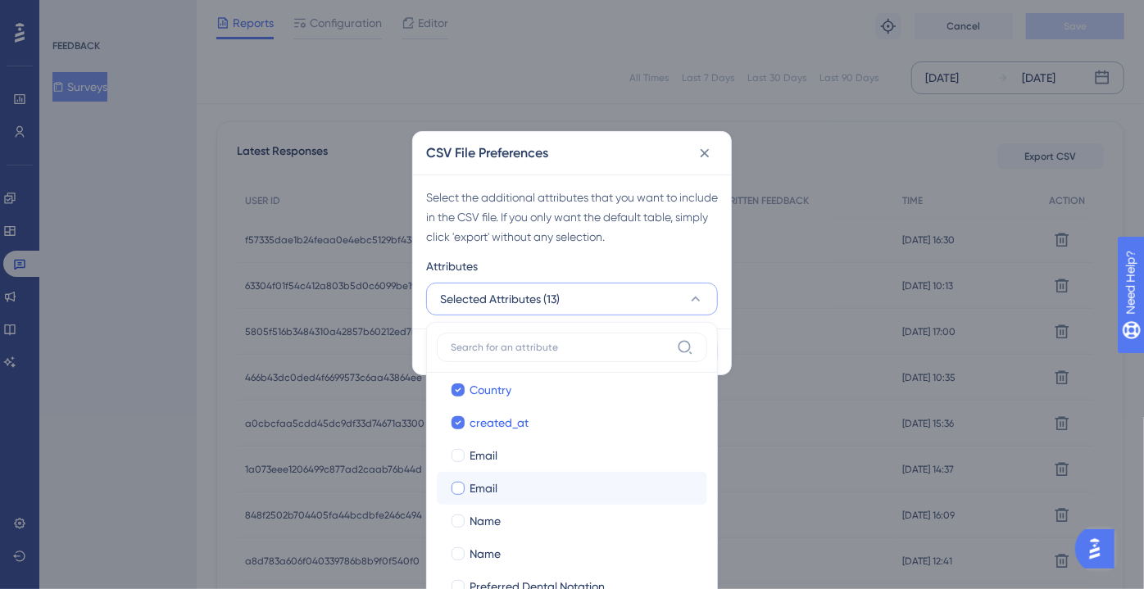
scroll to position [372, 0]
click at [514, 489] on div "Email" at bounding box center [582, 486] width 225 height 20
checkbox input "true"
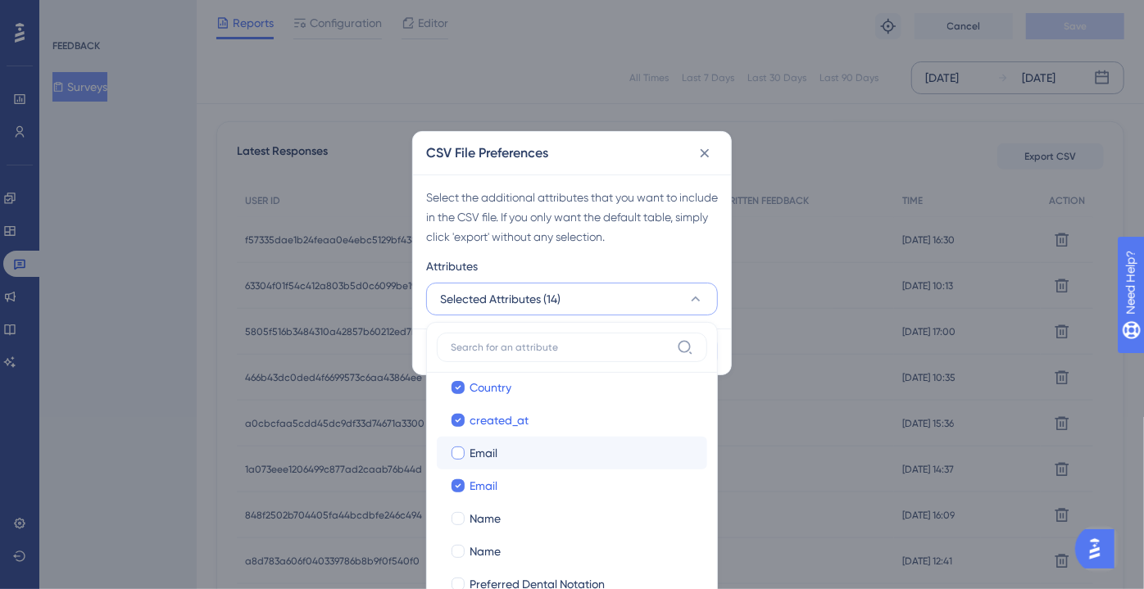
click at [515, 465] on label "Email Email" at bounding box center [572, 453] width 270 height 33
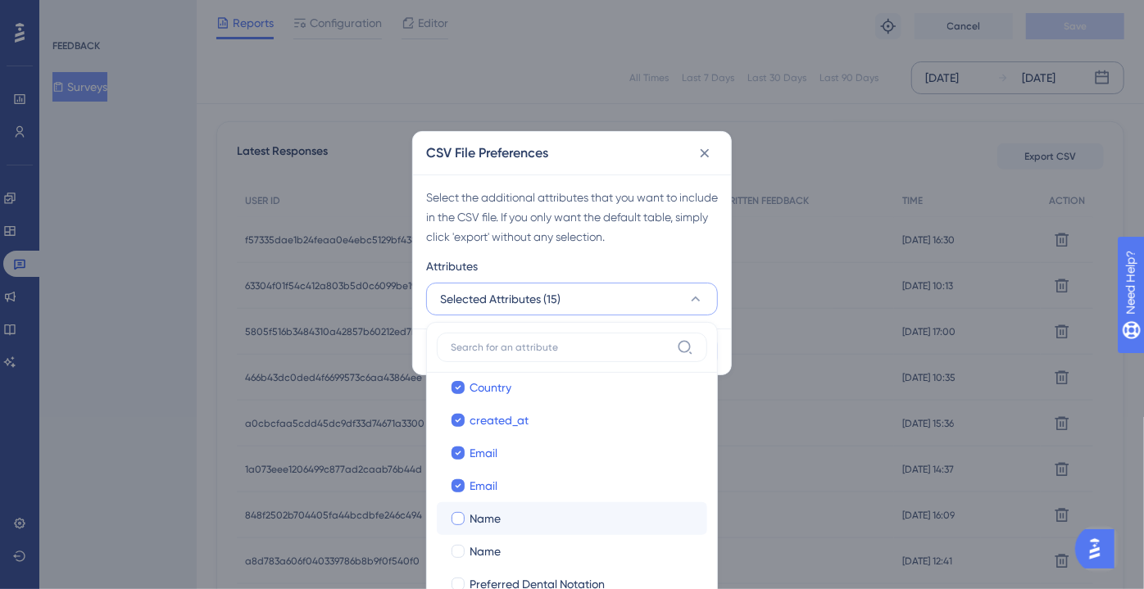
click at [518, 509] on div "Name" at bounding box center [582, 519] width 225 height 20
checkbox input "true"
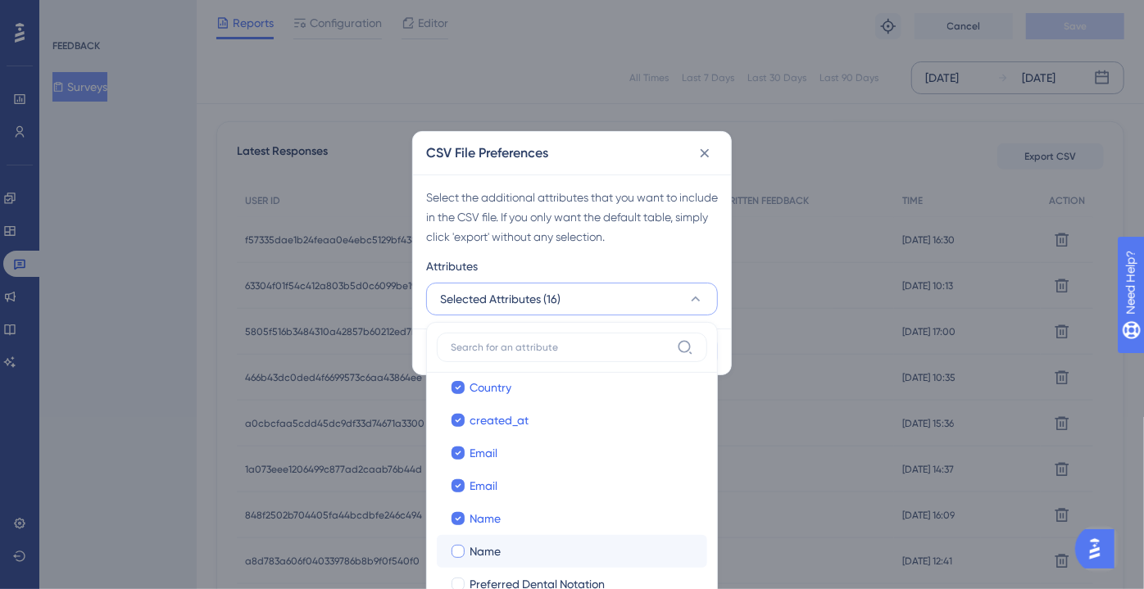
click at [518, 542] on div "Name" at bounding box center [582, 552] width 225 height 20
checkbox input "true"
click at [513, 570] on label "Preferred Dental Notation Preferred Dental Notation" at bounding box center [572, 584] width 270 height 33
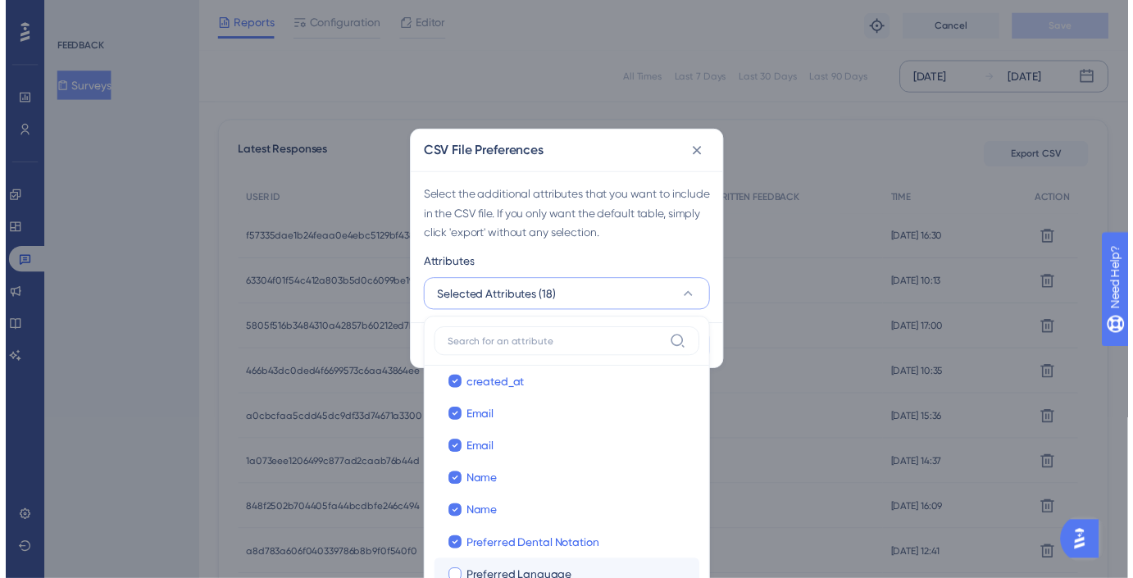
scroll to position [472, 0]
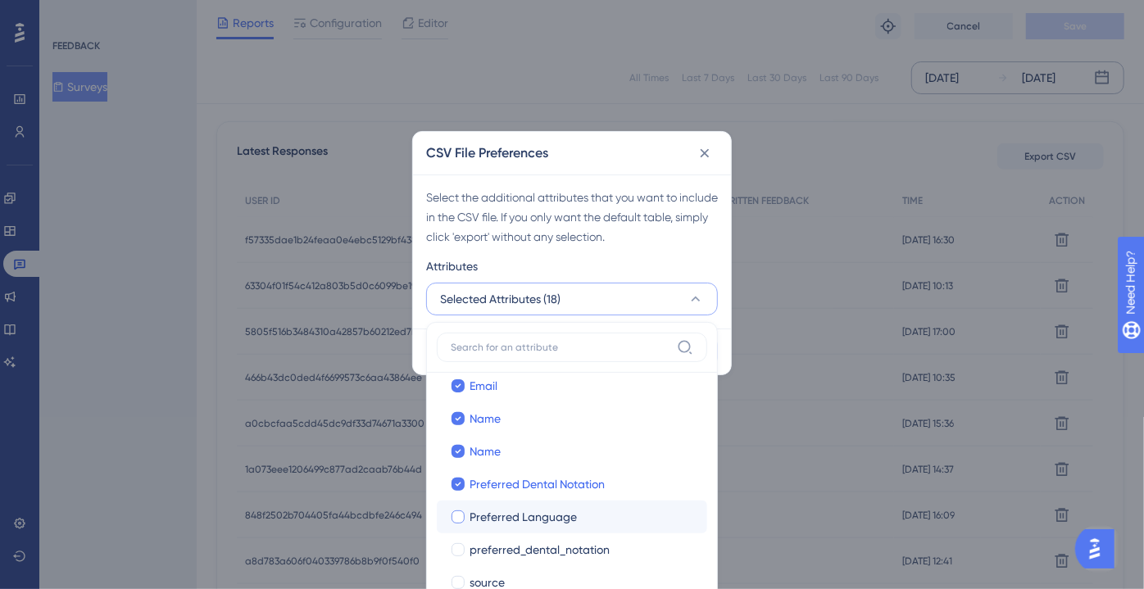
click at [555, 529] on label "Preferred Language Preferred Language" at bounding box center [572, 517] width 270 height 33
checkbox input "true"
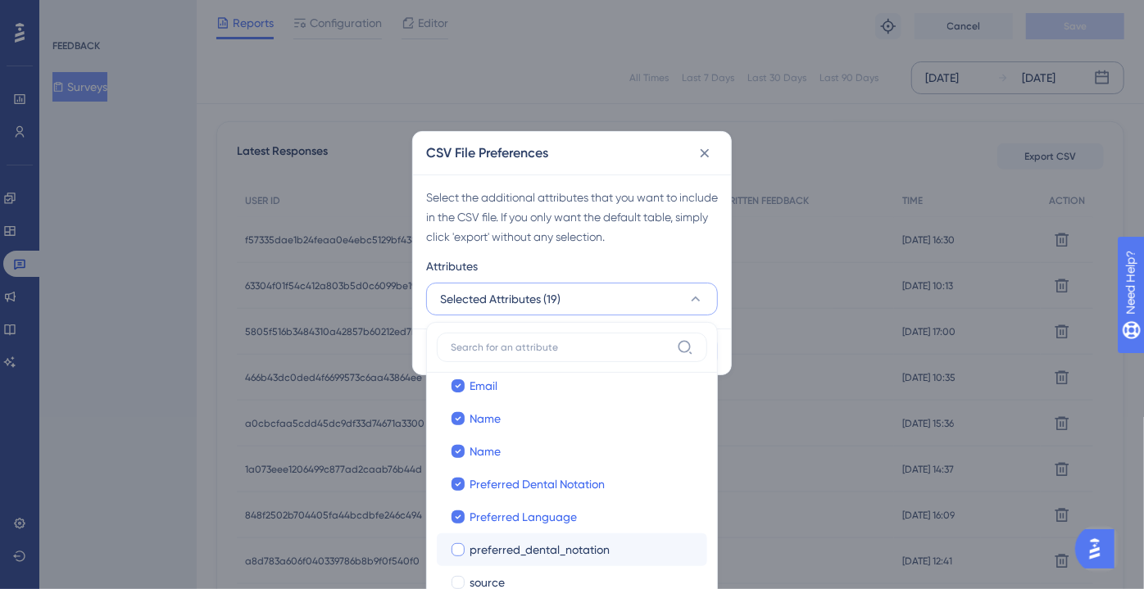
click at [544, 550] on span "preferred_dental_notation" at bounding box center [540, 550] width 140 height 20
checkbox input "true"
click at [524, 566] on label "source source" at bounding box center [572, 582] width 270 height 33
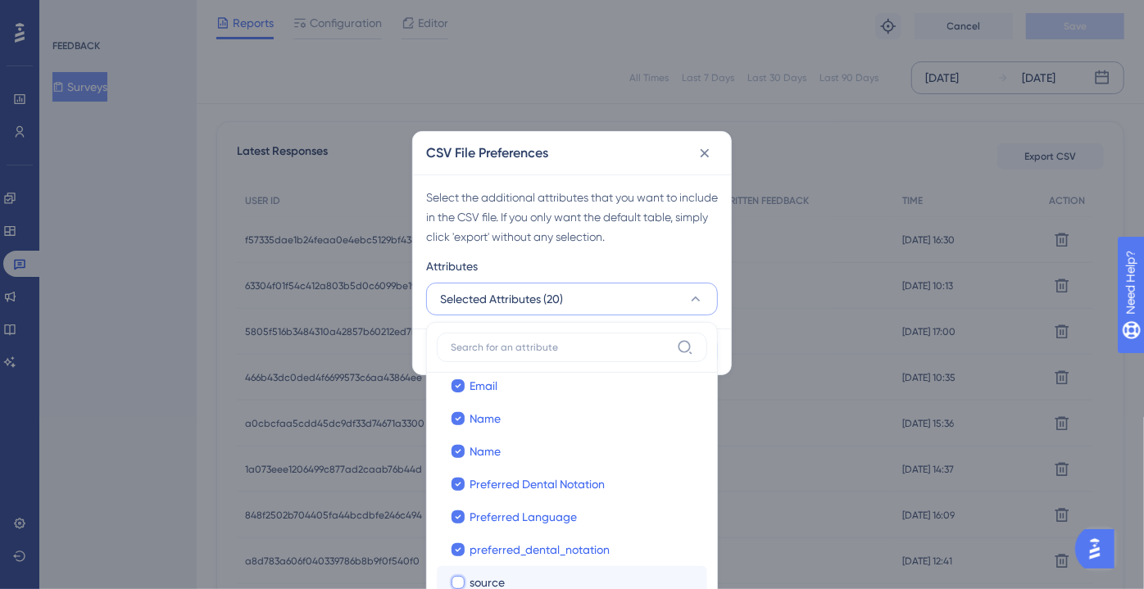
checkbox input "false"
click at [669, 297] on button "Selected Attributes (21)" at bounding box center [572, 299] width 292 height 33
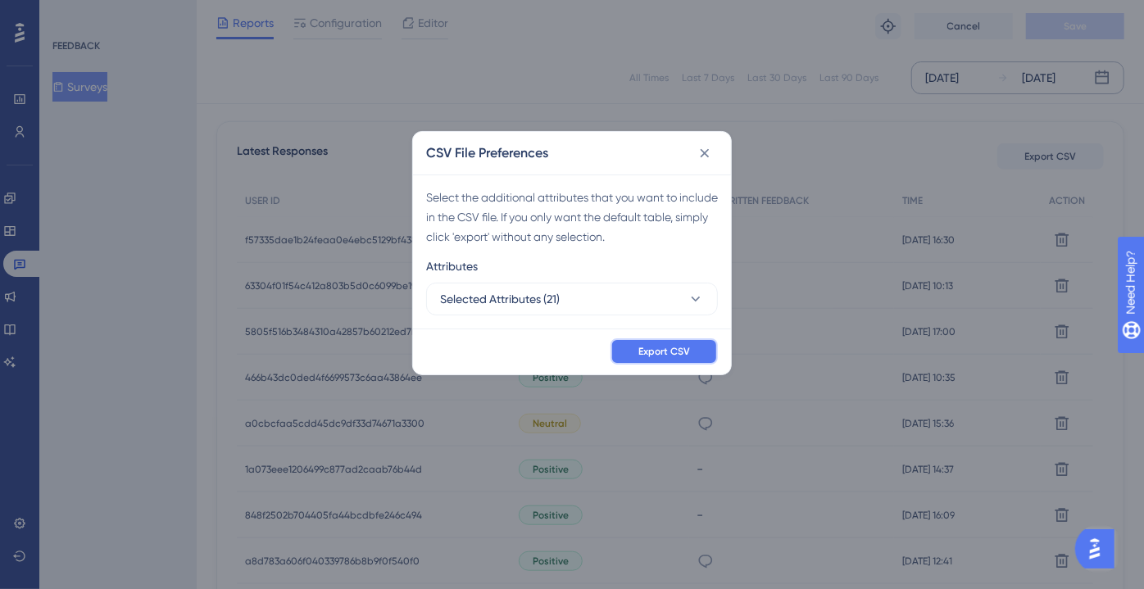
click at [649, 340] on button "Export CSV" at bounding box center [664, 351] width 107 height 26
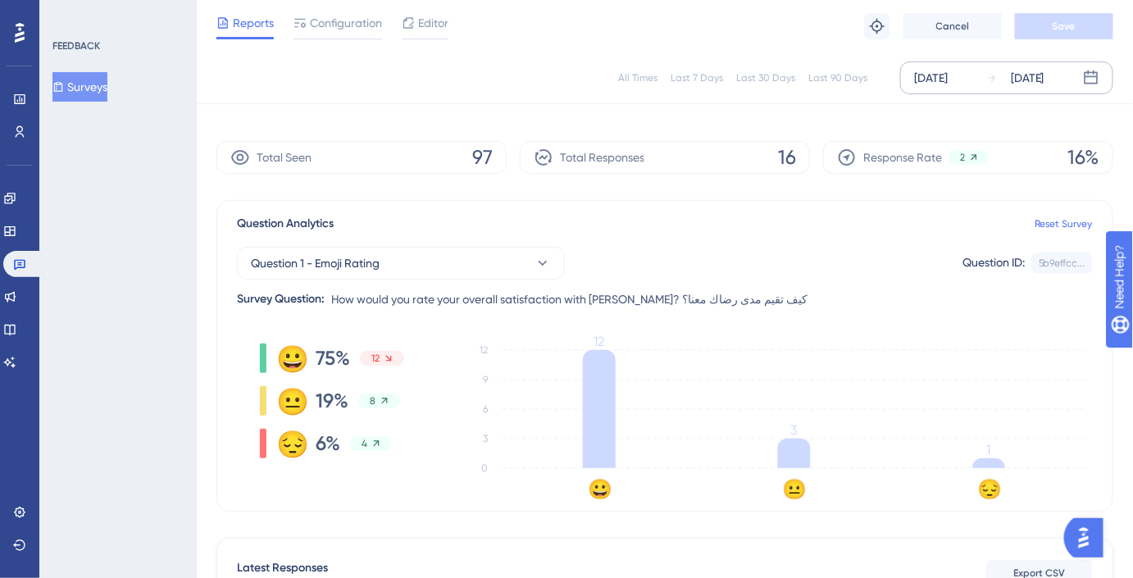
scroll to position [0, 0]
